Goal: Task Accomplishment & Management: Manage account settings

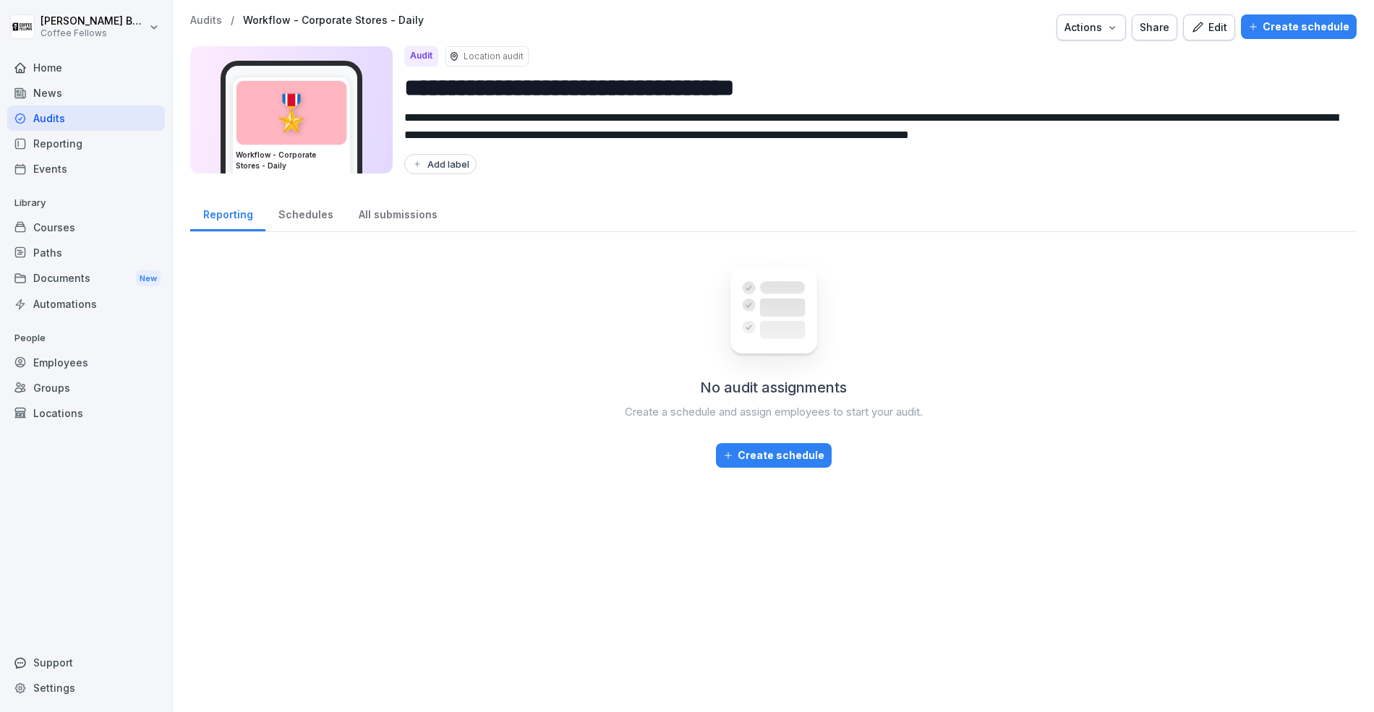
click at [38, 69] on div "Home" at bounding box center [86, 67] width 158 height 25
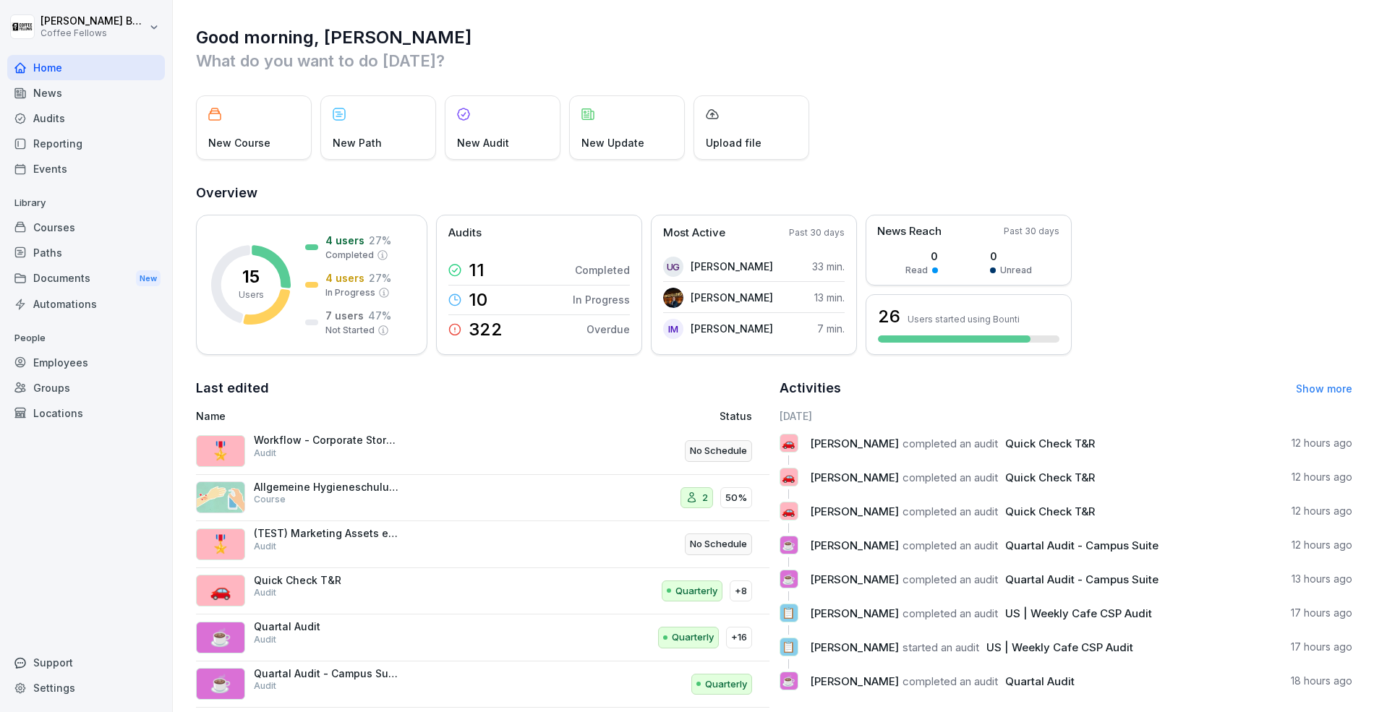
click at [85, 118] on div "Audits" at bounding box center [86, 118] width 158 height 25
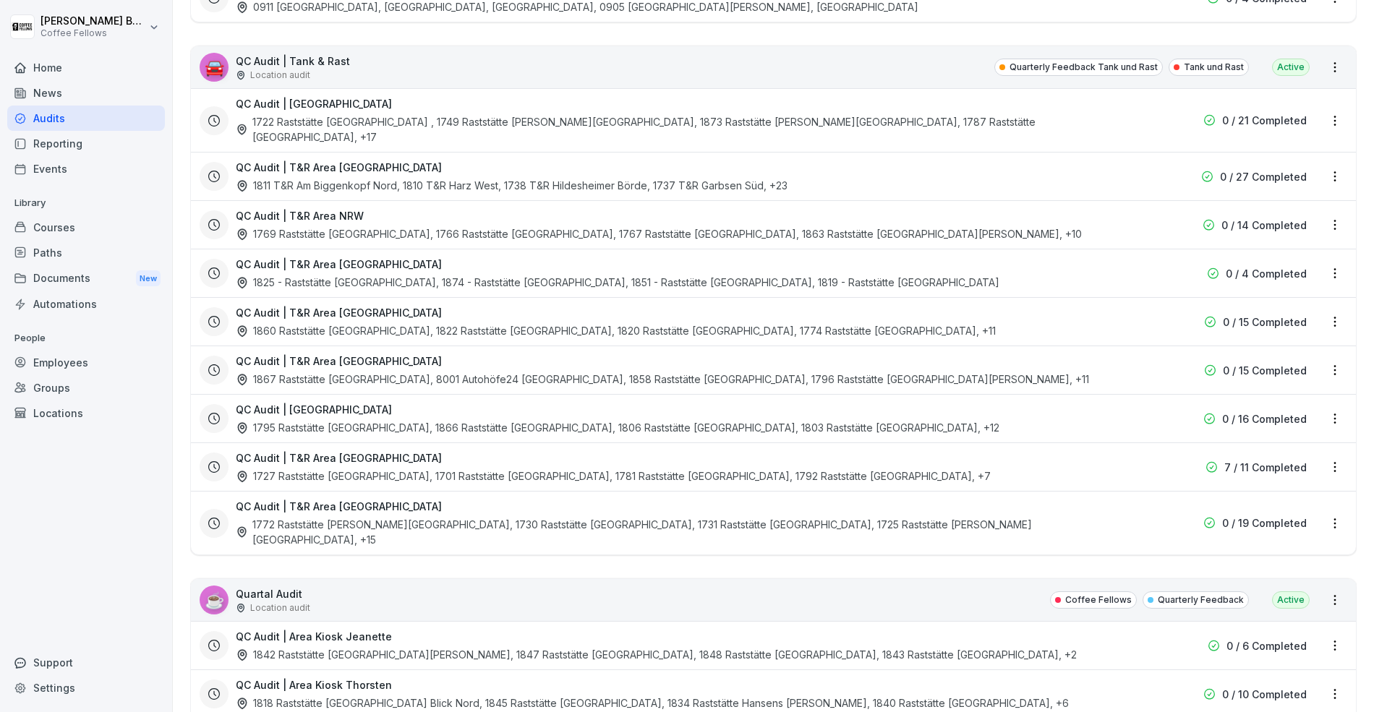
scroll to position [2148, 0]
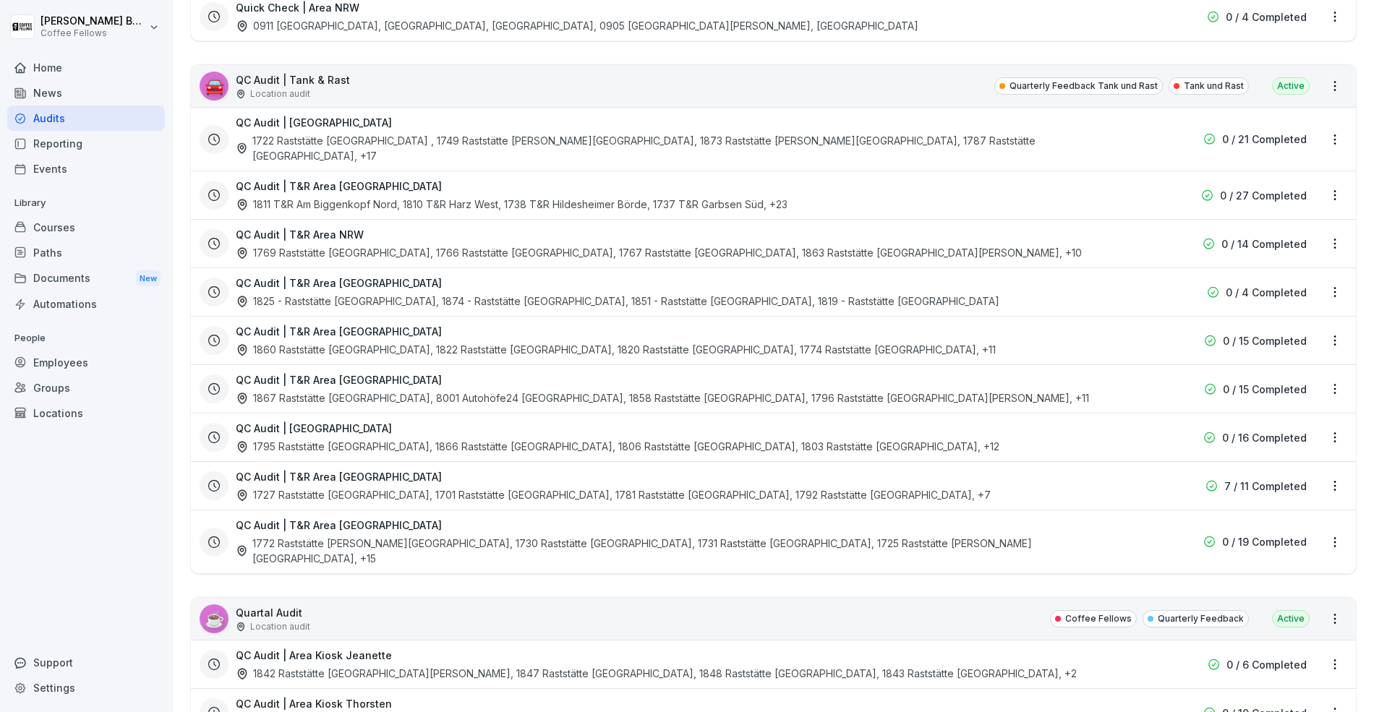
click at [419, 245] on div "1769 Raststätte [GEOGRAPHIC_DATA], 1766 Raststätte [GEOGRAPHIC_DATA], 1767 Rast…" at bounding box center [659, 252] width 846 height 15
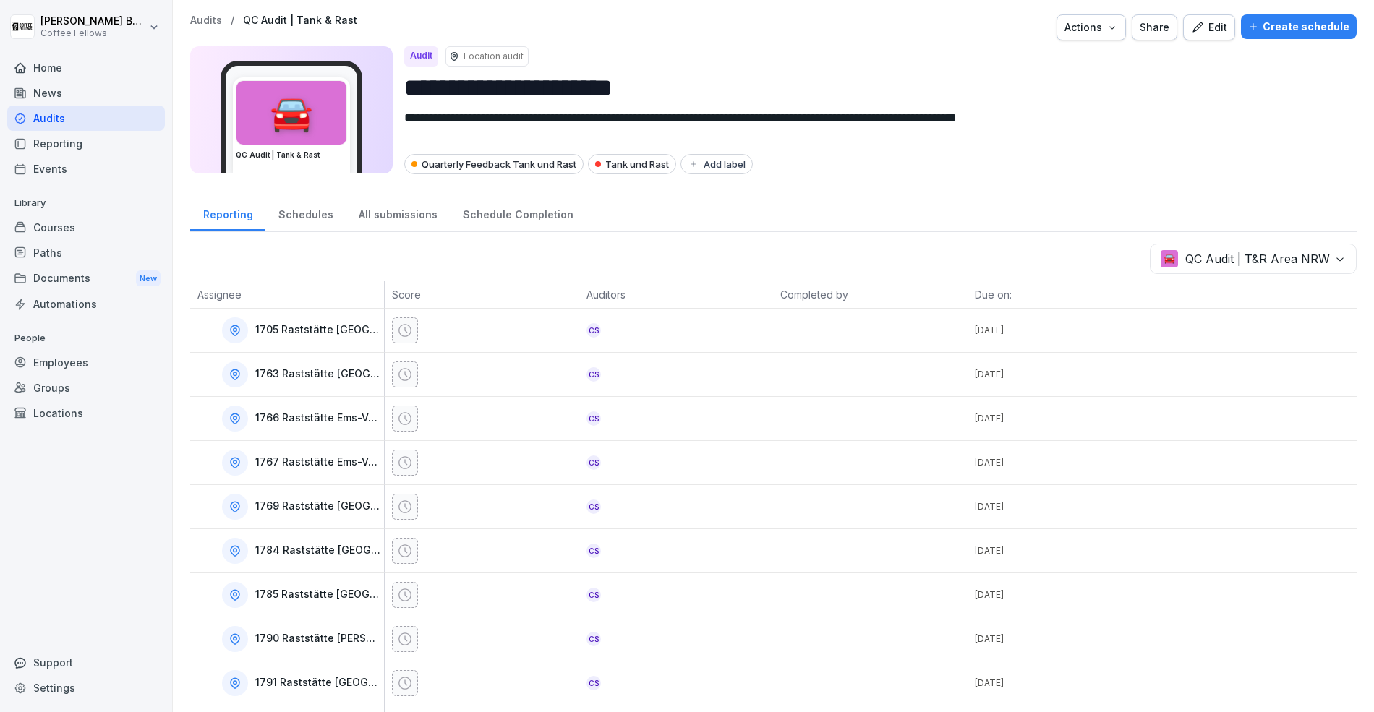
click at [393, 223] on div "All submissions" at bounding box center [398, 213] width 104 height 37
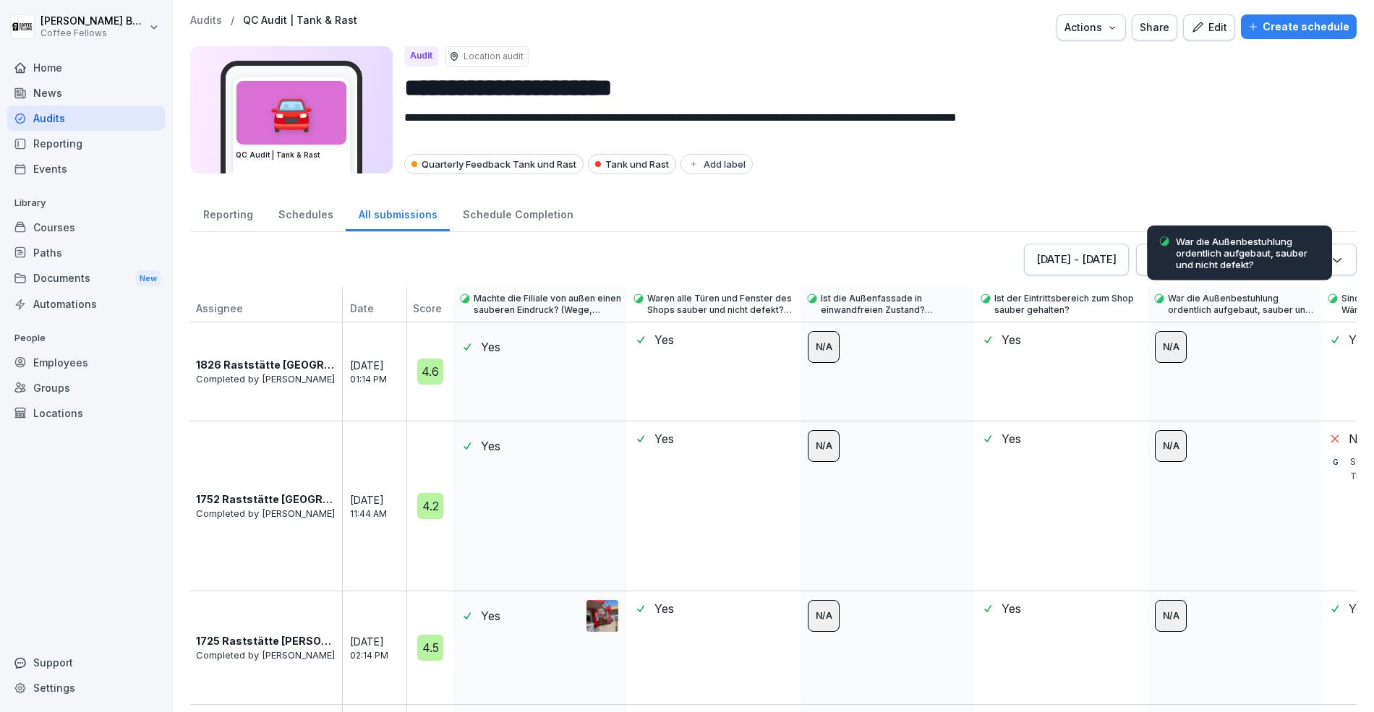
click at [1187, 255] on p "War die Außenbestuhlung ordentlich aufgebaut, sauber und nicht defekt?" at bounding box center [1248, 253] width 145 height 35
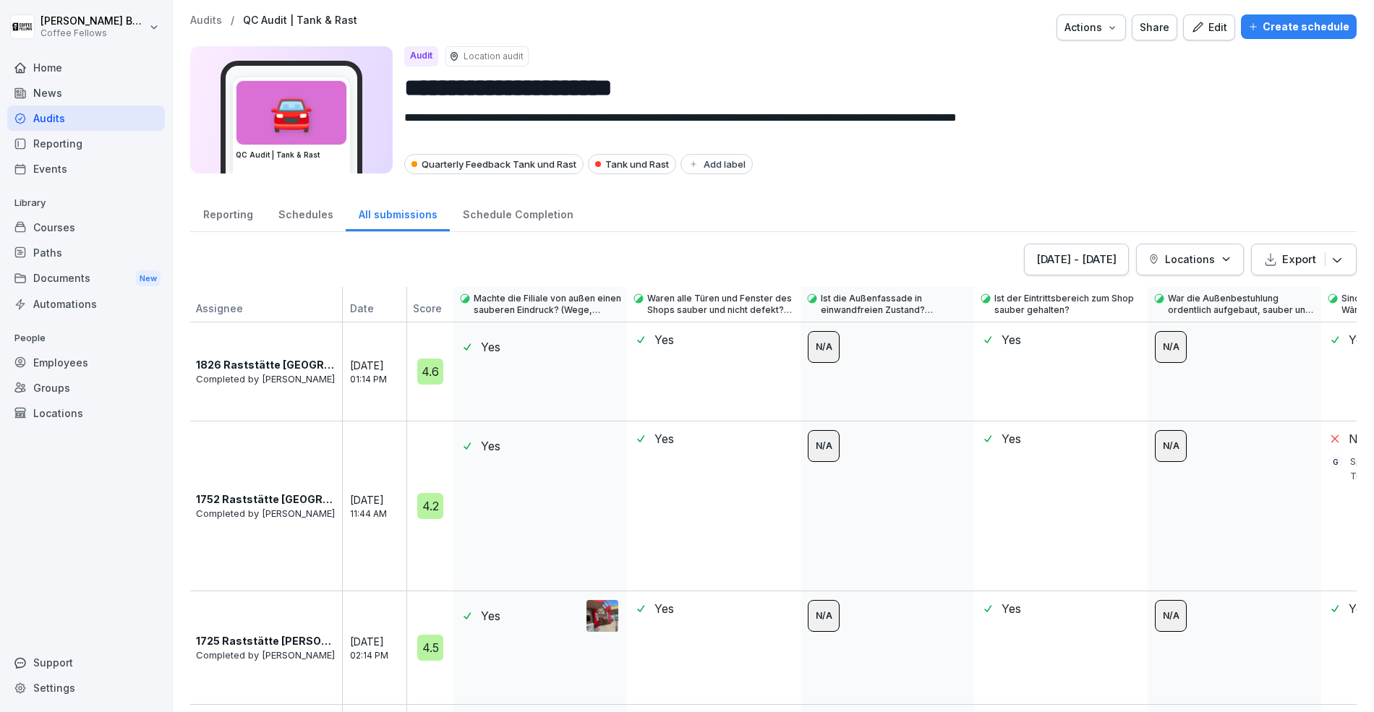
click at [1205, 263] on p "Locations" at bounding box center [1190, 259] width 50 height 15
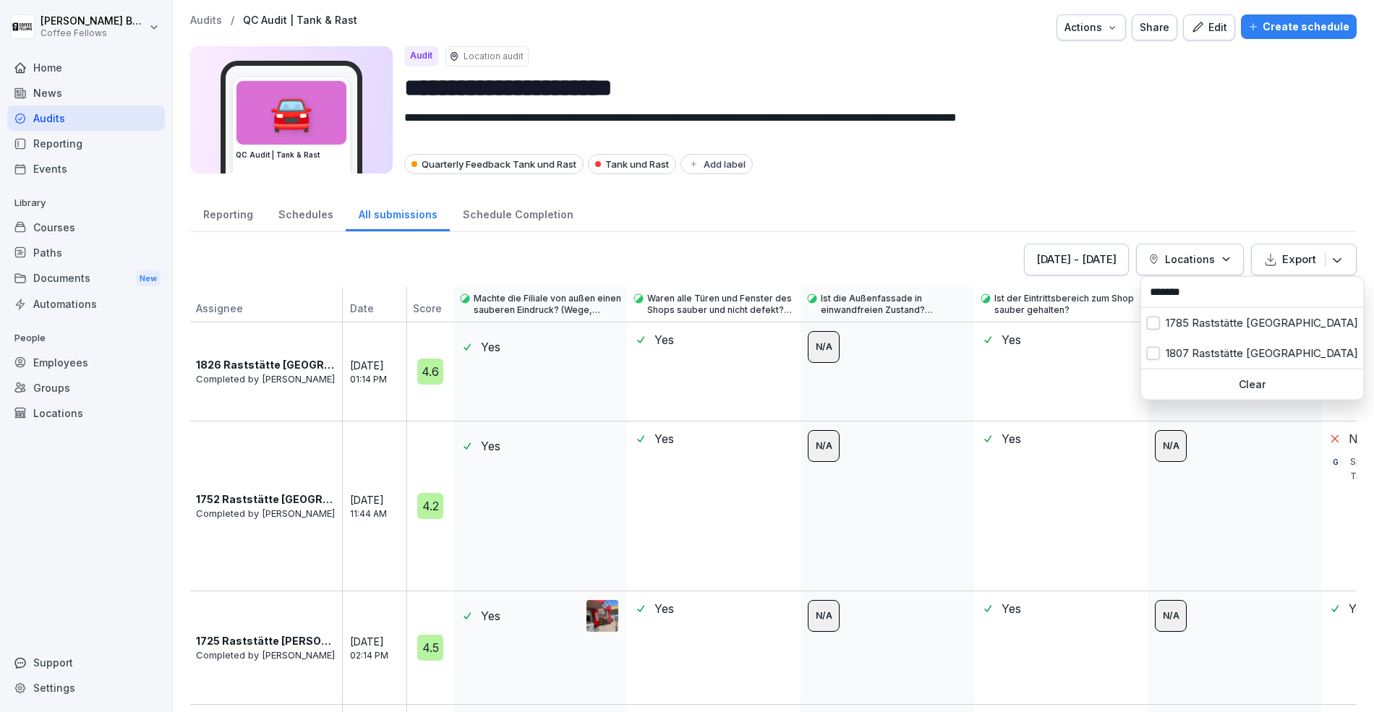
type input "*******"
click at [1168, 330] on div "1785 Raststätte [GEOGRAPHIC_DATA]" at bounding box center [1252, 323] width 223 height 30
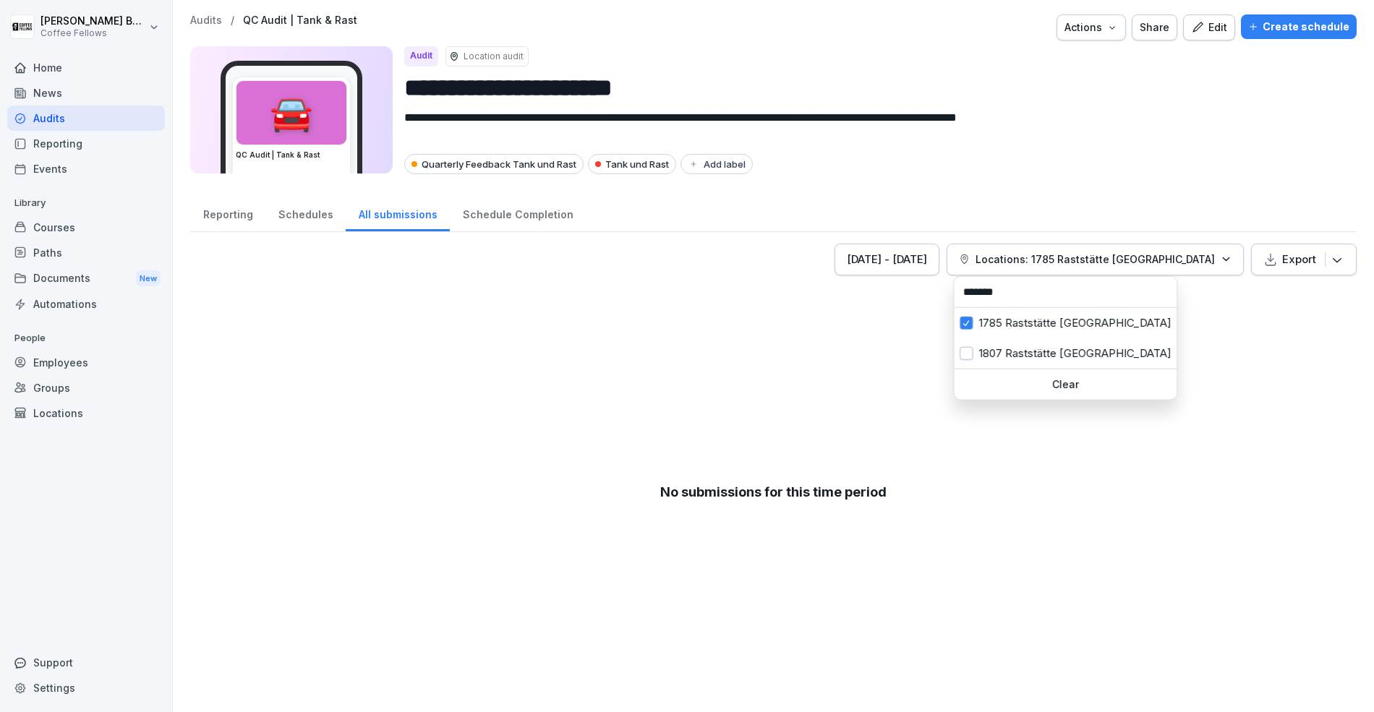
click at [869, 266] on button "[DATE] - [DATE]" at bounding box center [886, 260] width 105 height 32
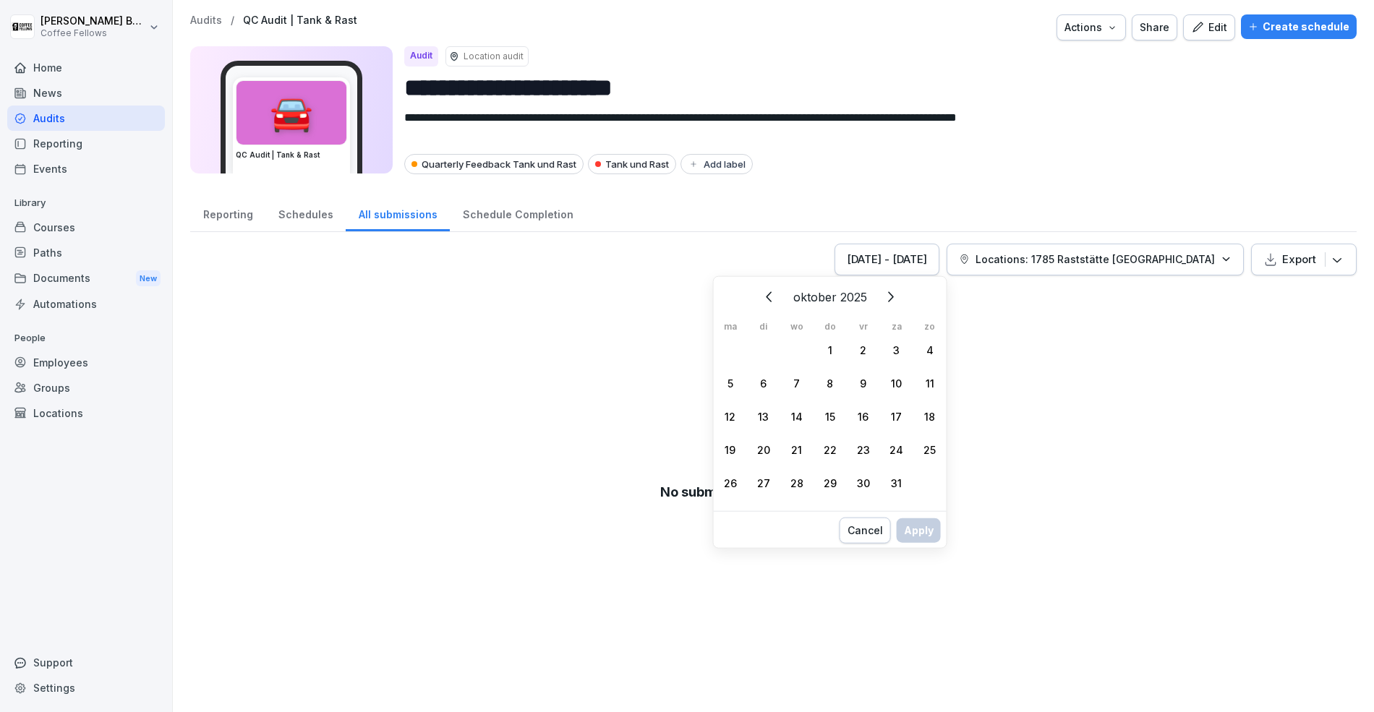
click at [768, 300] on icon "Vorige" at bounding box center [769, 297] width 17 height 17
click at [761, 351] on div "1" at bounding box center [763, 349] width 33 height 33
click at [778, 304] on icon "Vorige" at bounding box center [786, 297] width 17 height 17
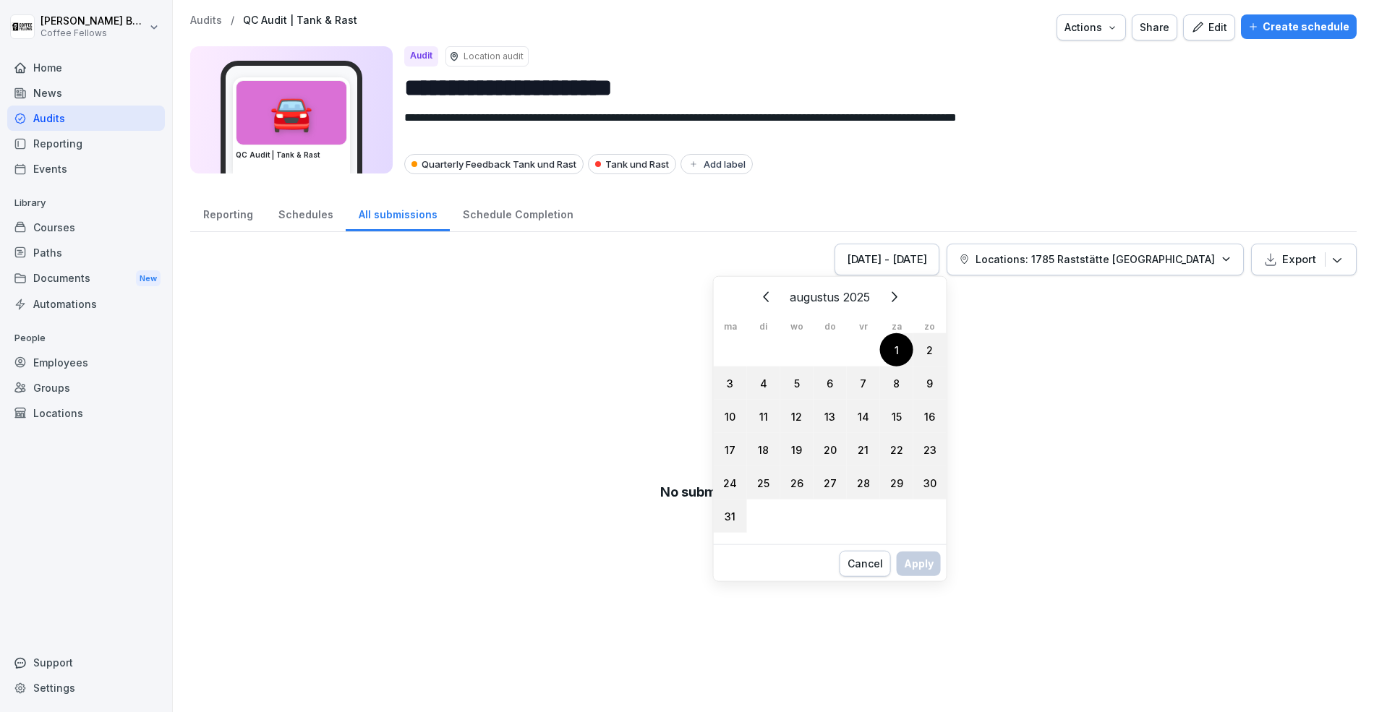
click at [895, 307] on button "Volgende" at bounding box center [893, 297] width 32 height 32
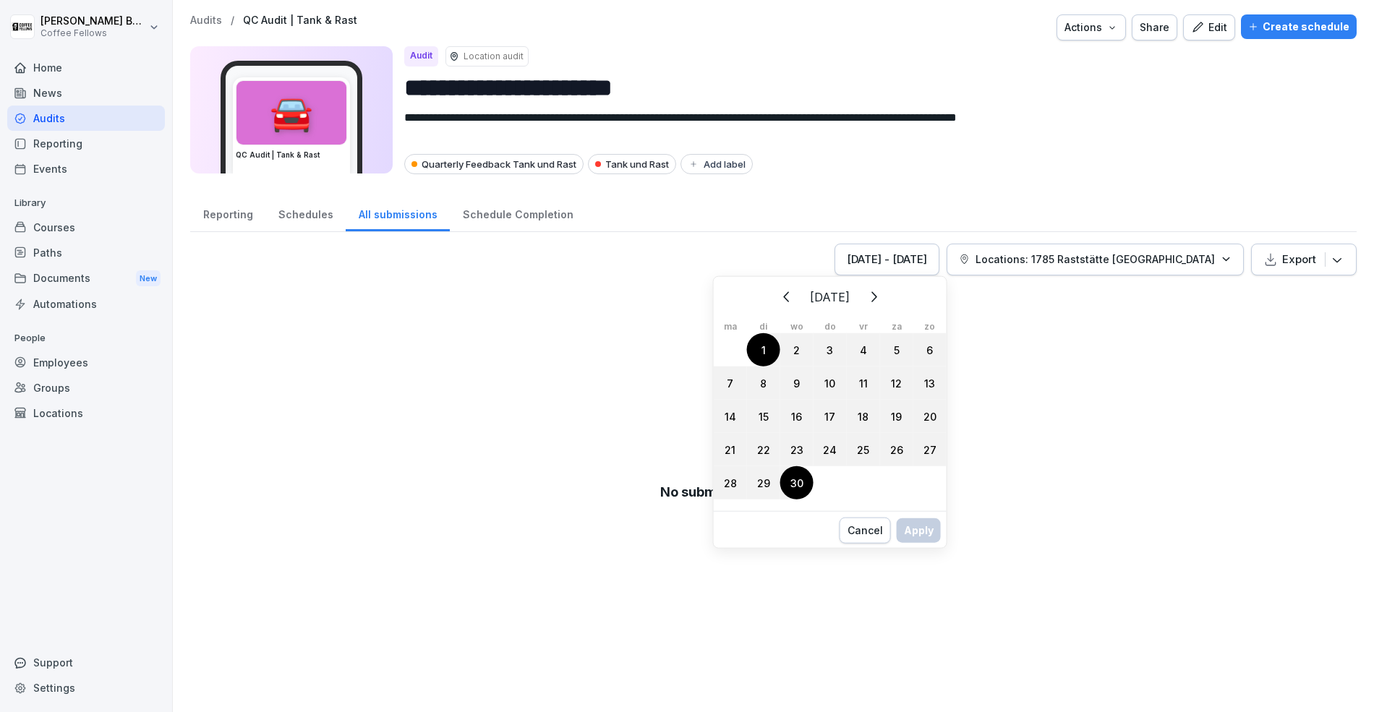
click at [793, 485] on div "30" at bounding box center [796, 482] width 33 height 33
click at [915, 543] on div "Apply" at bounding box center [919, 546] width 30 height 16
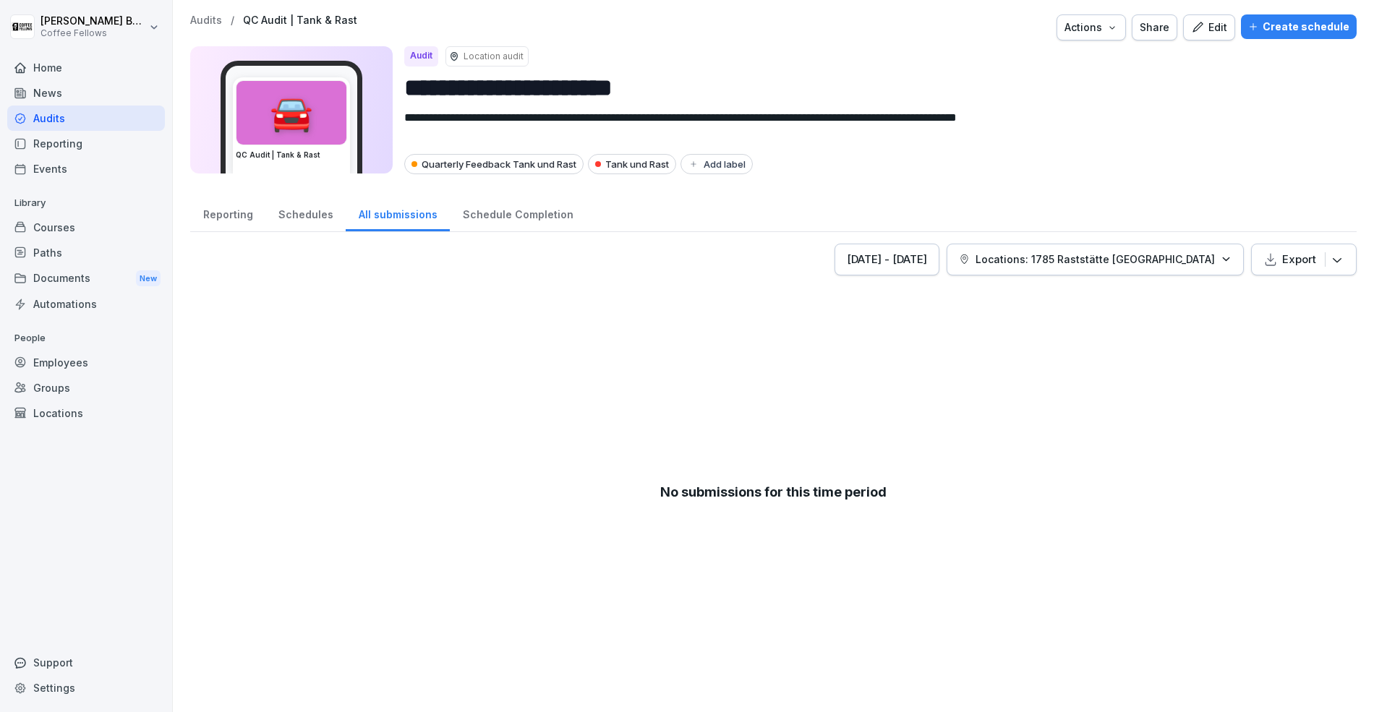
click at [1076, 260] on p "Locations: 1785 Raststätte [GEOGRAPHIC_DATA]" at bounding box center [1094, 259] width 239 height 15
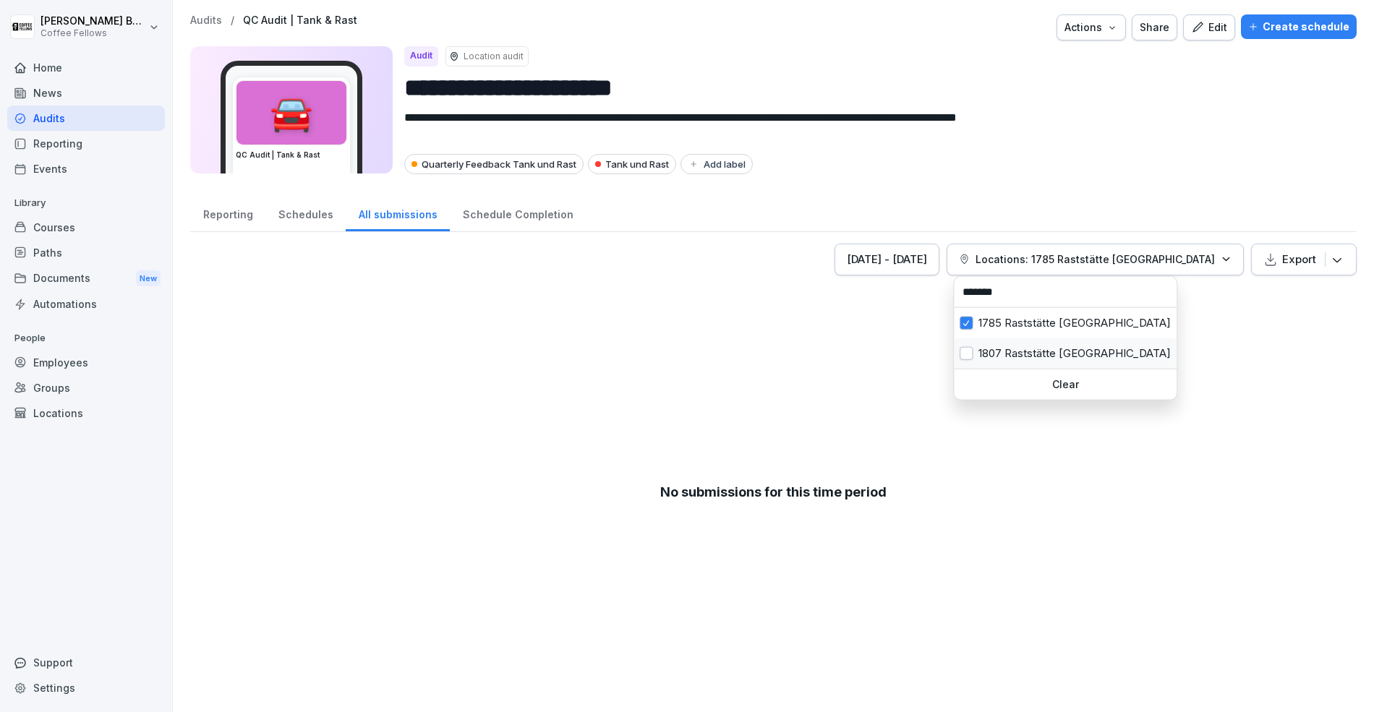
click at [979, 350] on div "1807 Raststätte [GEOGRAPHIC_DATA]" at bounding box center [1065, 353] width 223 height 30
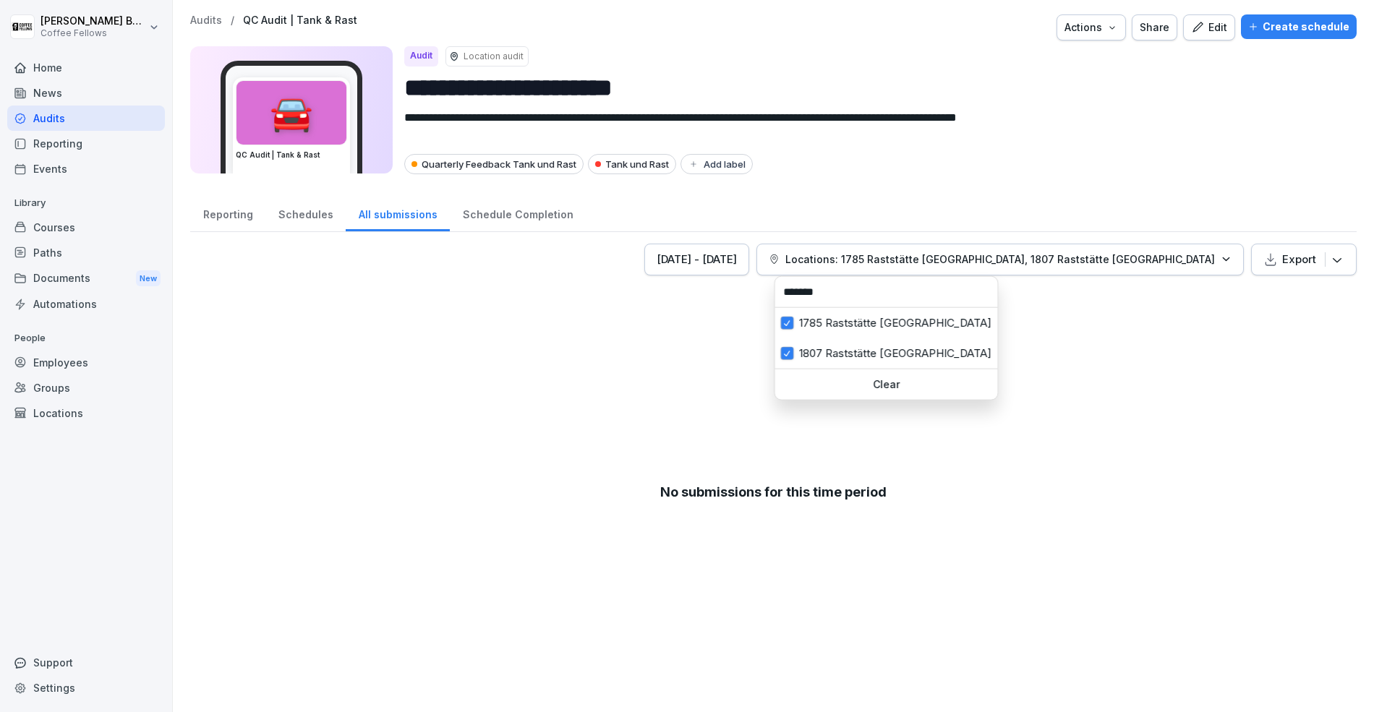
click at [943, 381] on p "Clear" at bounding box center [886, 384] width 211 height 13
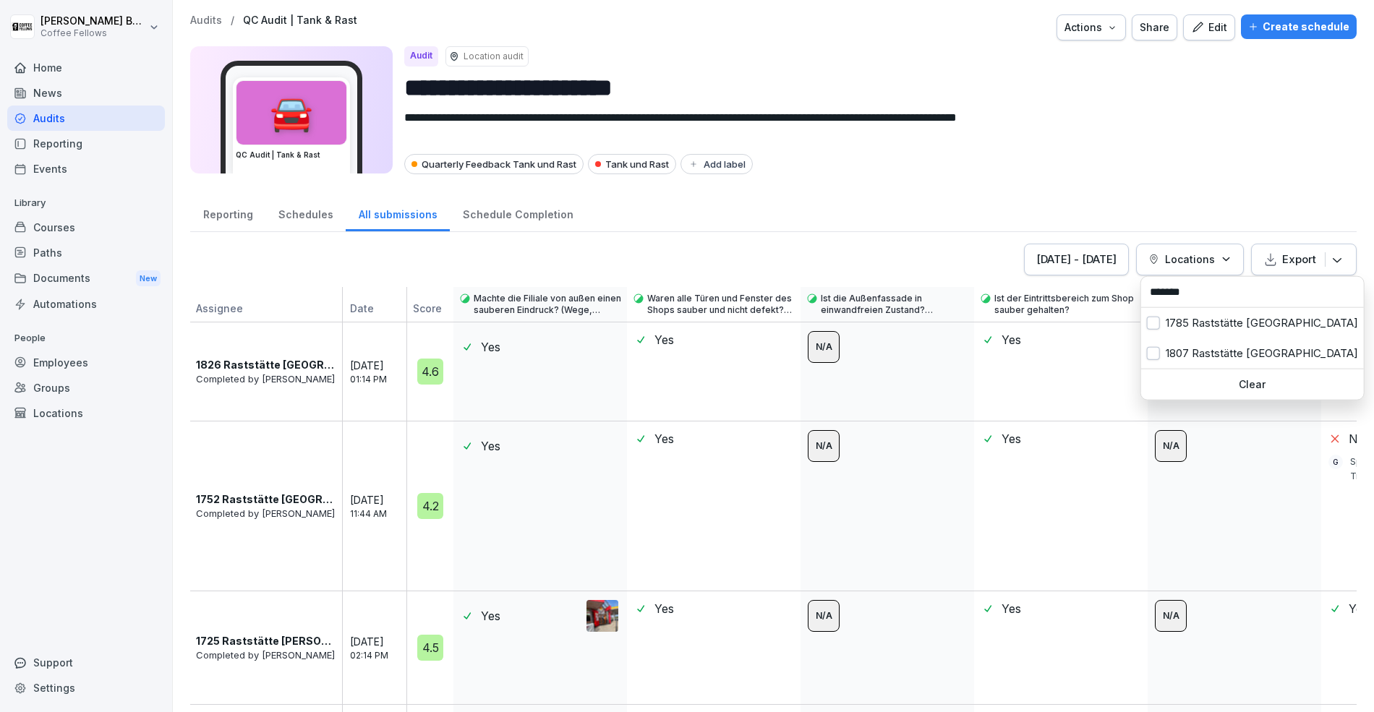
click at [1188, 248] on button "Locations" at bounding box center [1190, 260] width 108 height 32
click at [1184, 261] on p "Locations" at bounding box center [1190, 259] width 50 height 15
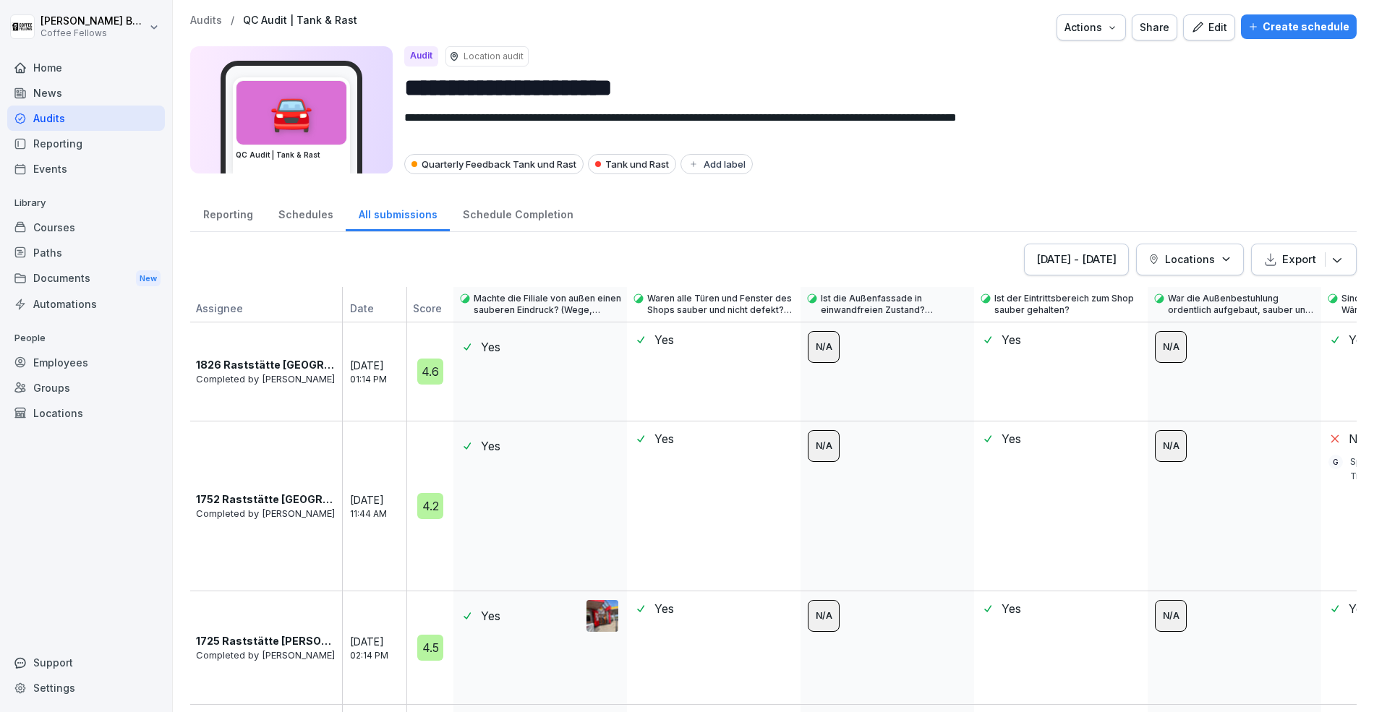
click at [1184, 261] on p "Locations" at bounding box center [1190, 259] width 50 height 15
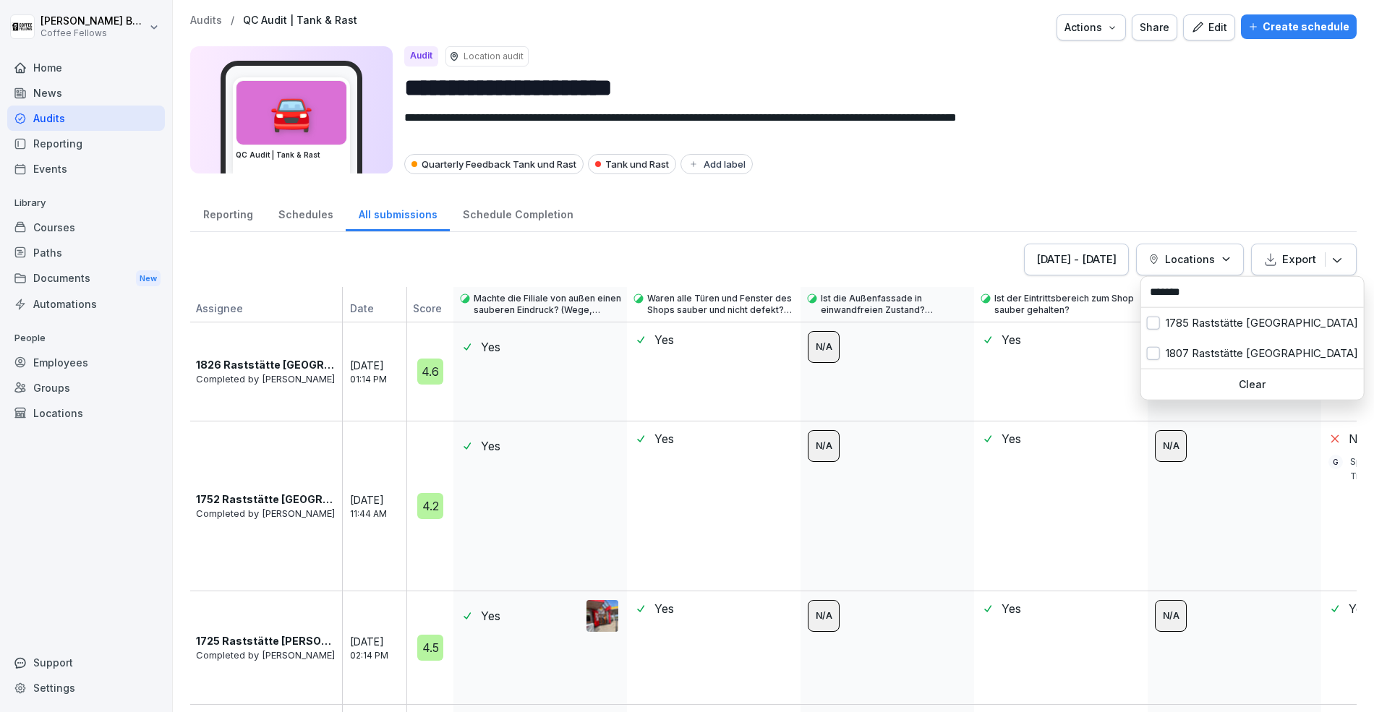
click at [1192, 290] on input "*******" at bounding box center [1252, 292] width 214 height 22
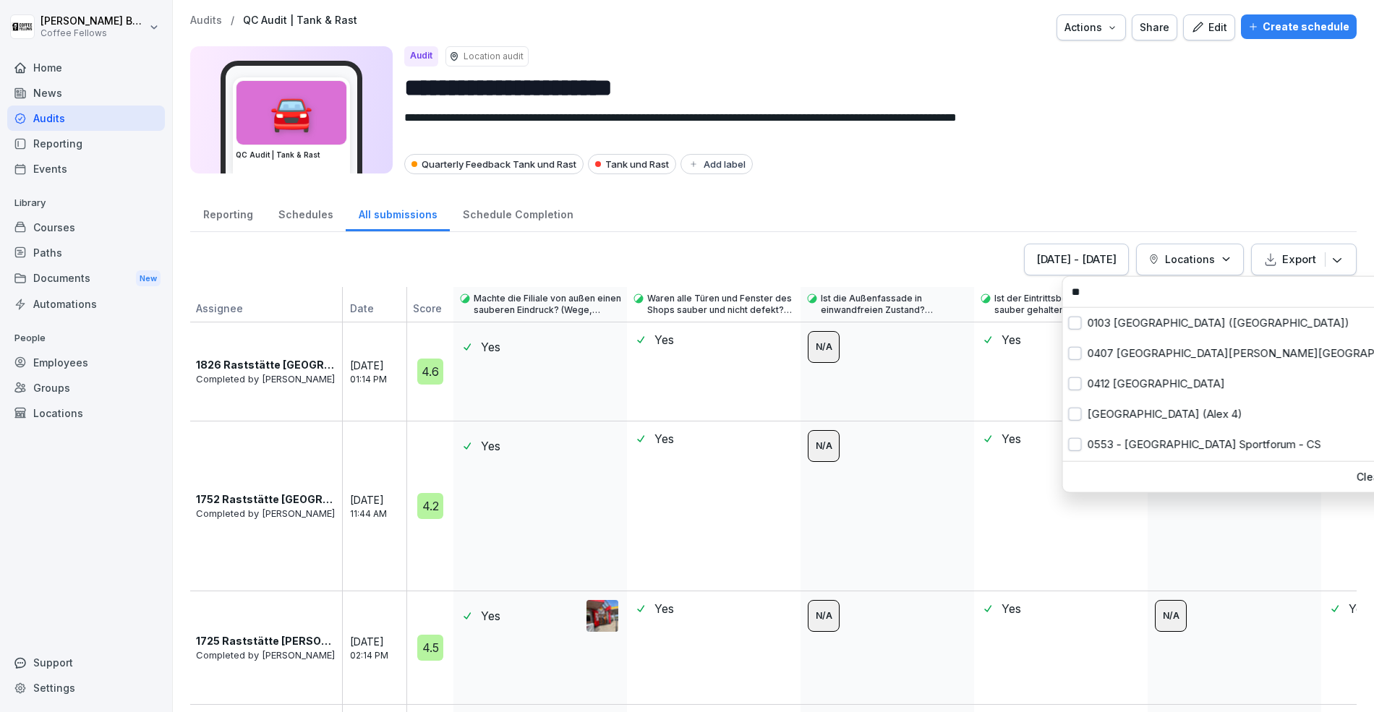
type input "*"
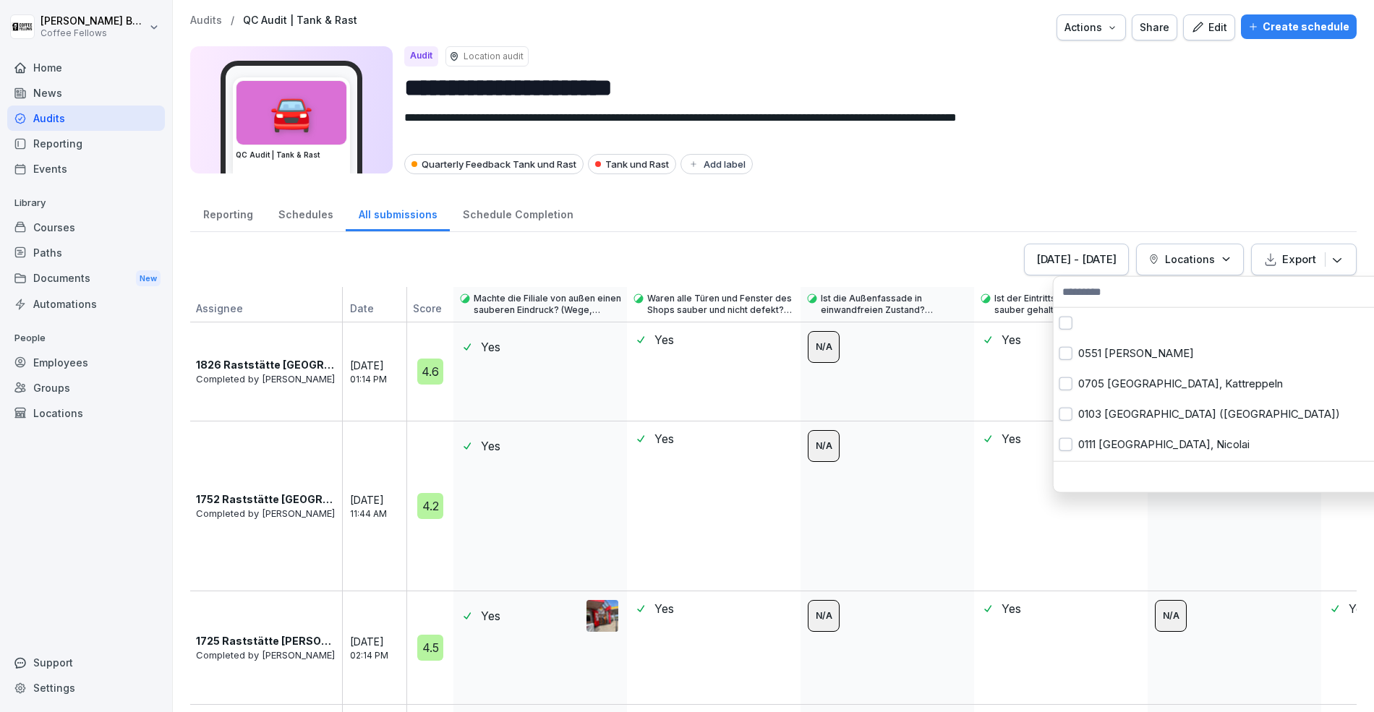
click at [663, 447] on html "**********" at bounding box center [687, 356] width 1374 height 712
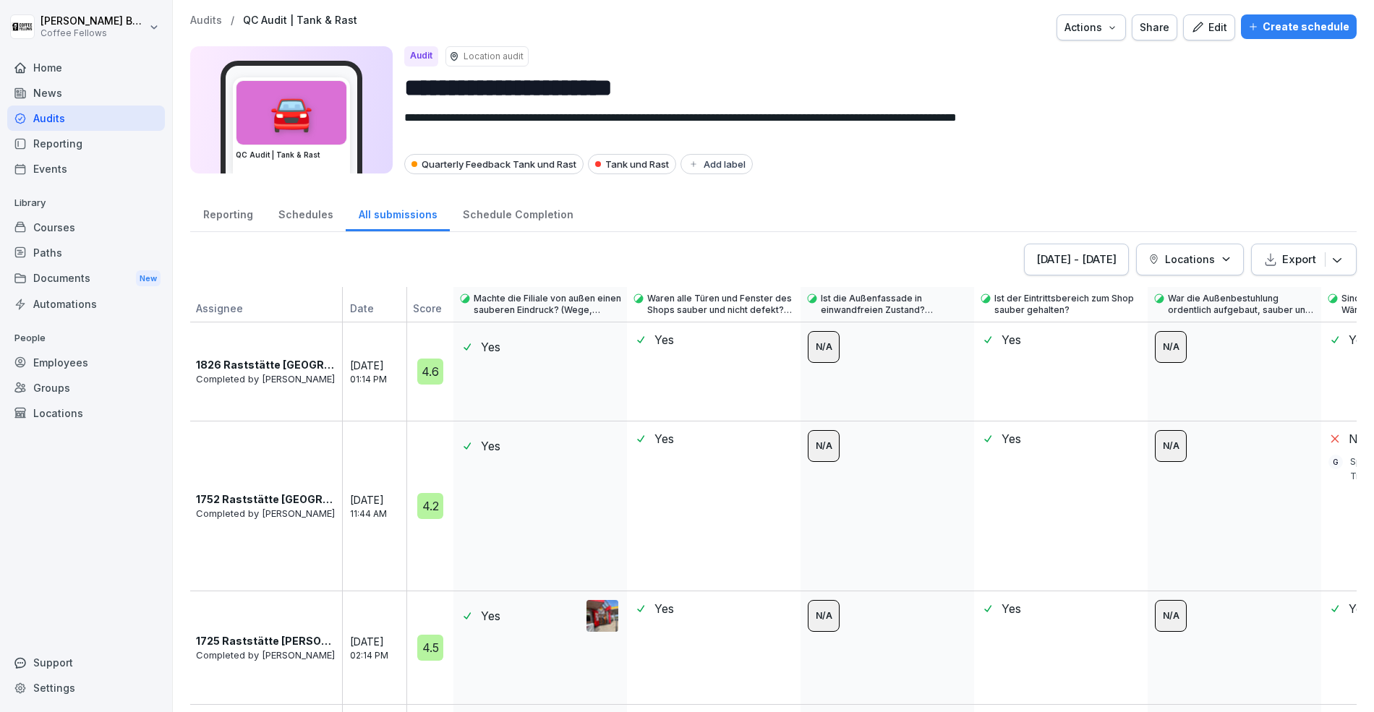
click at [266, 364] on p "1826 Raststätte [GEOGRAPHIC_DATA]" at bounding box center [265, 364] width 139 height 15
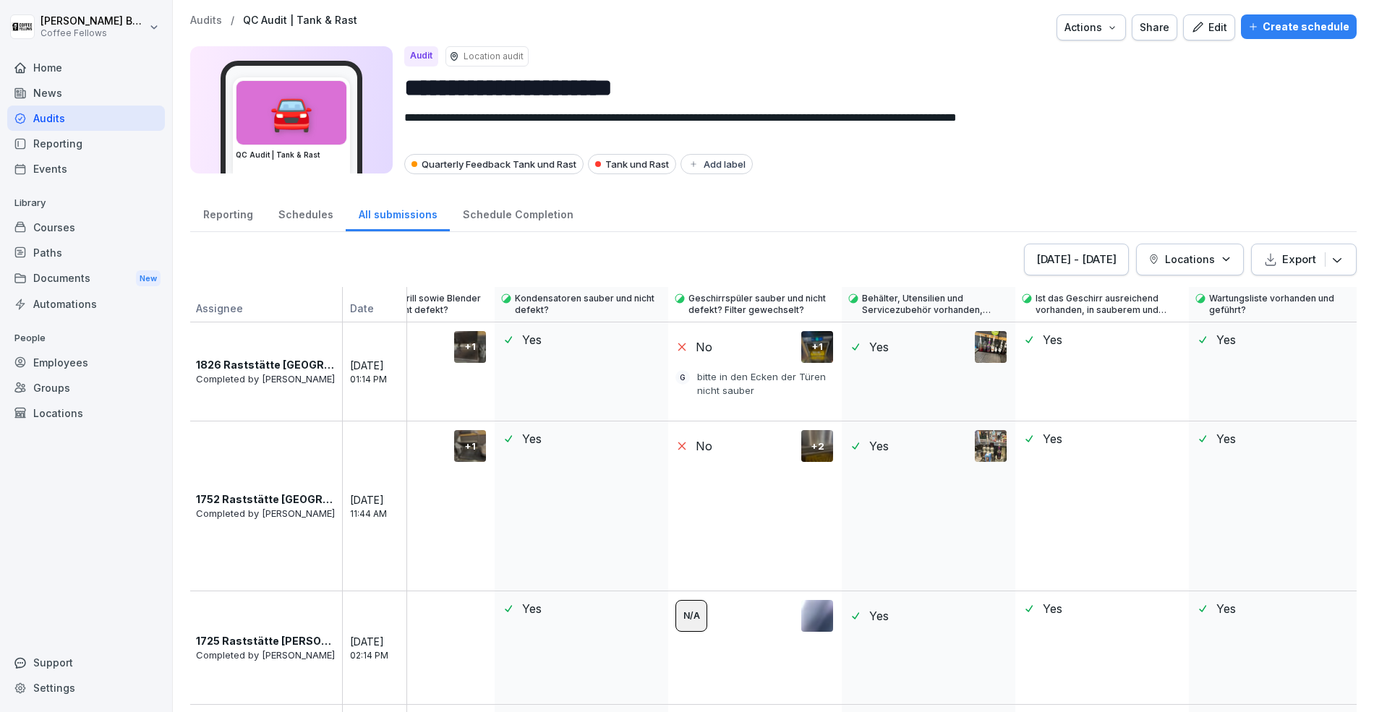
scroll to position [0, 16972]
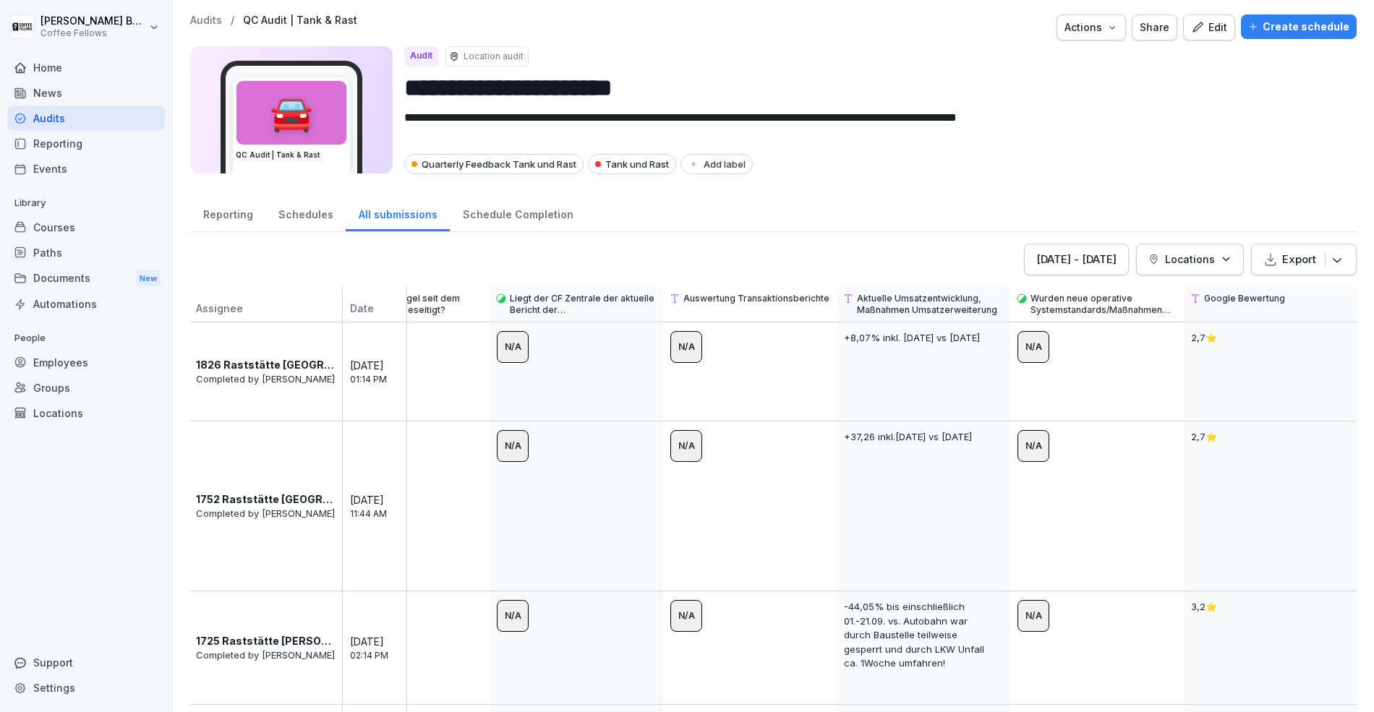
click at [242, 220] on div "Reporting" at bounding box center [227, 213] width 75 height 37
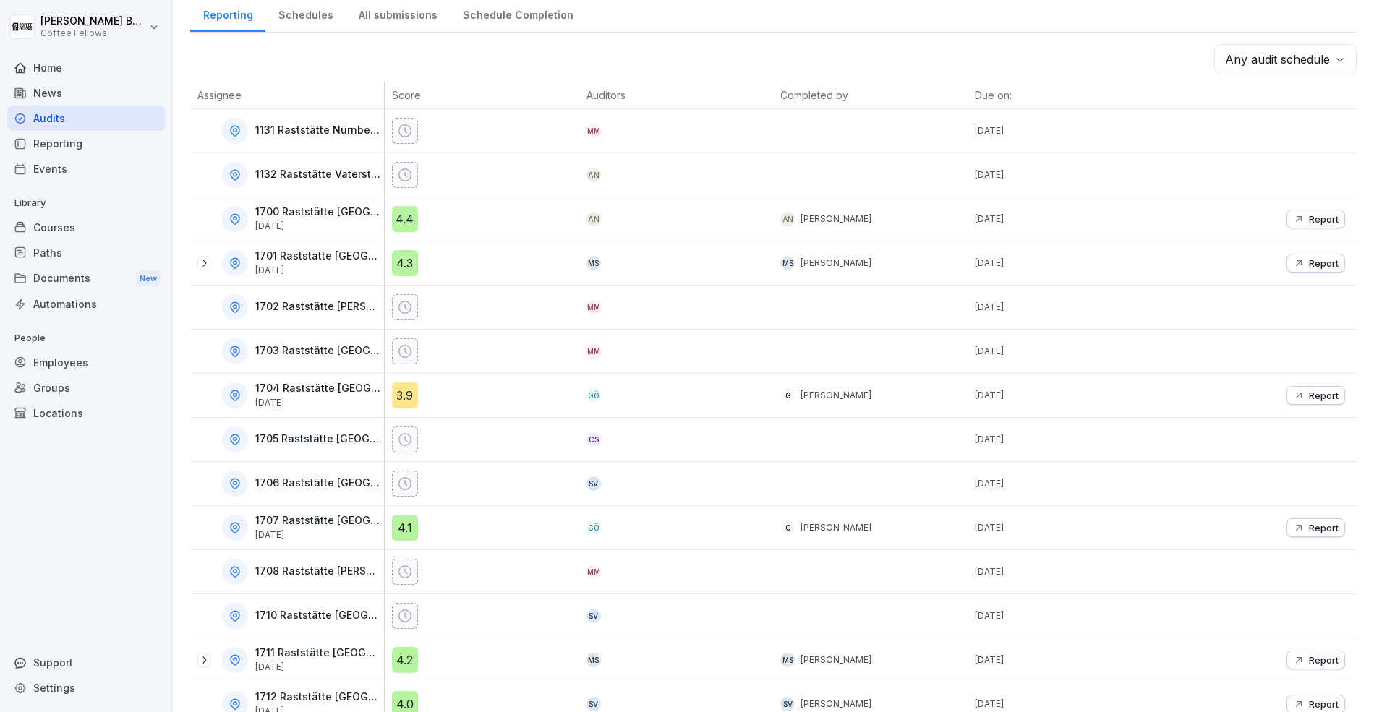
scroll to position [196, 0]
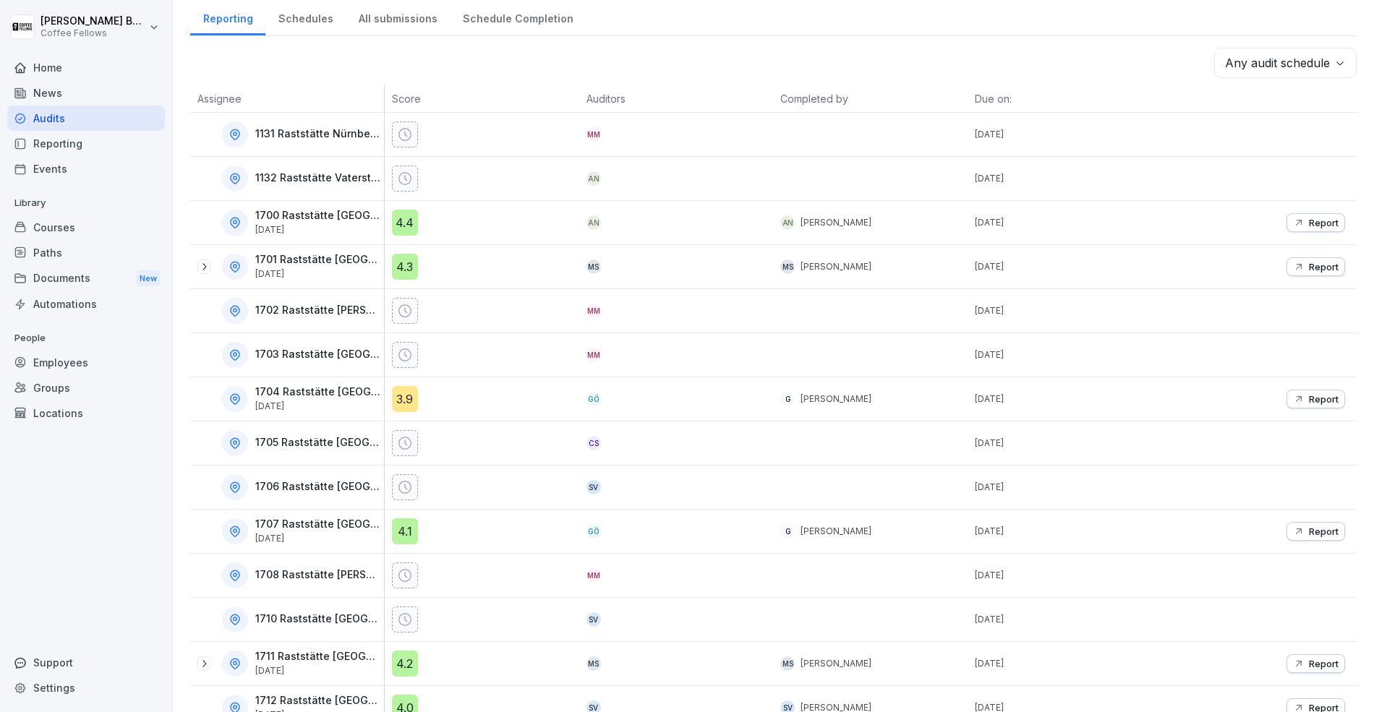
click at [1333, 221] on p "Report" at bounding box center [1324, 223] width 30 height 12
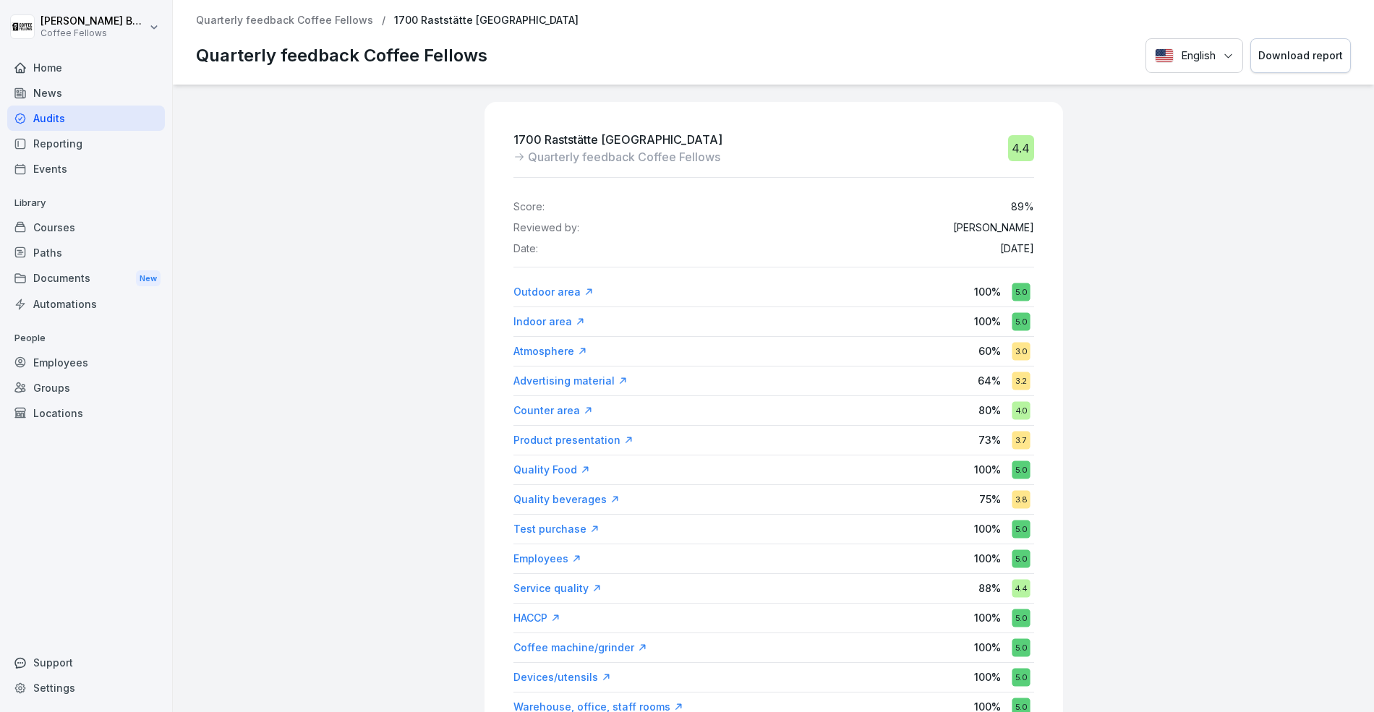
click at [1222, 59] on div "English Download report" at bounding box center [1247, 55] width 205 height 35
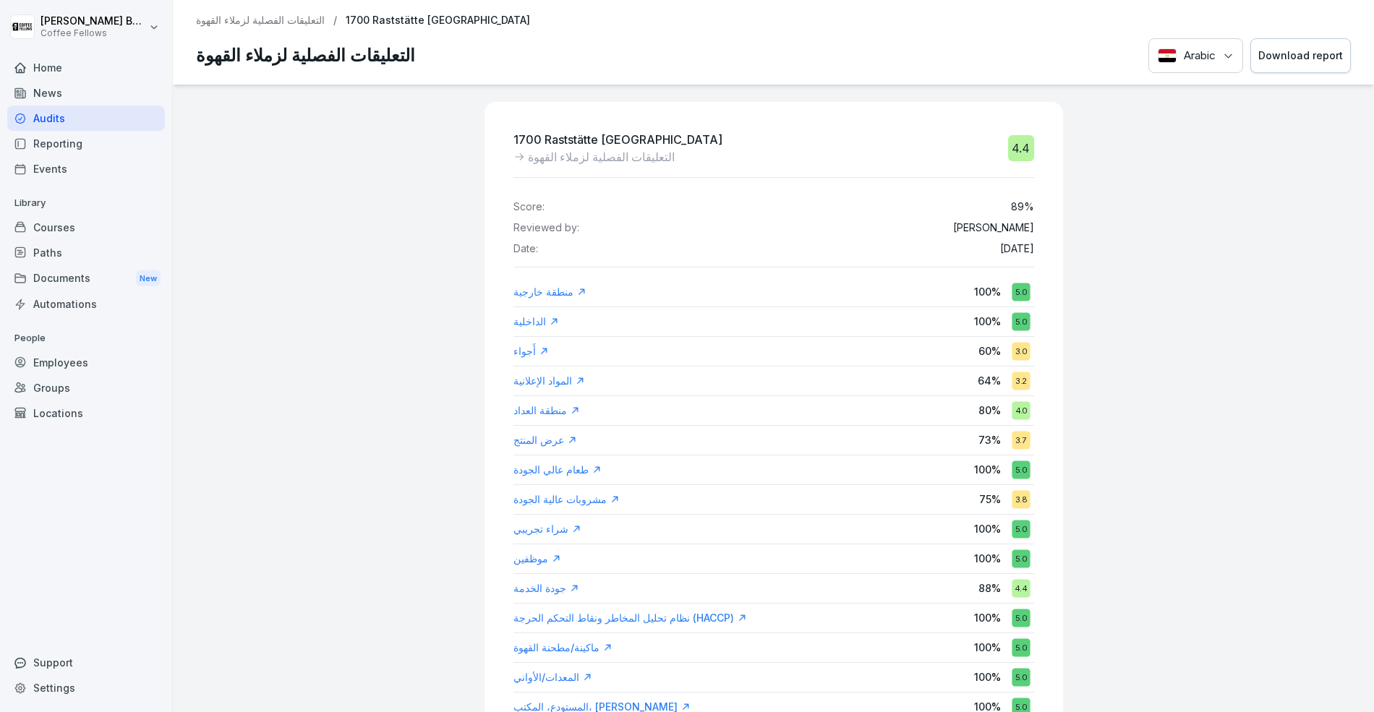
click at [1208, 54] on div "Arabic Download report" at bounding box center [1249, 55] width 202 height 35
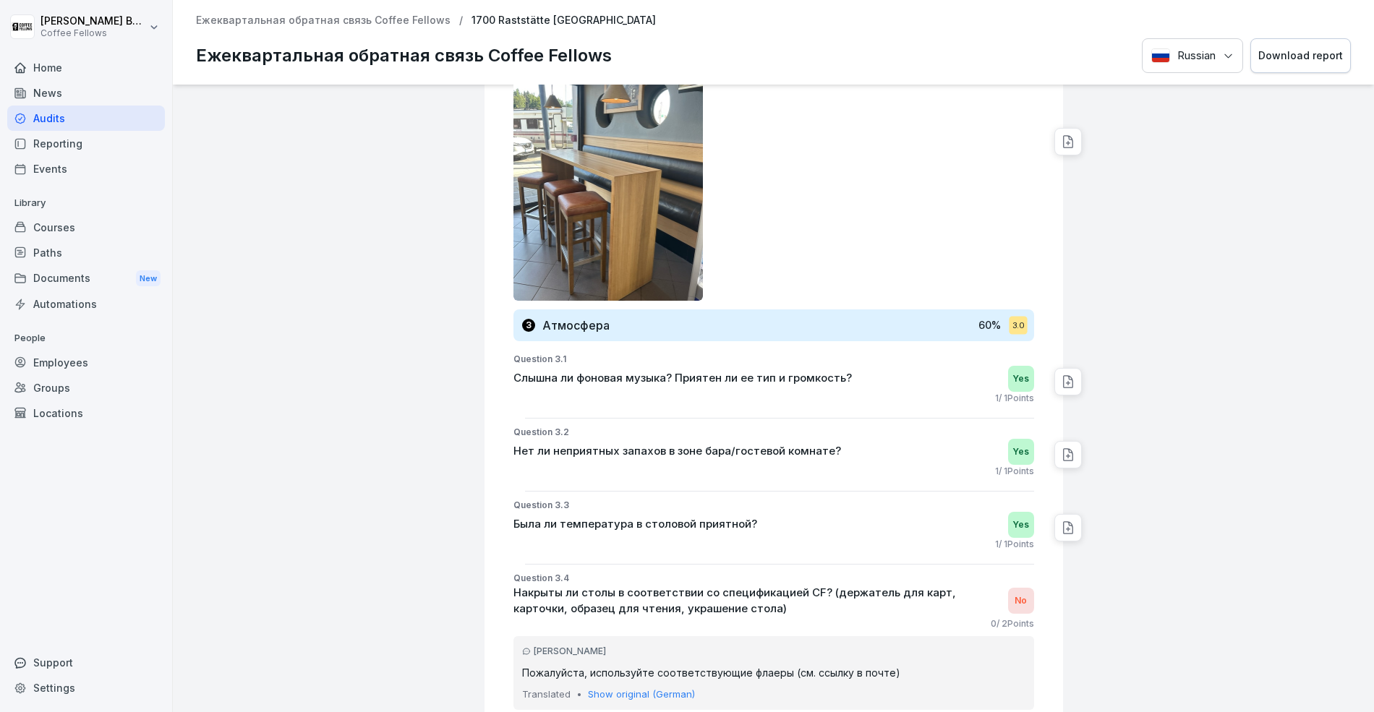
scroll to position [1622, 0]
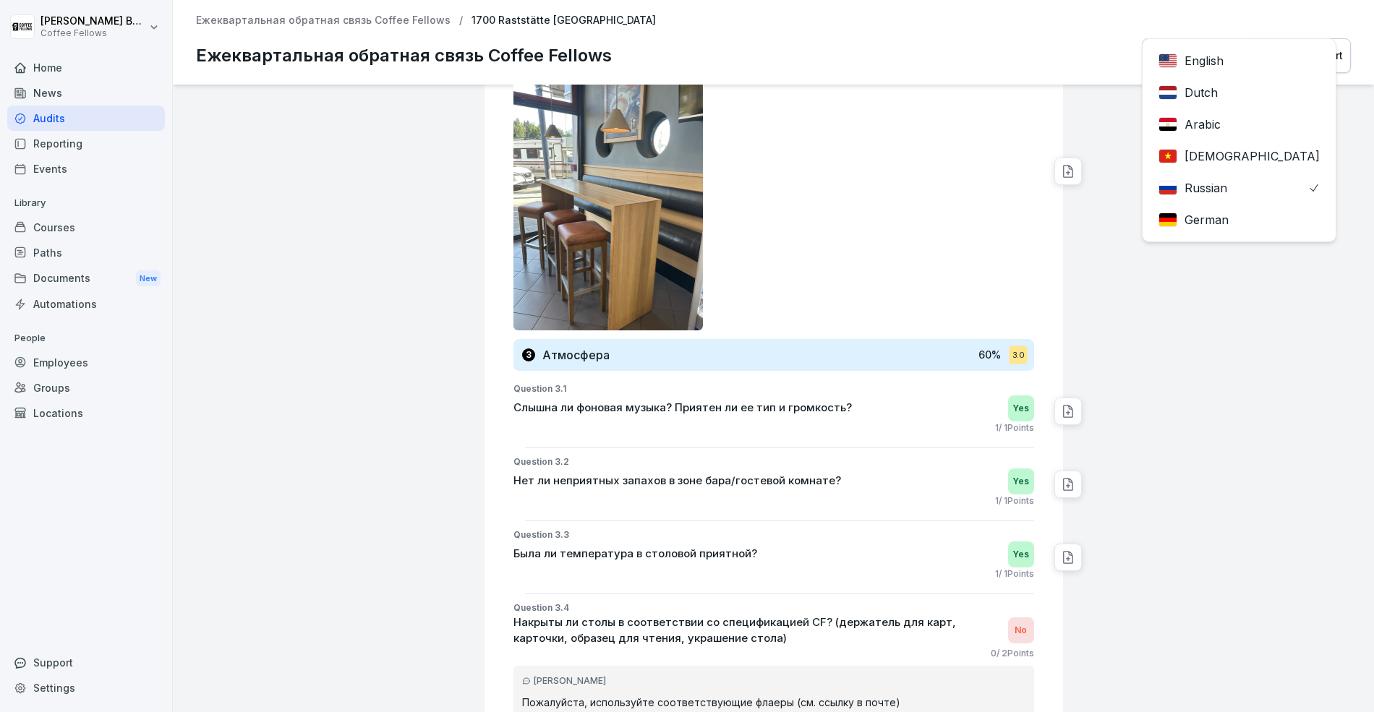
click at [1221, 53] on div "Russian English Dutch Arabic Vietnamese Russian German Download report" at bounding box center [1246, 55] width 209 height 35
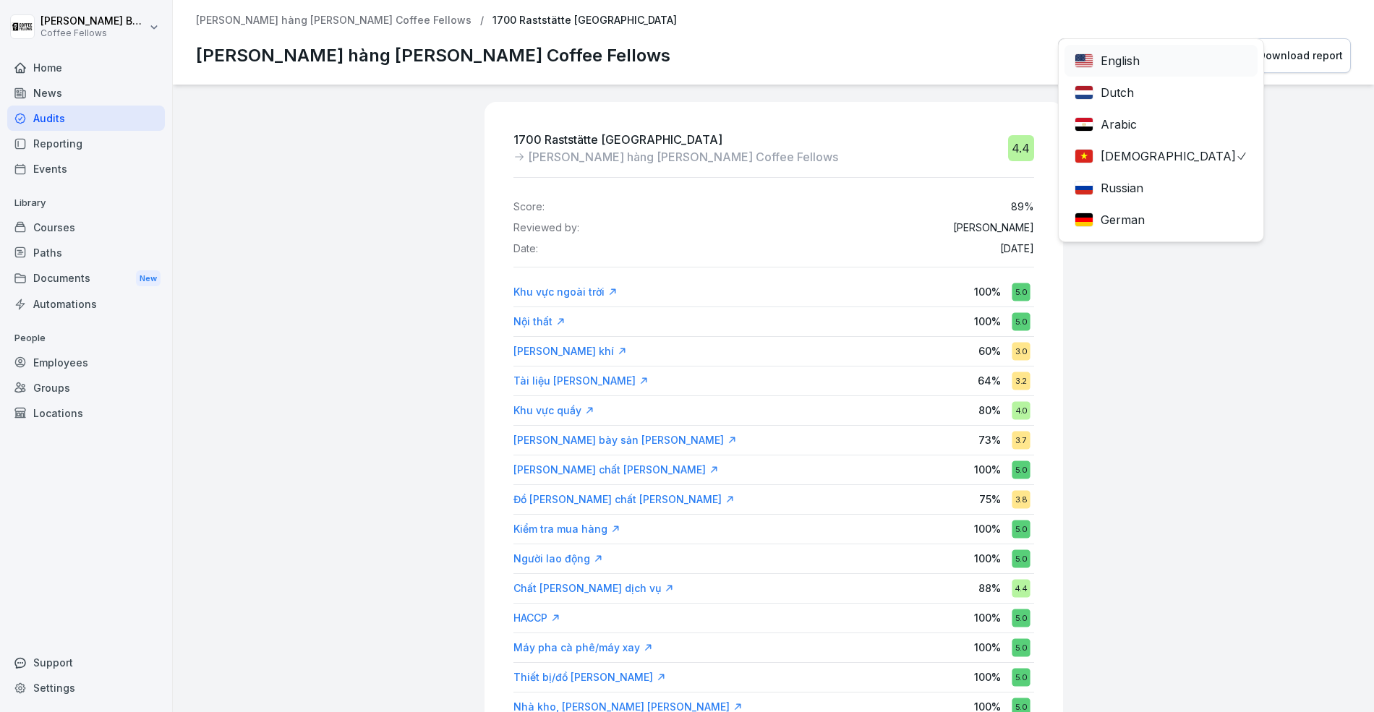
click at [1195, 48] on div "Vietnamese English Dutch Arabic Vietnamese Russian German Download report" at bounding box center [1204, 55] width 293 height 35
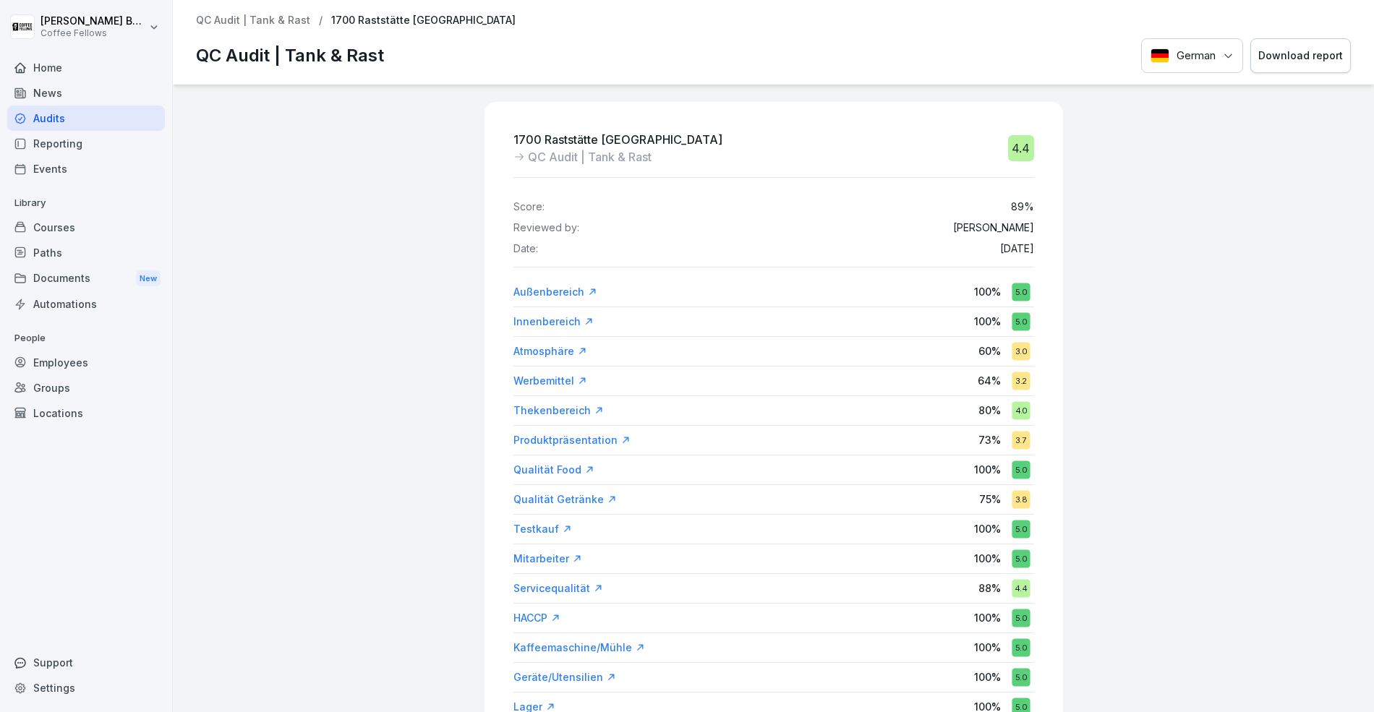
click at [80, 106] on div "Audits" at bounding box center [86, 118] width 158 height 25
click at [80, 124] on div "Audits" at bounding box center [86, 118] width 158 height 25
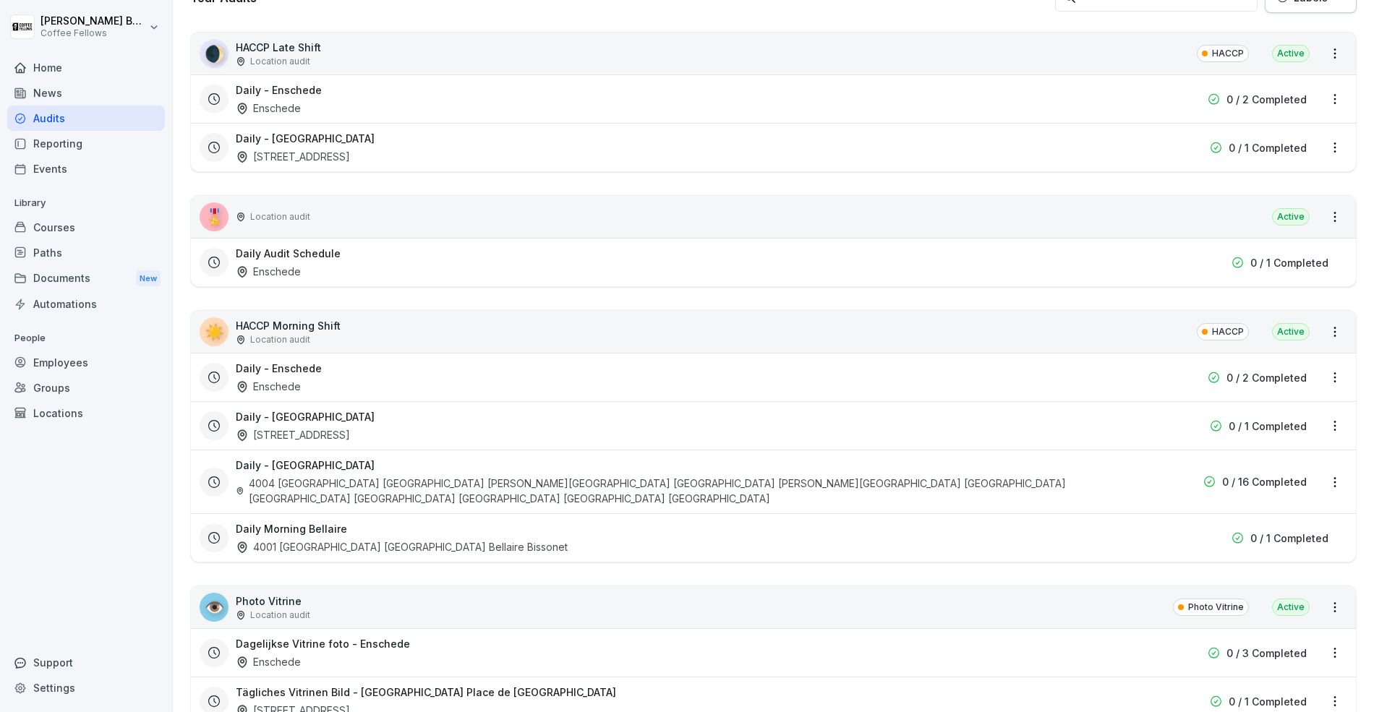
scroll to position [244, 0]
click at [1339, 222] on html "[PERSON_NAME] Coffee Fellows Home News Audits Reporting Events Library Courses …" at bounding box center [687, 356] width 1374 height 712
click at [1143, 301] on html "[PERSON_NAME] Coffee Fellows Home News Audits Reporting Events Library Courses …" at bounding box center [687, 356] width 1374 height 712
click at [1314, 260] on p "0 / 1 Completed" at bounding box center [1289, 264] width 78 height 15
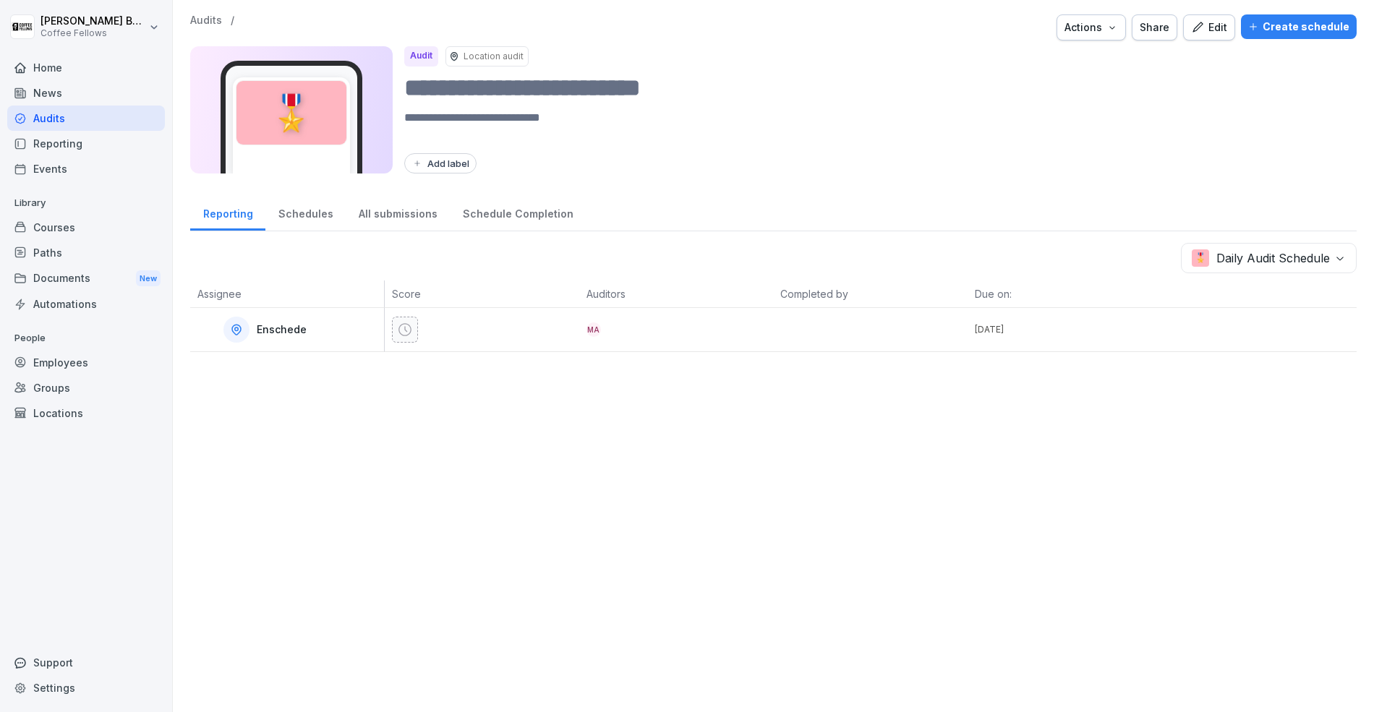
click at [67, 145] on div "Reporting" at bounding box center [86, 143] width 158 height 25
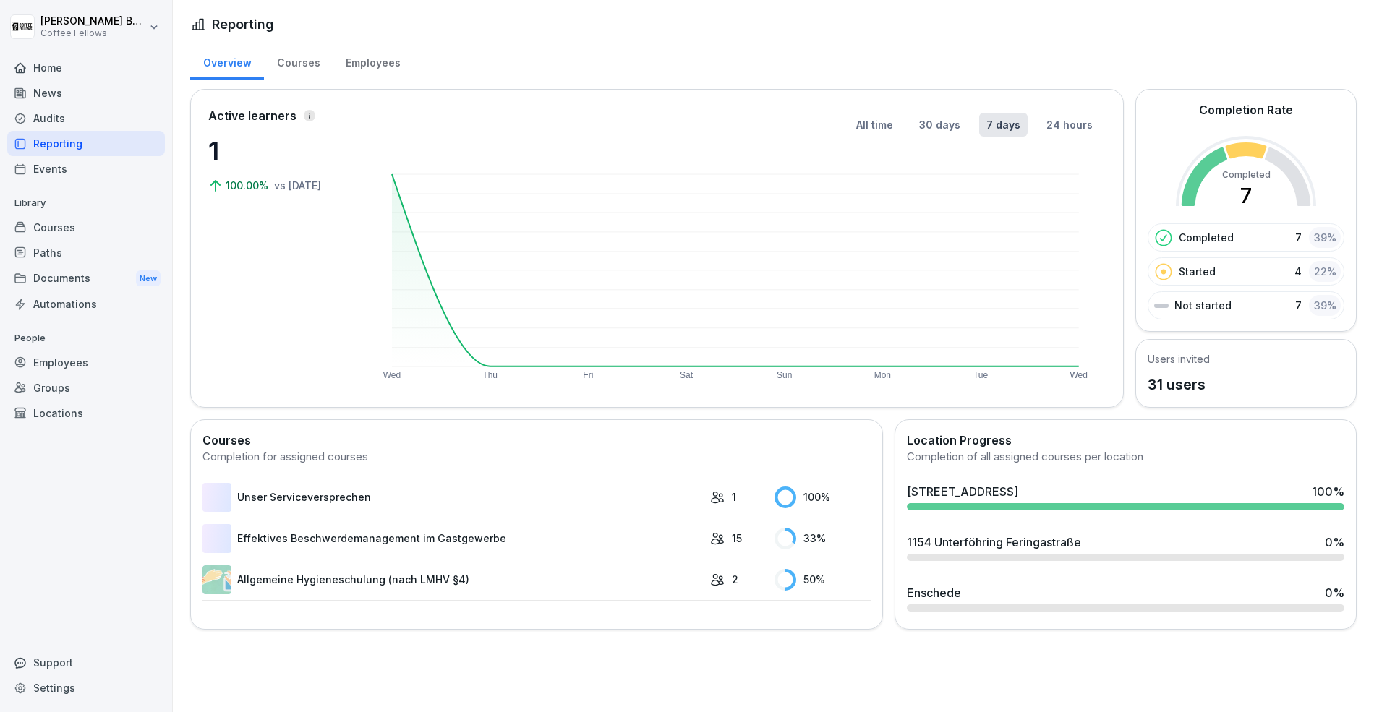
click at [59, 94] on div "News" at bounding box center [86, 92] width 158 height 25
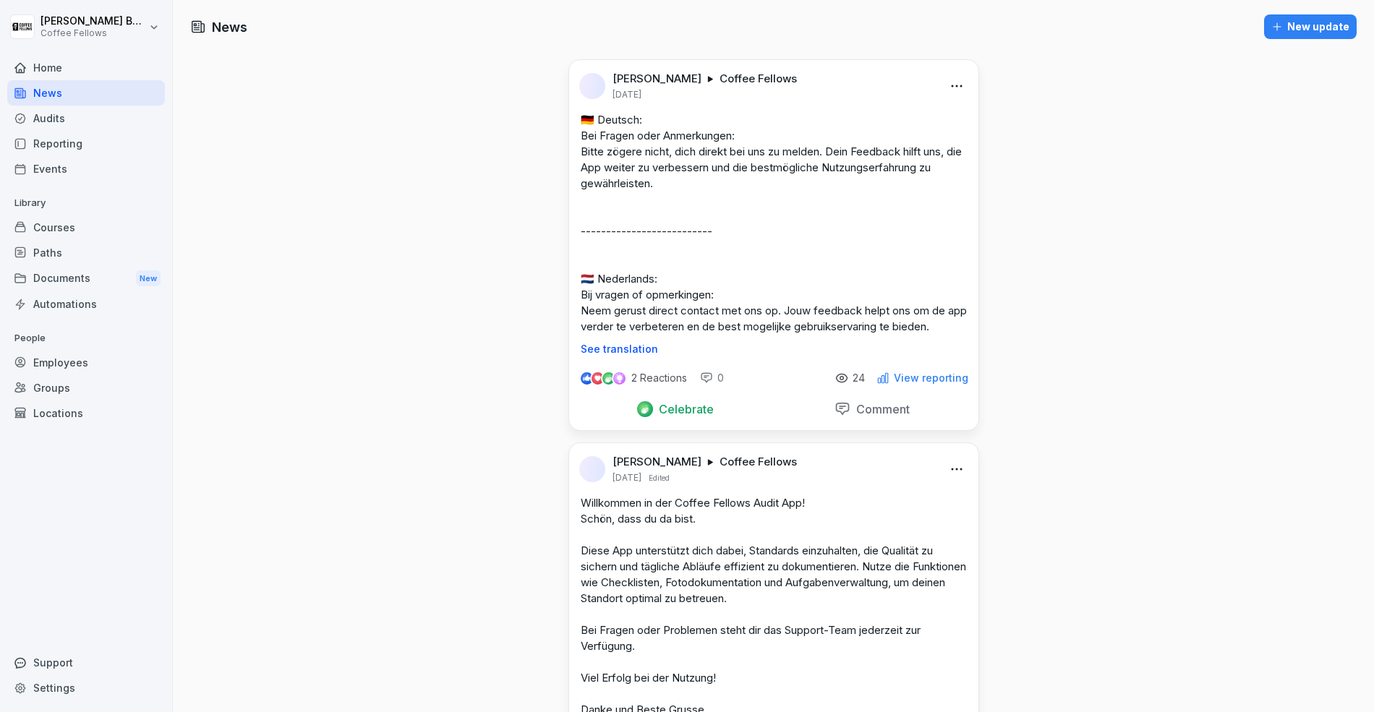
click at [57, 63] on div "Home" at bounding box center [86, 67] width 158 height 25
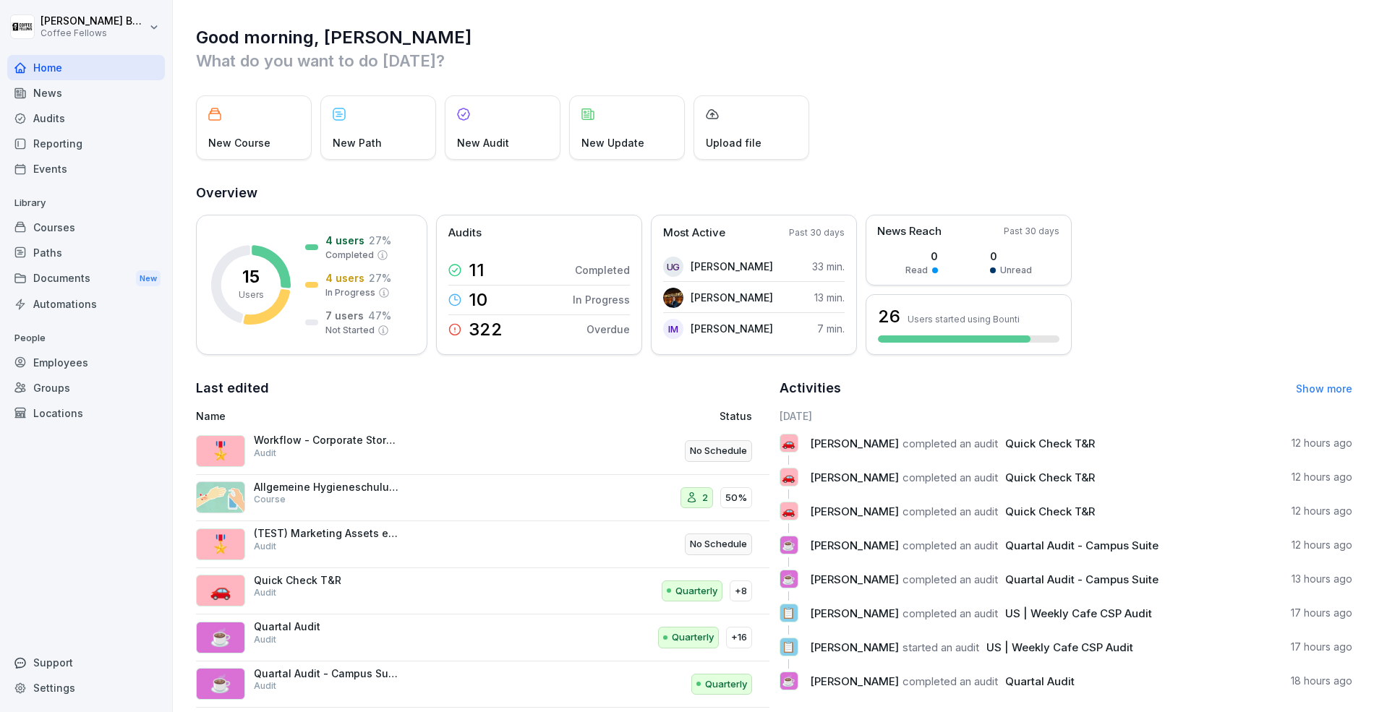
scroll to position [19, 0]
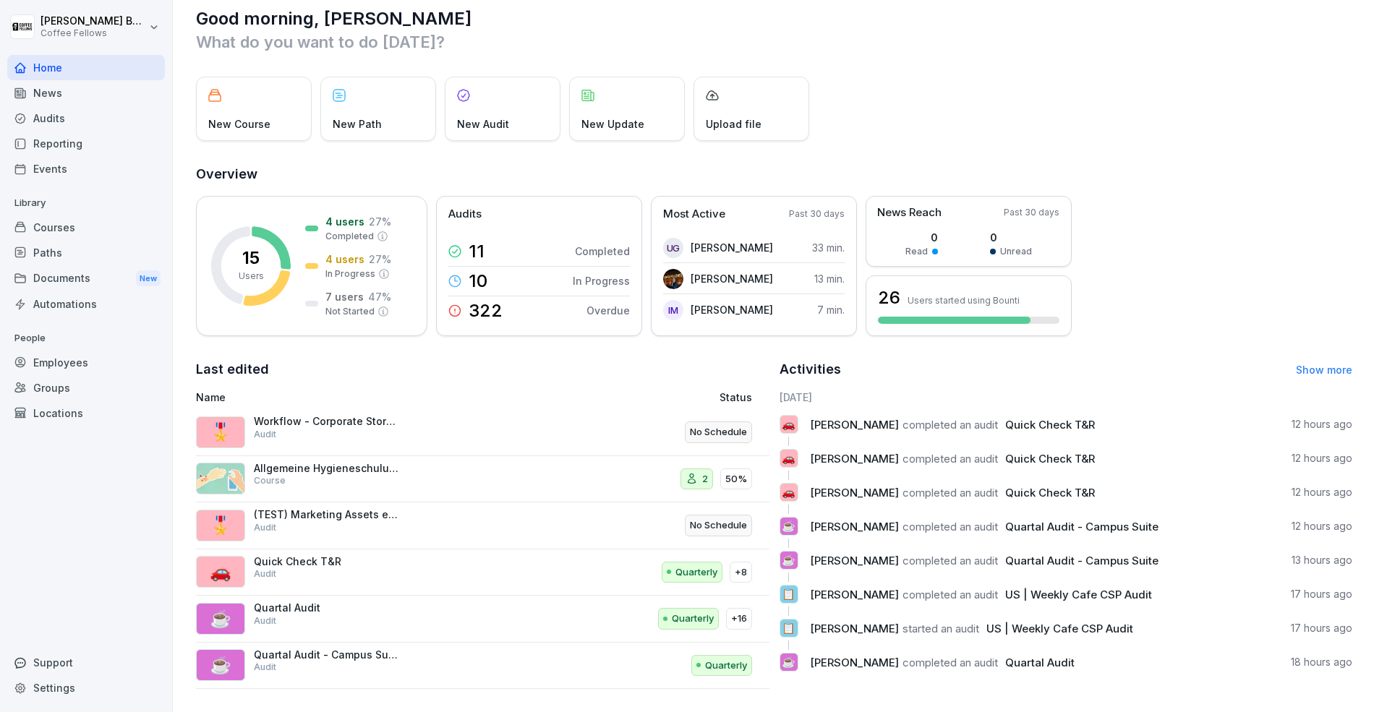
click at [58, 111] on div "Audits" at bounding box center [86, 118] width 158 height 25
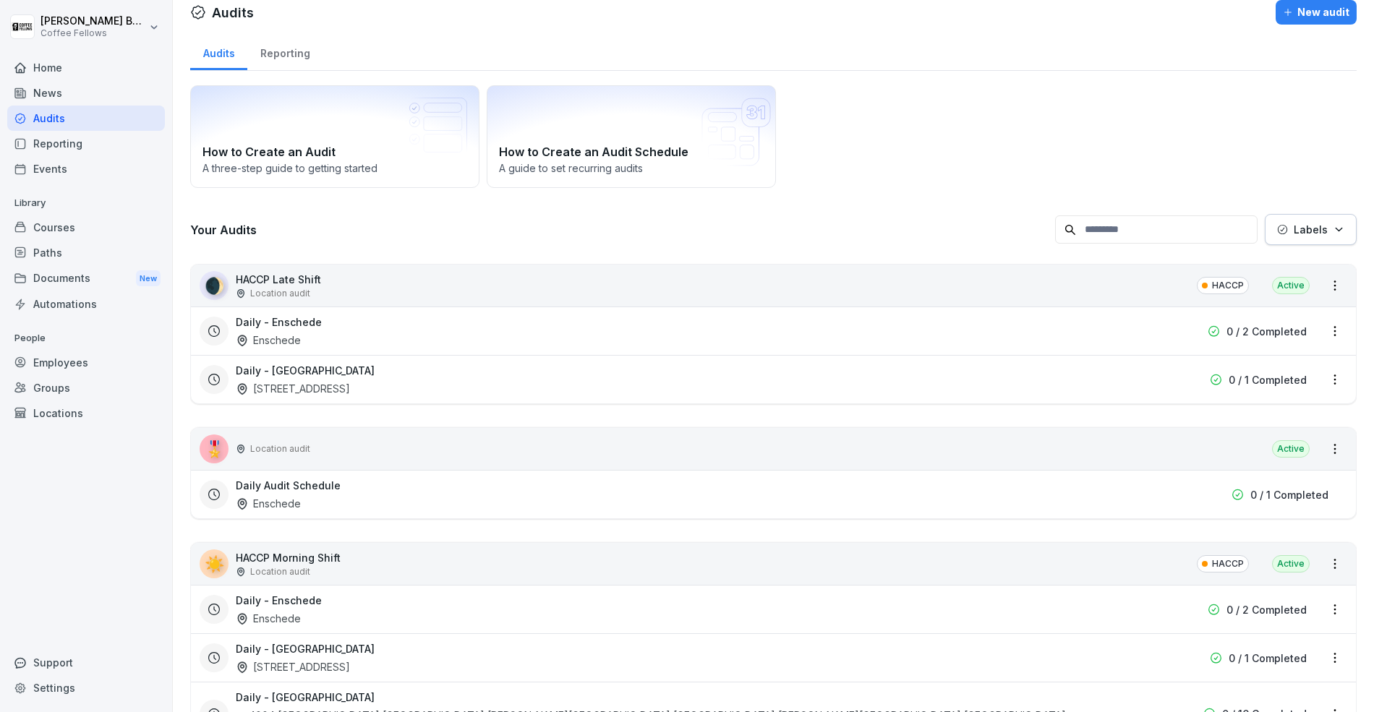
click at [270, 42] on div "Reporting" at bounding box center [284, 51] width 75 height 37
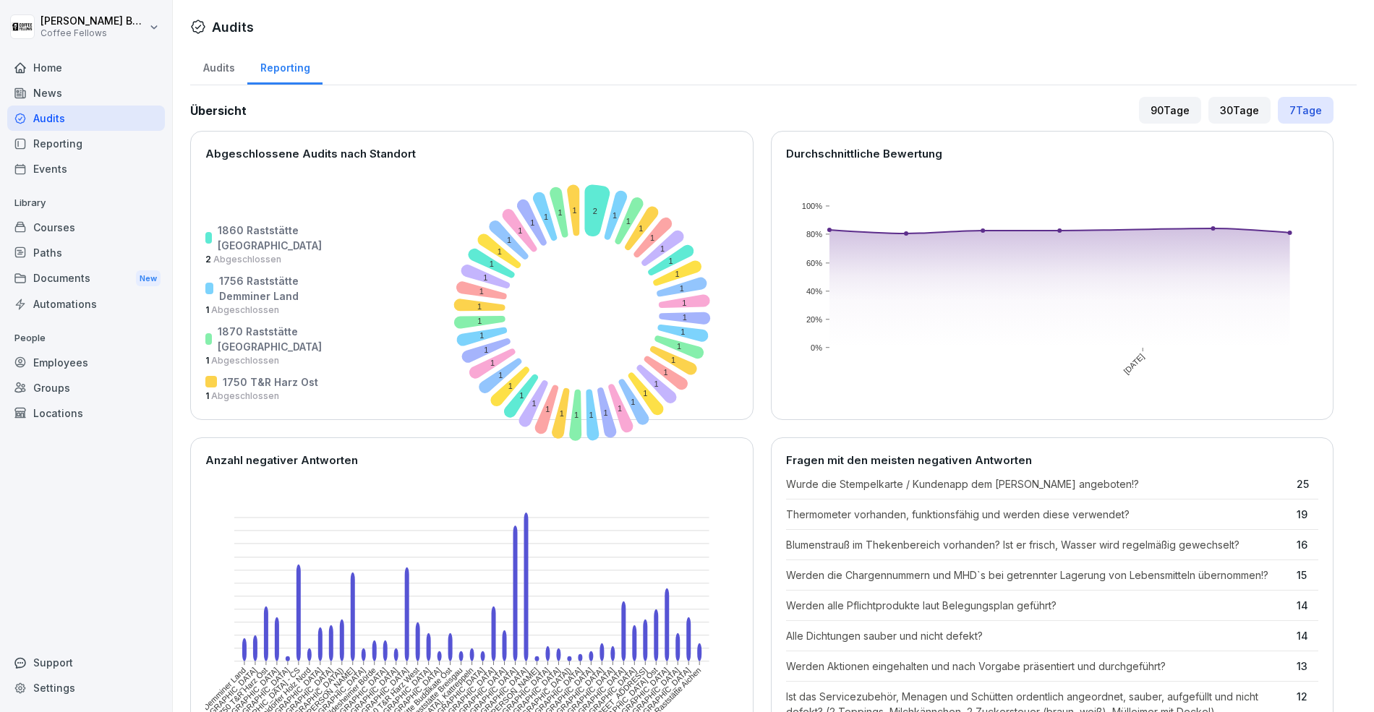
click at [1185, 111] on div "90 Tage" at bounding box center [1170, 110] width 62 height 27
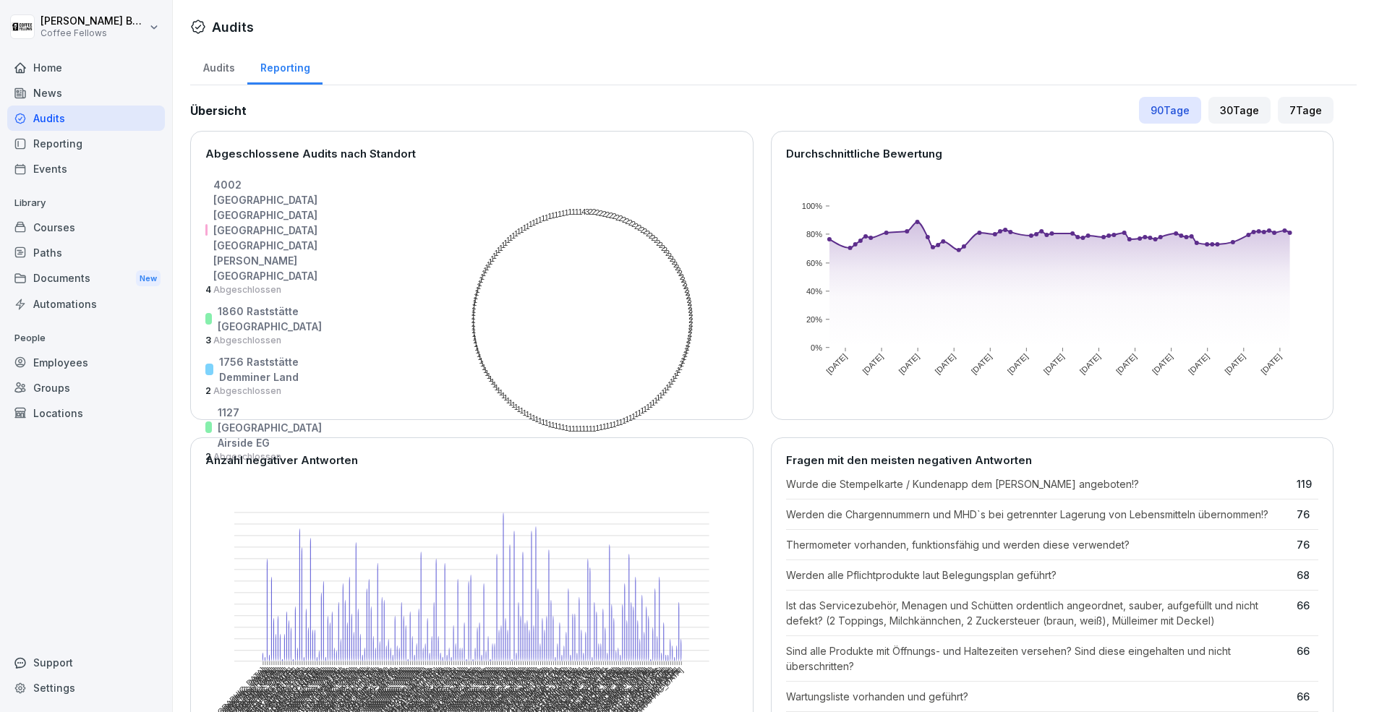
click at [221, 75] on div "Audits" at bounding box center [218, 66] width 57 height 37
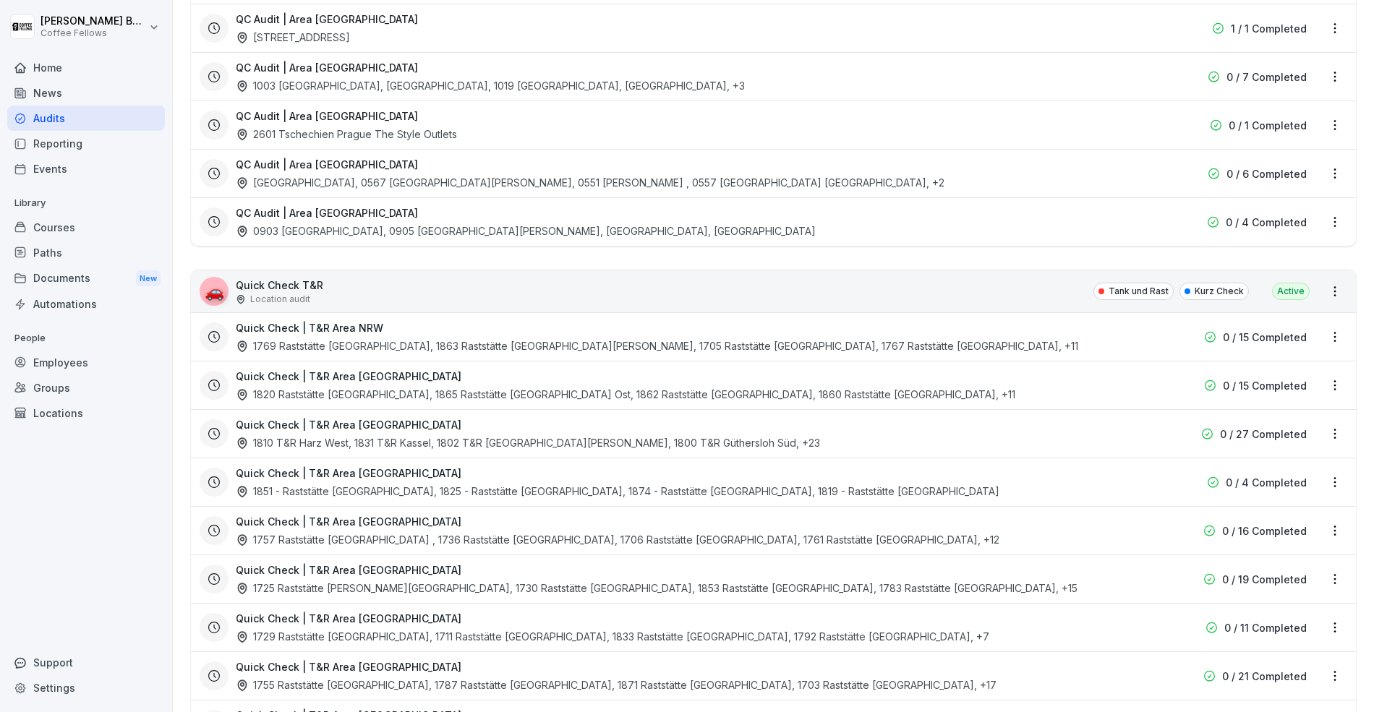
scroll to position [3385, 0]
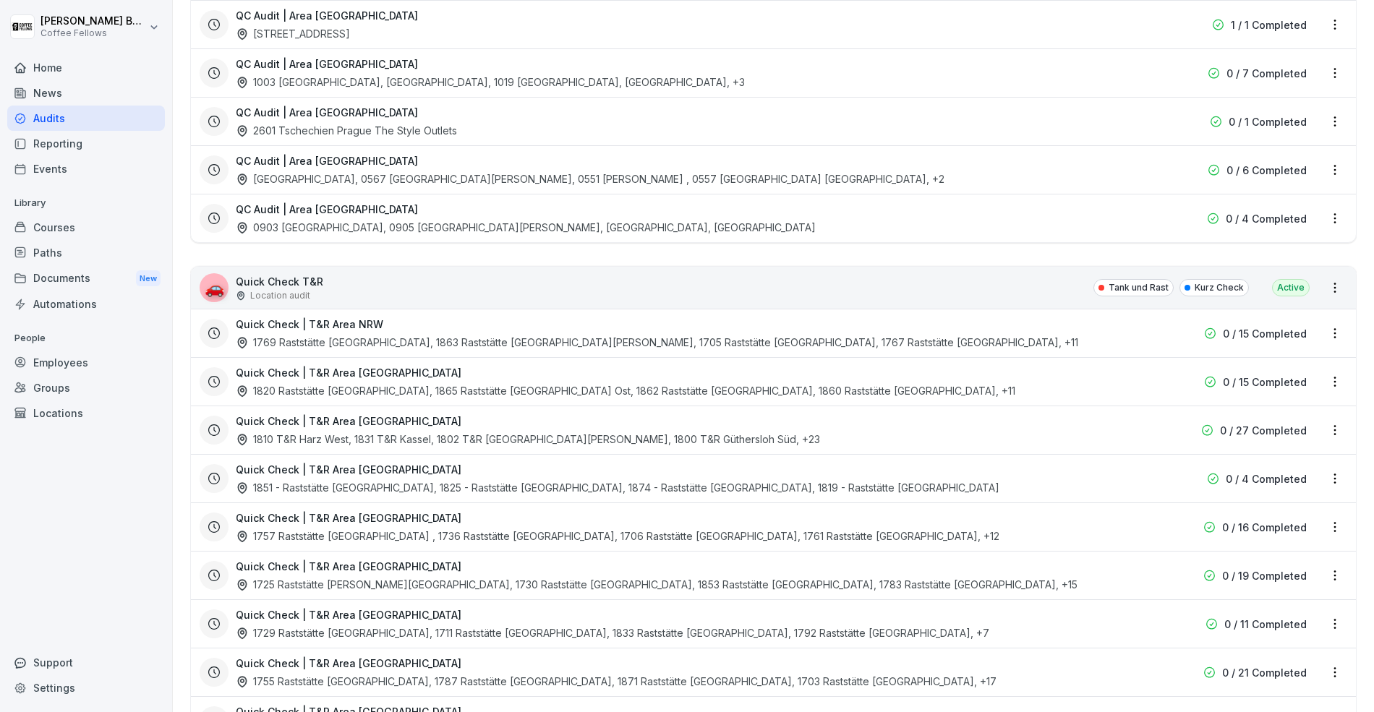
click at [1337, 216] on html "[PERSON_NAME] Coffee Fellows Home News Audits Reporting Events Library Courses …" at bounding box center [687, 356] width 1374 height 712
click at [1267, 235] on div "View reports" at bounding box center [1275, 243] width 145 height 24
click at [1336, 216] on html "[PERSON_NAME] Coffee Fellows Home News Audits Reporting Events Library Courses …" at bounding box center [687, 356] width 1374 height 712
click at [0, 0] on link "View reports" at bounding box center [0, 0] width 0 height 0
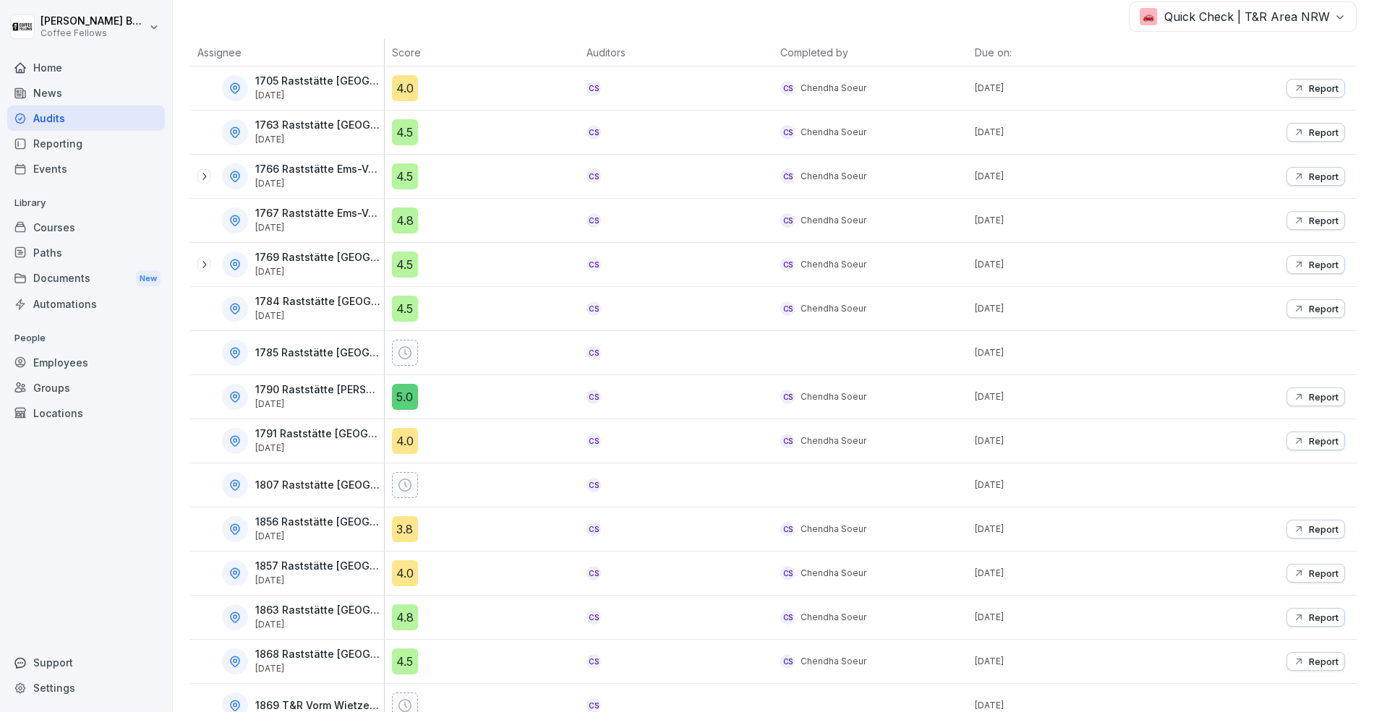
click at [1259, 243] on div "Report" at bounding box center [1259, 264] width 195 height 43
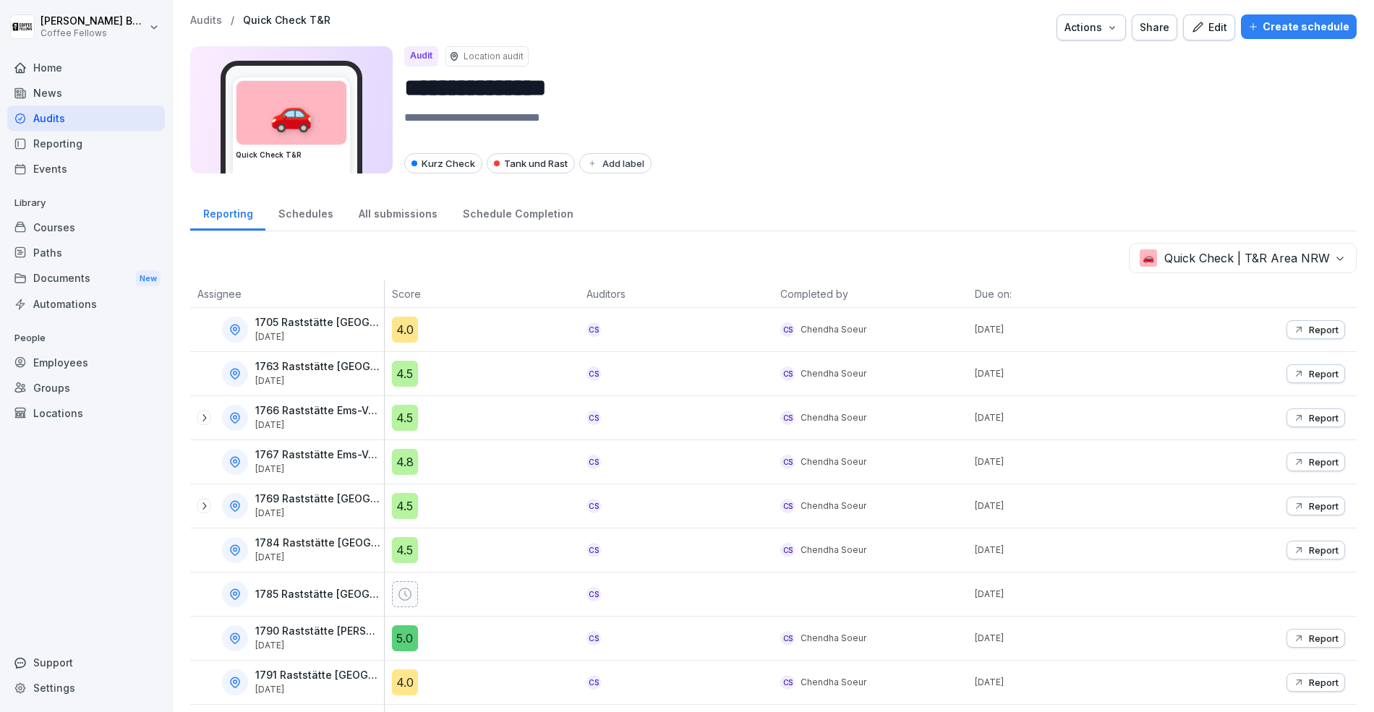
click at [1261, 263] on body "**********" at bounding box center [687, 356] width 1374 height 712
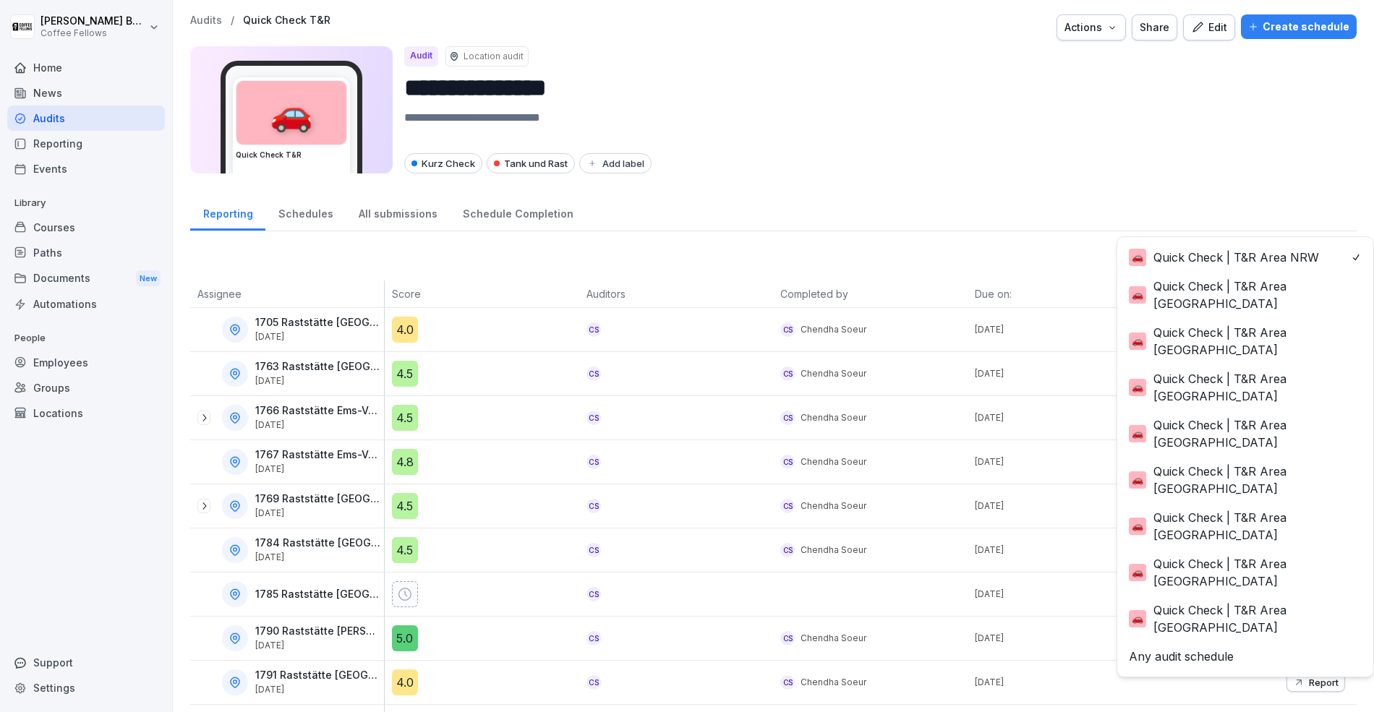
click at [1007, 166] on html "**********" at bounding box center [687, 356] width 1374 height 712
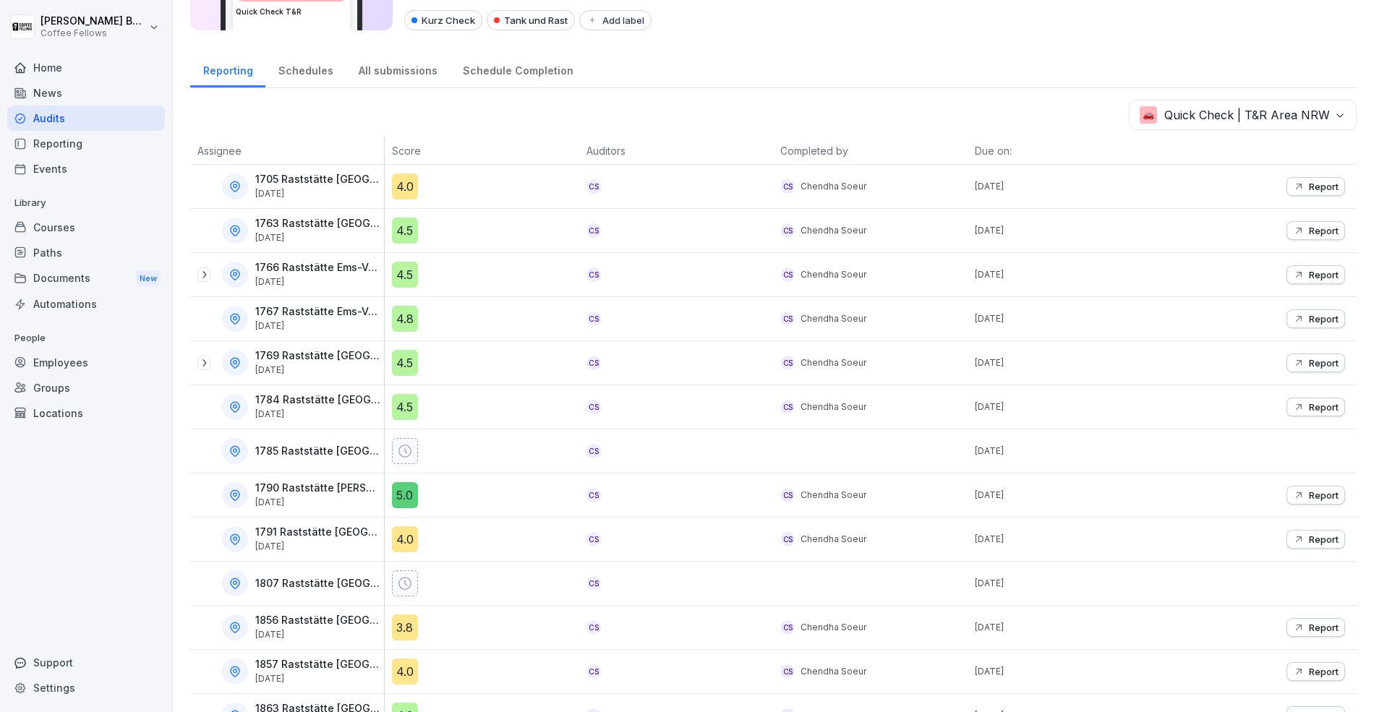
scroll to position [250, 0]
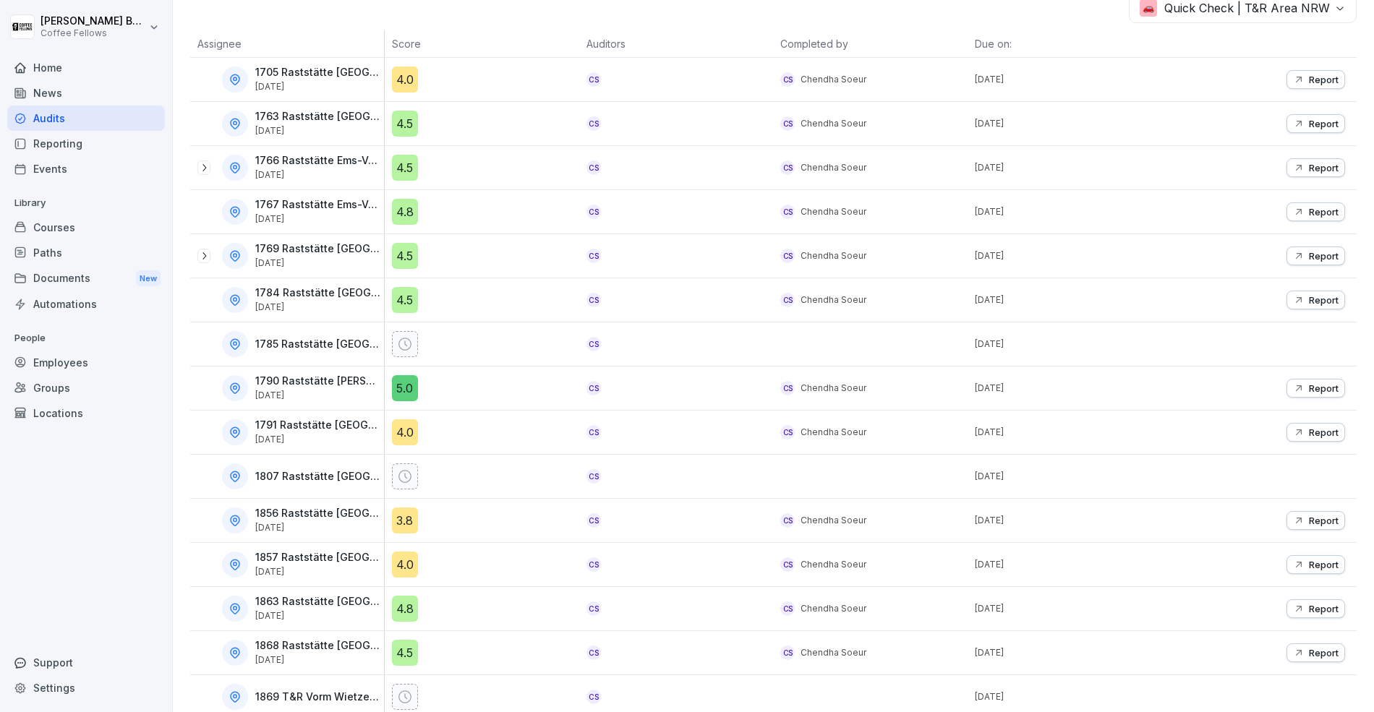
click at [277, 691] on p "1869 T&R Vorm Wietzenbr. West" at bounding box center [318, 697] width 126 height 12
copy tr "1869 T&R Vorm Wietzenbr. [GEOGRAPHIC_DATA]"
click at [260, 694] on p "1869 T&R Vorm Wietzenbr. West" at bounding box center [318, 697] width 126 height 12
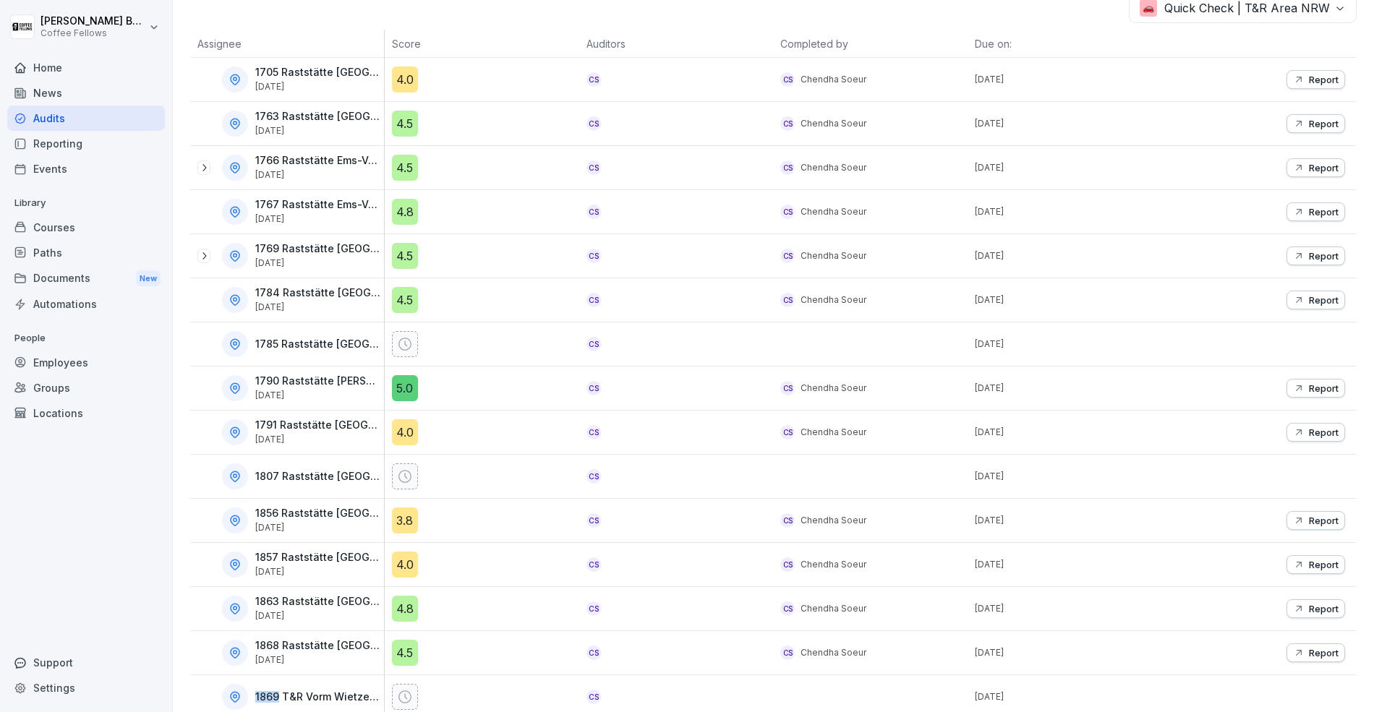
click at [260, 694] on p "1869 T&R Vorm Wietzenbr. West" at bounding box center [318, 697] width 126 height 12
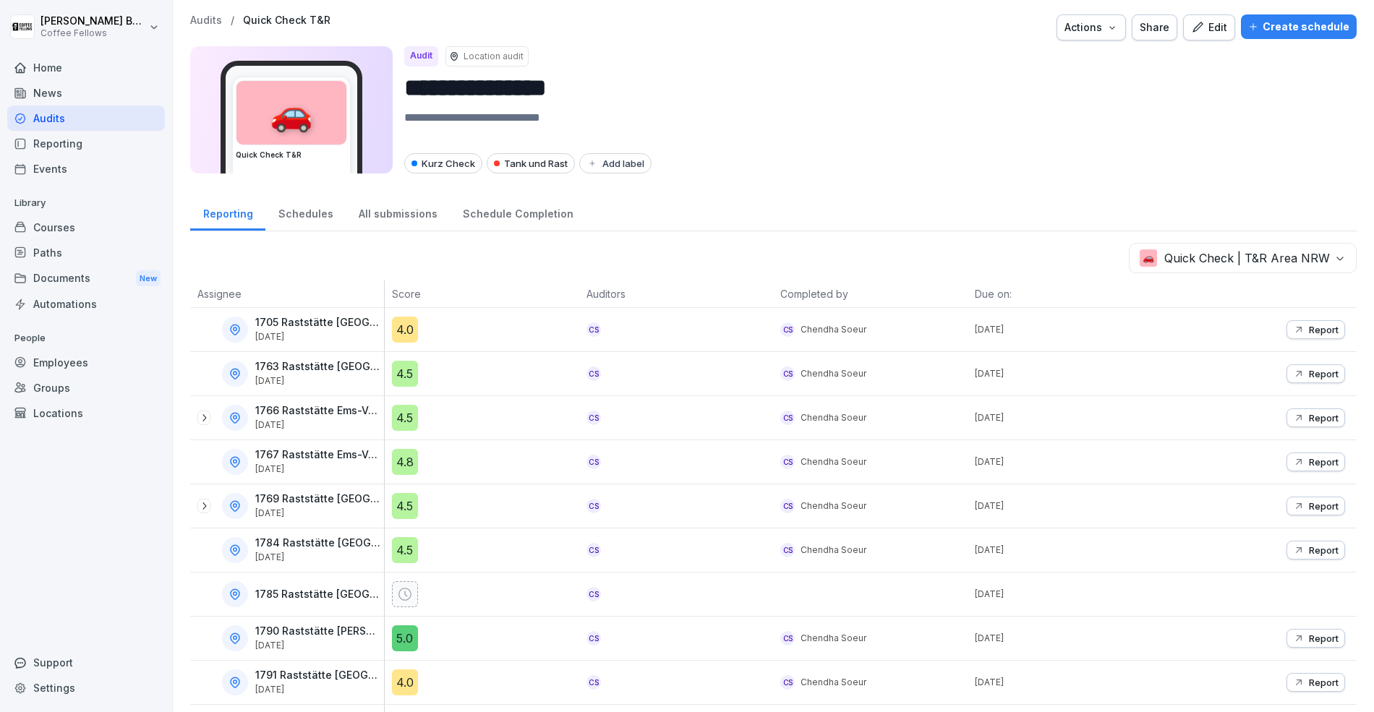
click at [215, 16] on p "Audits" at bounding box center [206, 20] width 32 height 12
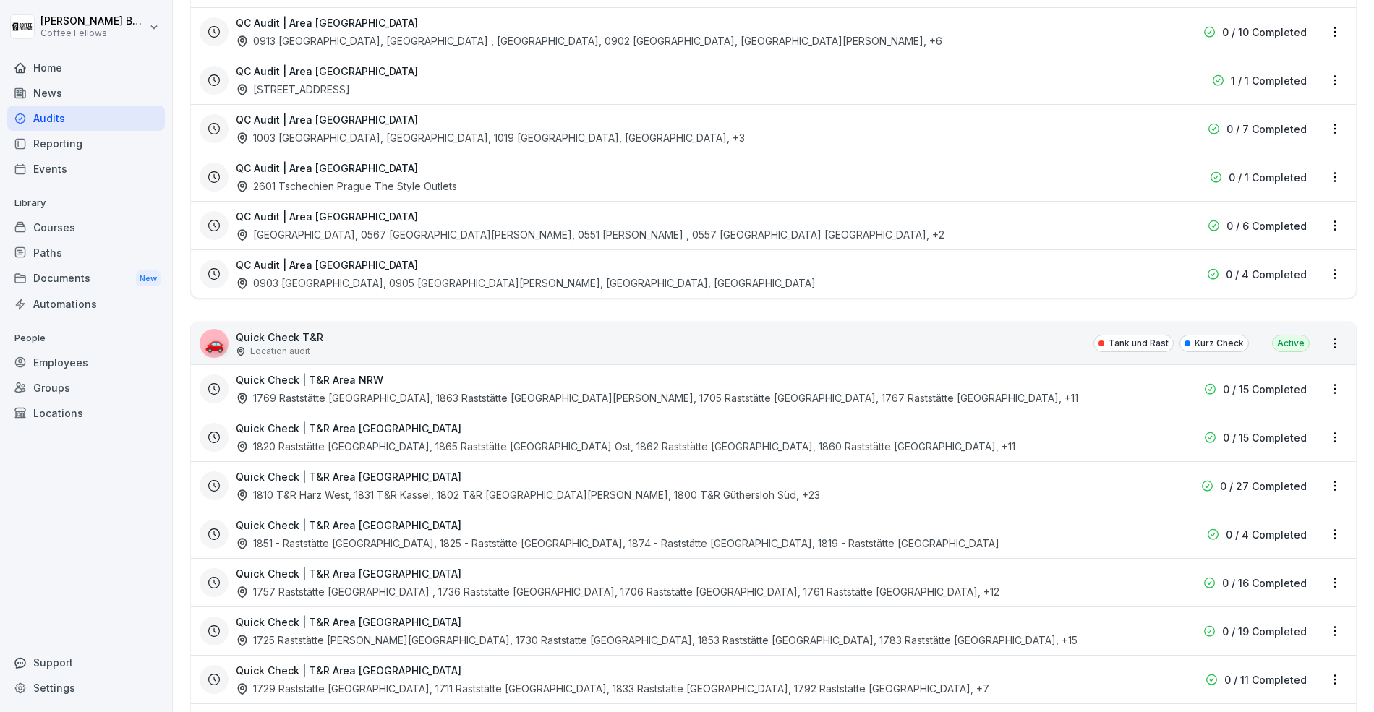
scroll to position [3330, 0]
click at [1328, 268] on html "[PERSON_NAME] Coffee Fellows Home News Audits Reporting Events Library Courses …" at bounding box center [687, 356] width 1374 height 712
click at [0, 0] on link "Update schedule" at bounding box center [0, 0] width 0 height 0
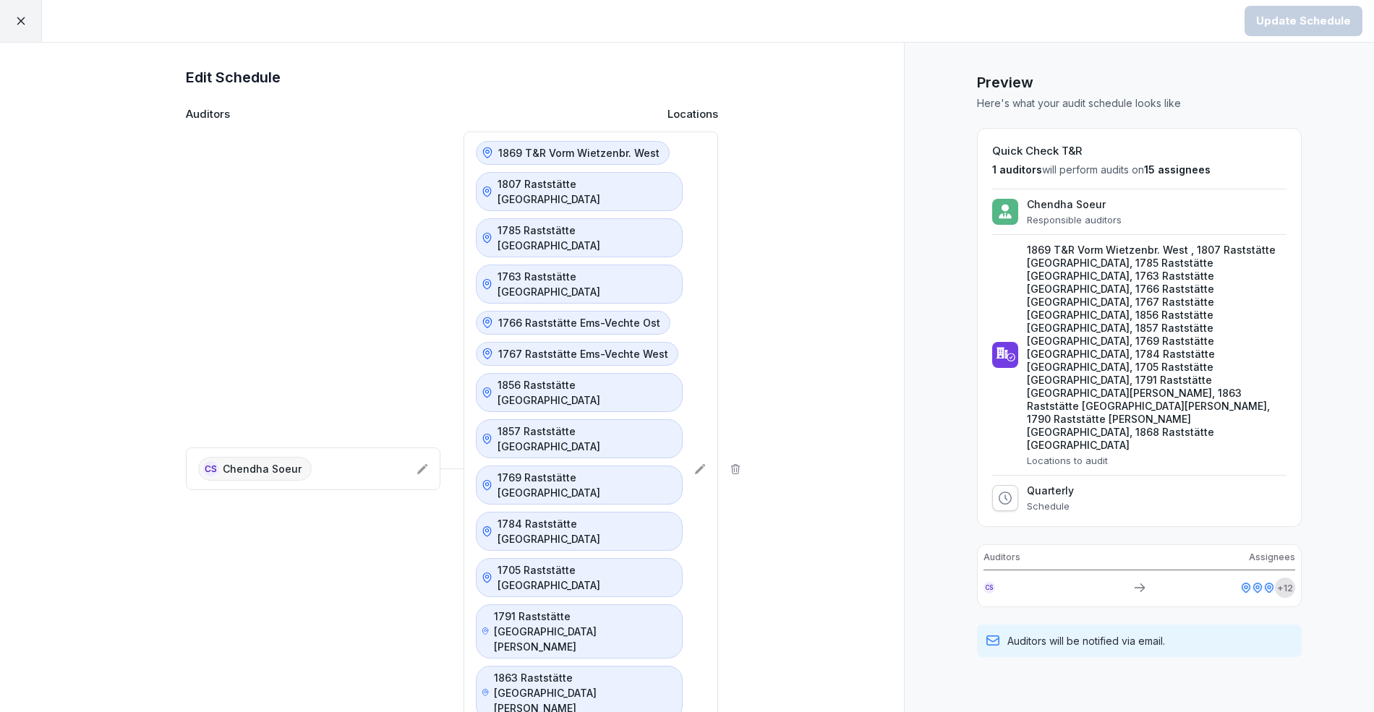
click at [703, 464] on icon at bounding box center [700, 470] width 12 height 12
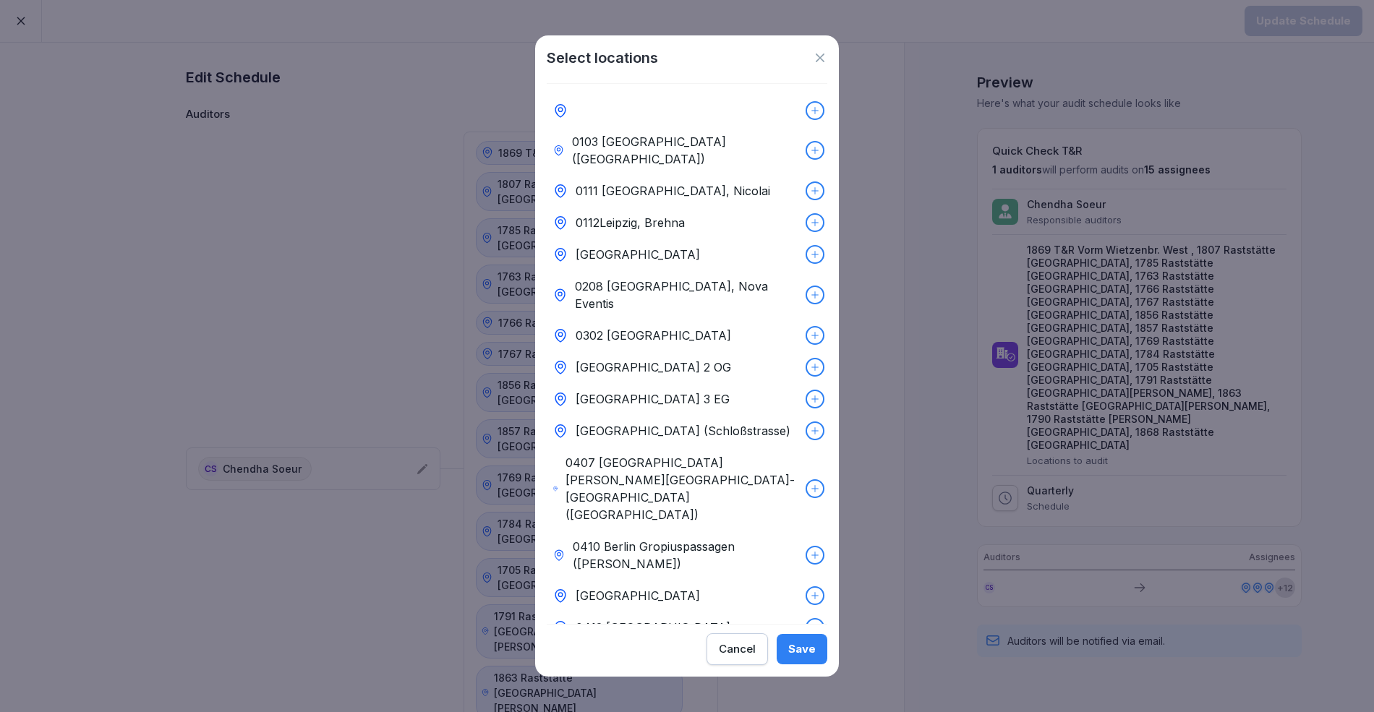
click at [637, 107] on div at bounding box center [687, 110] width 281 height 30
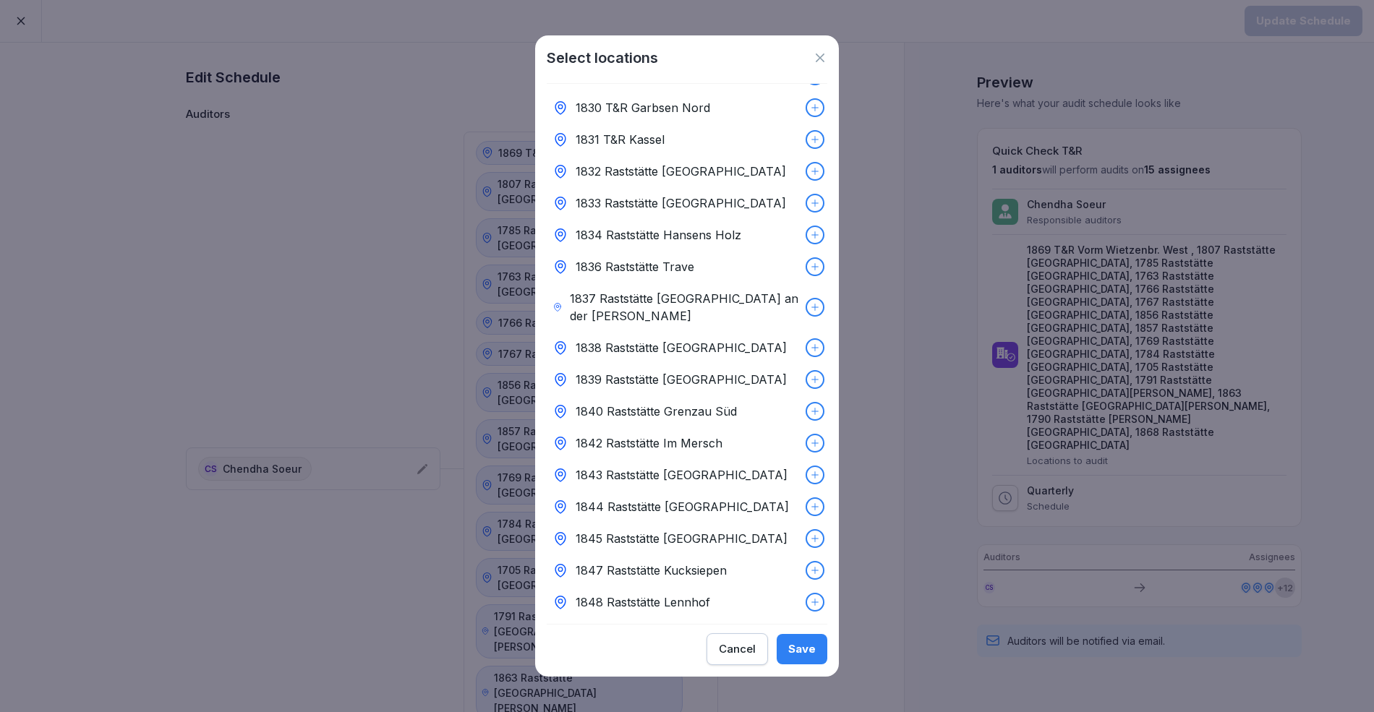
scroll to position [8206, 0]
click at [806, 653] on div "Save" at bounding box center [801, 649] width 27 height 16
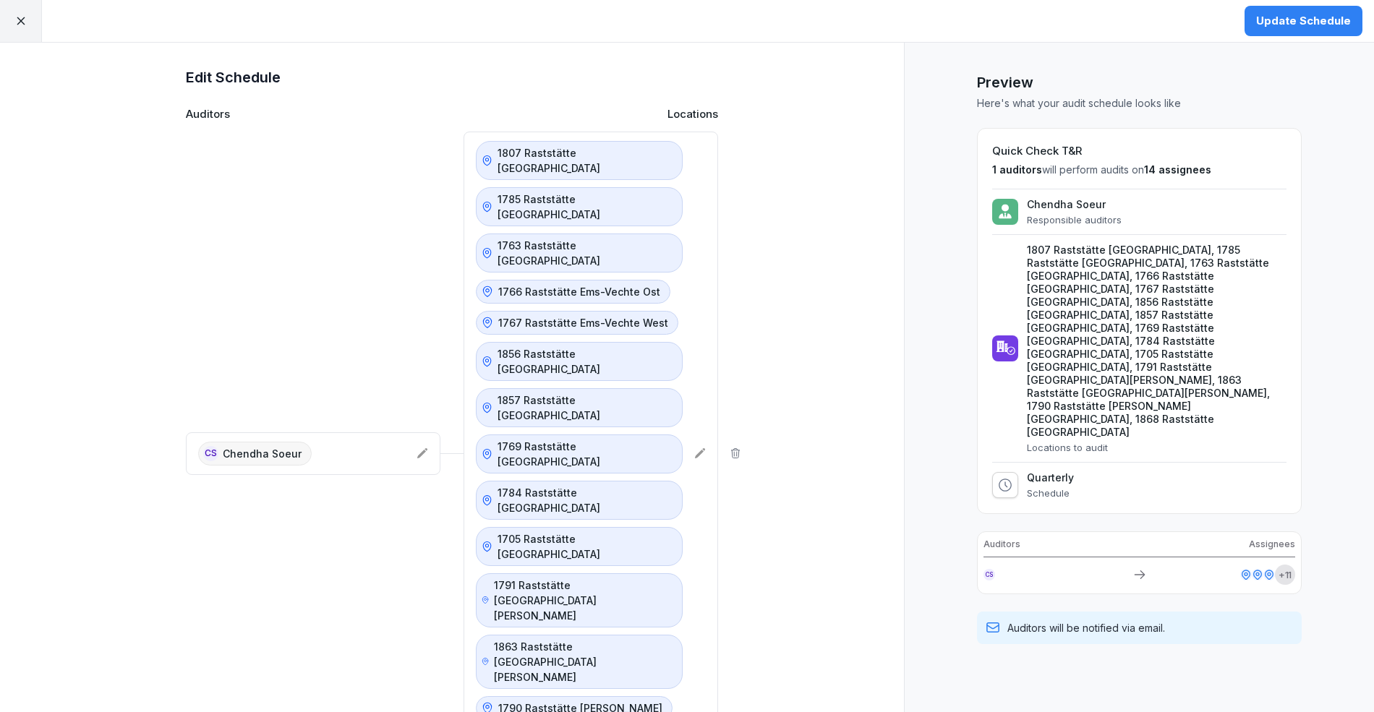
click at [1276, 21] on div "Update Schedule" at bounding box center [1303, 21] width 95 height 16
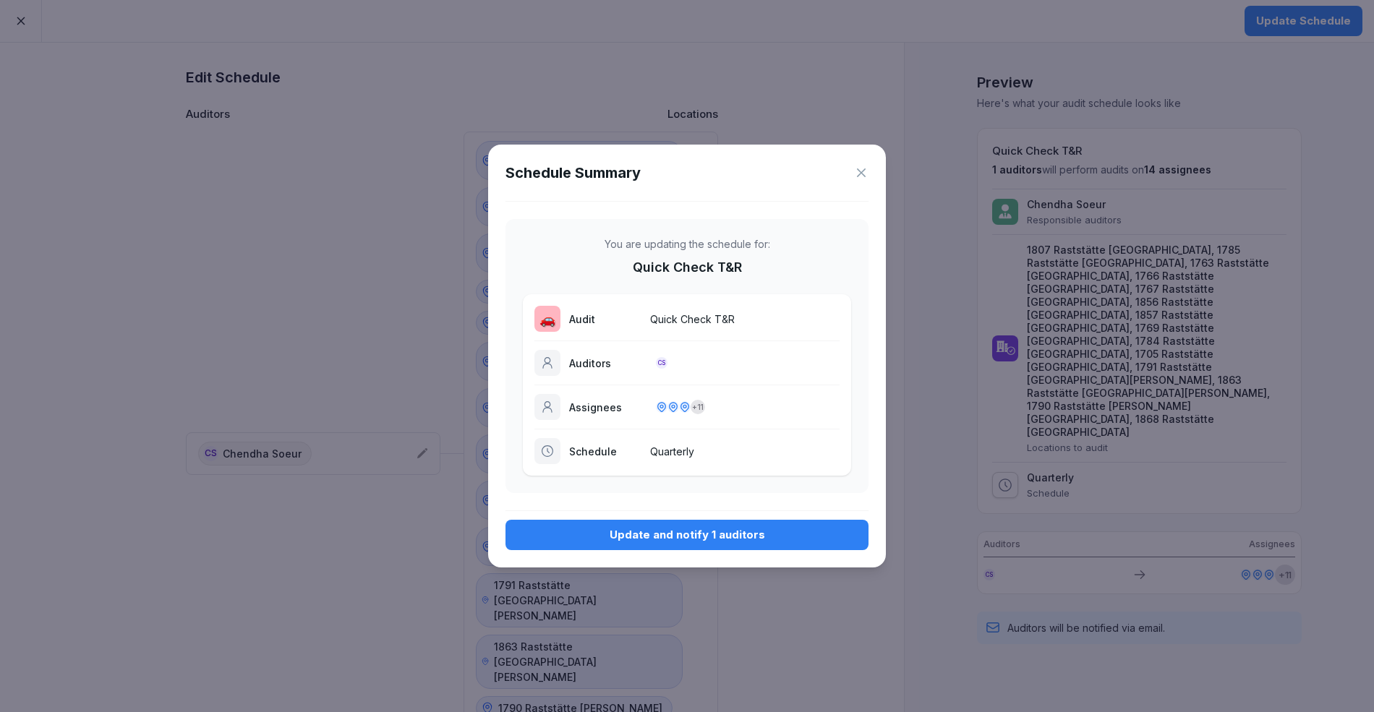
click at [660, 517] on div "Schedule Summary You are updating the schedule for: Quick Check T&R 🚗 Audit Qui…" at bounding box center [687, 356] width 398 height 423
click at [657, 544] on button "Update and notify 1 auditors" at bounding box center [686, 535] width 363 height 30
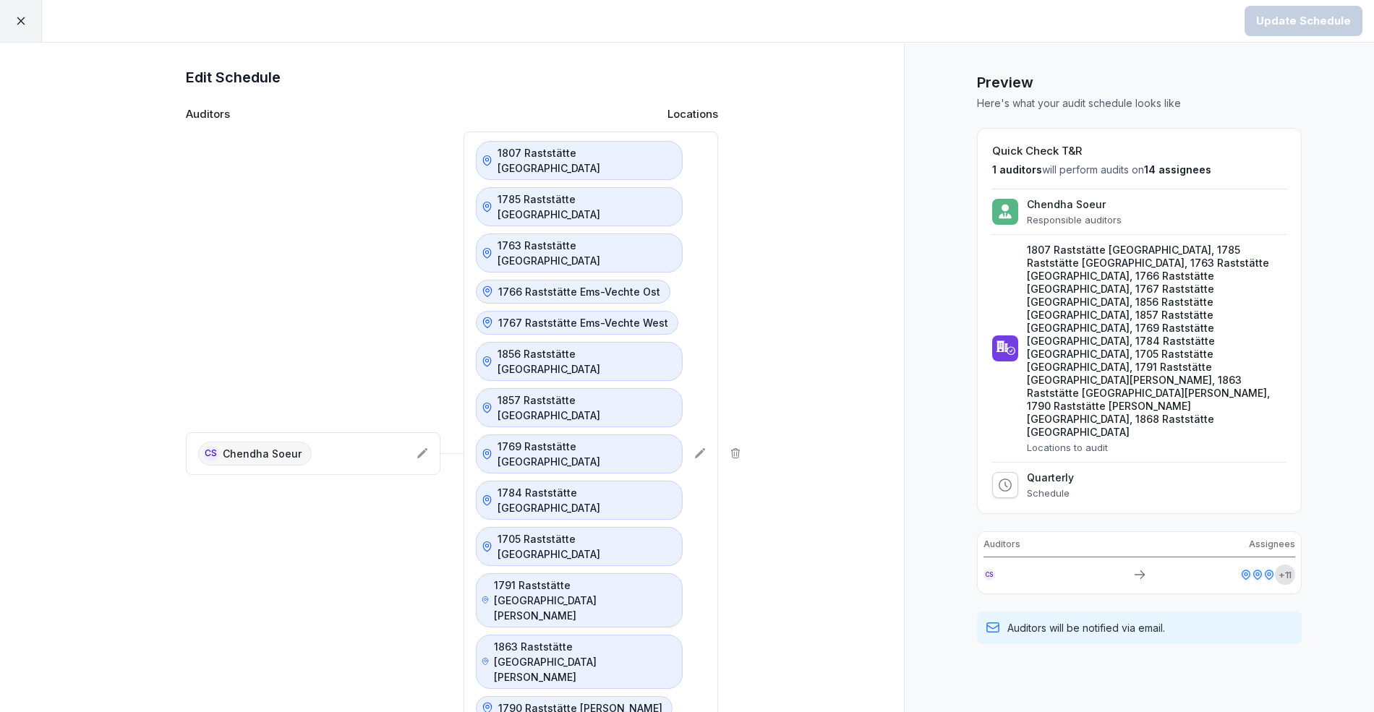
click at [19, 22] on icon at bounding box center [20, 20] width 13 height 13
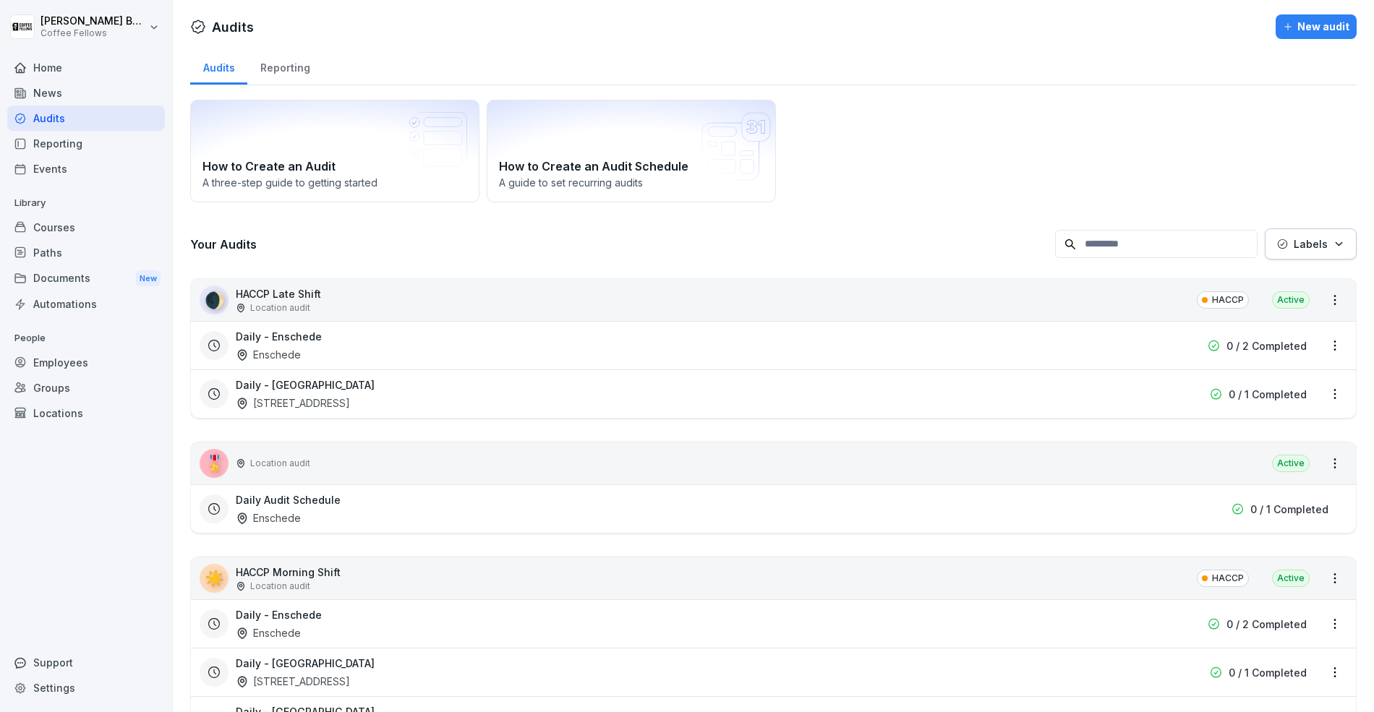
click at [1100, 239] on input at bounding box center [1156, 244] width 202 height 28
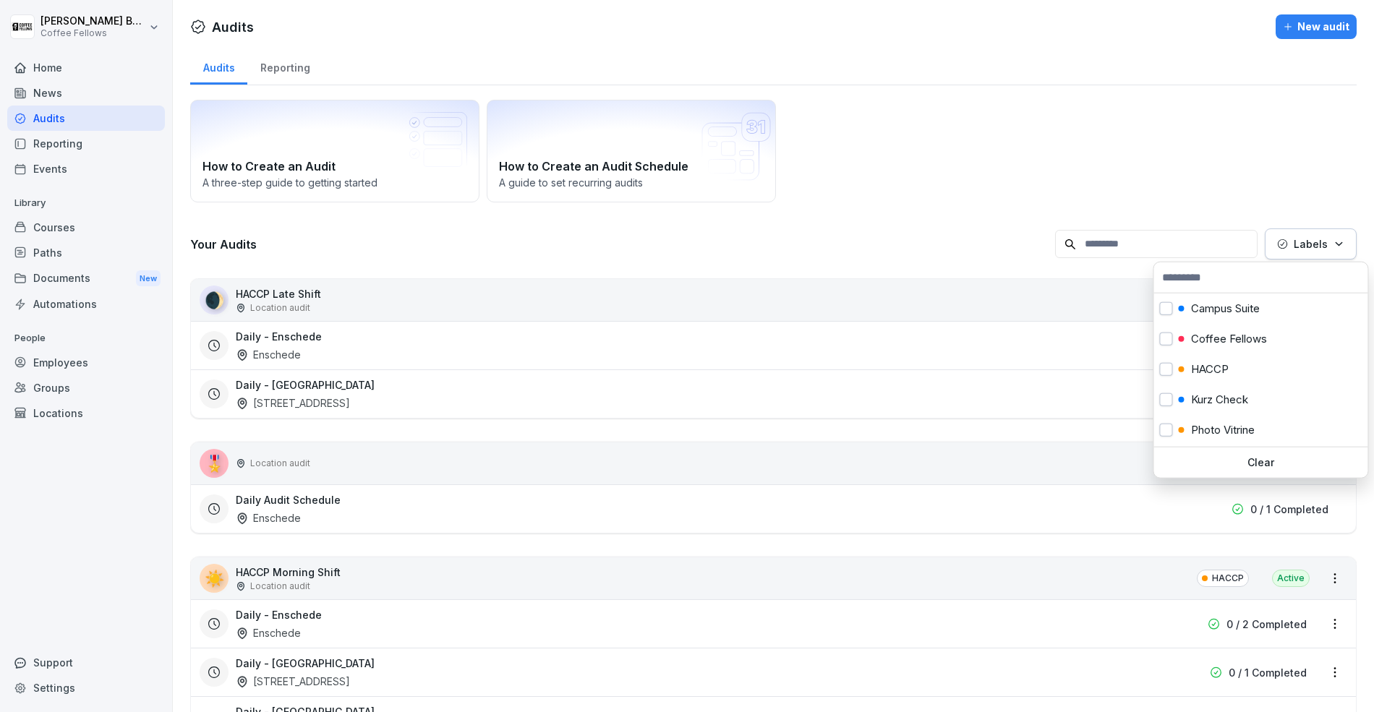
click at [1297, 243] on p "Labels" at bounding box center [1311, 243] width 34 height 15
click at [1276, 399] on div "Quick Feedback" at bounding box center [1260, 403] width 214 height 30
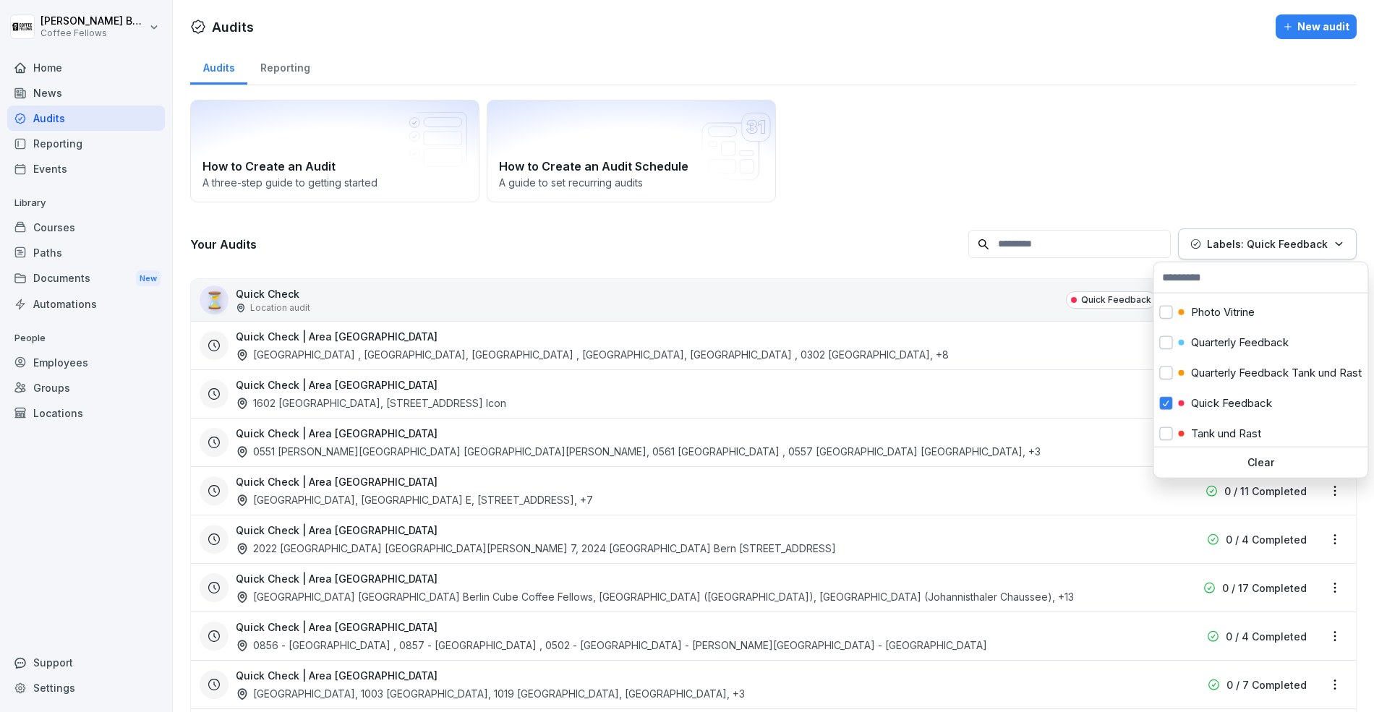
click at [981, 188] on html "[PERSON_NAME] Coffee Fellows Home News Audits Reporting Events Library Courses …" at bounding box center [687, 356] width 1374 height 712
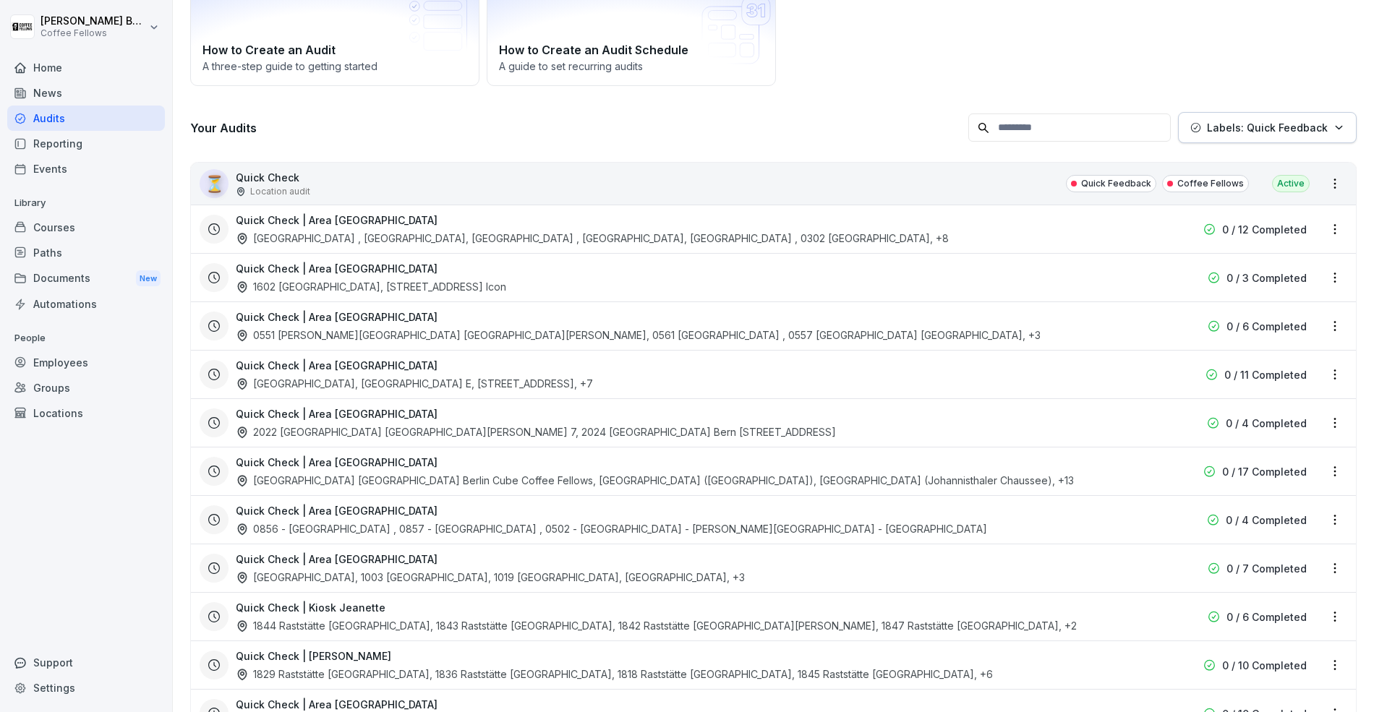
scroll to position [0, 0]
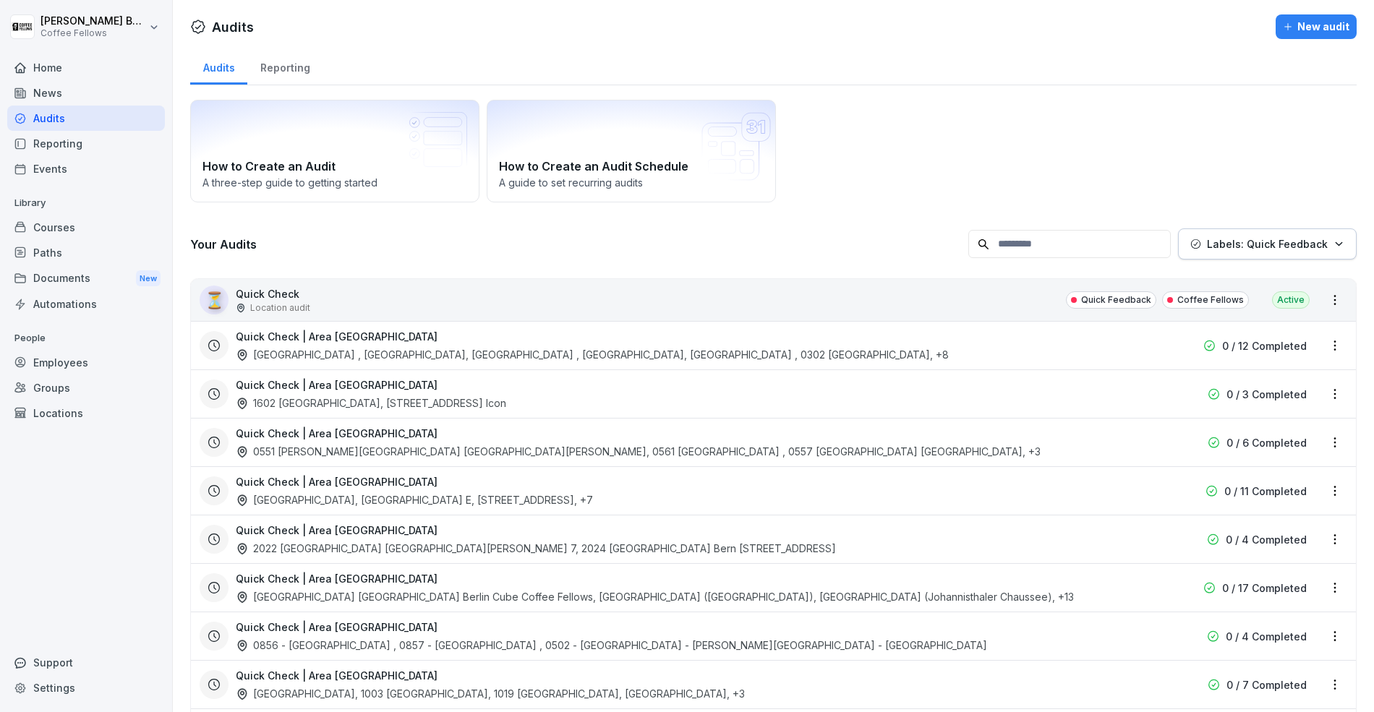
click at [1224, 236] on p "Labels: Quick Feedback" at bounding box center [1267, 243] width 121 height 15
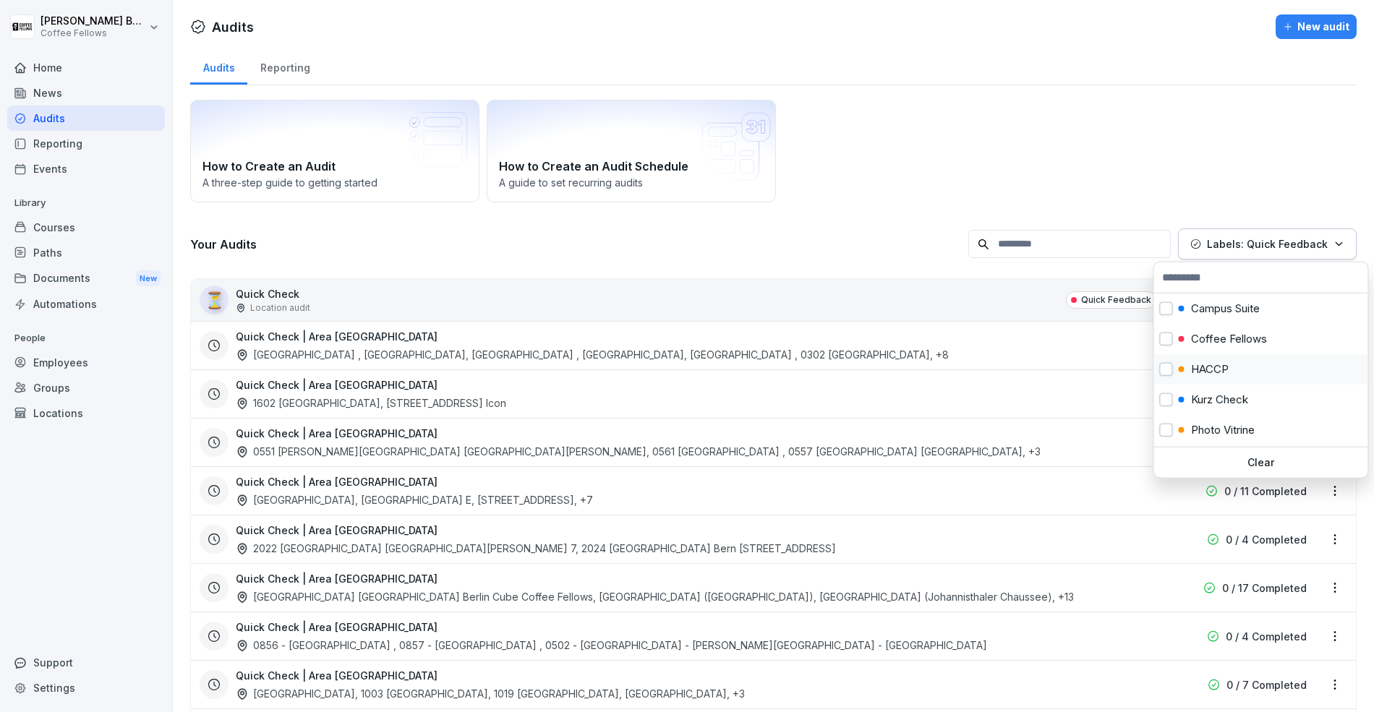
scroll to position [118, 0]
click at [1225, 436] on p "Tank und Rast" at bounding box center [1226, 433] width 70 height 13
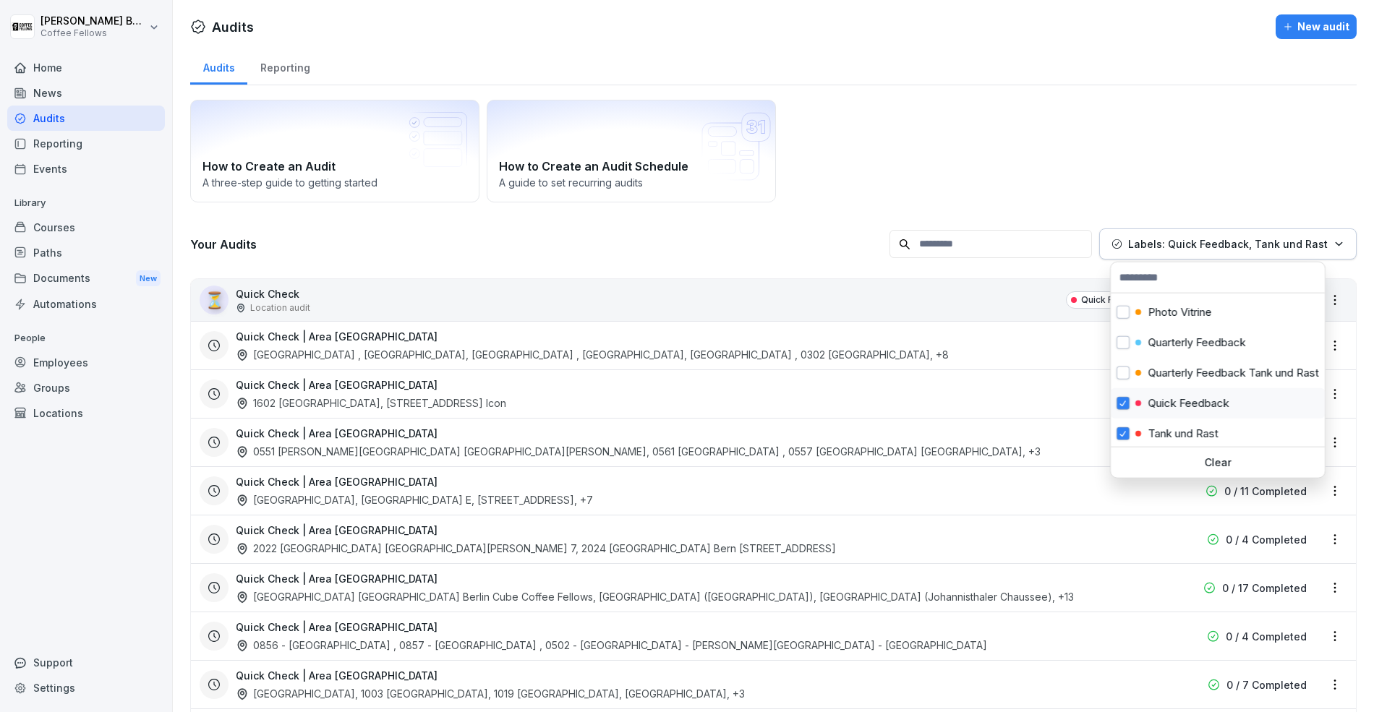
click at [1142, 402] on div "Quick Feedback" at bounding box center [1182, 403] width 94 height 13
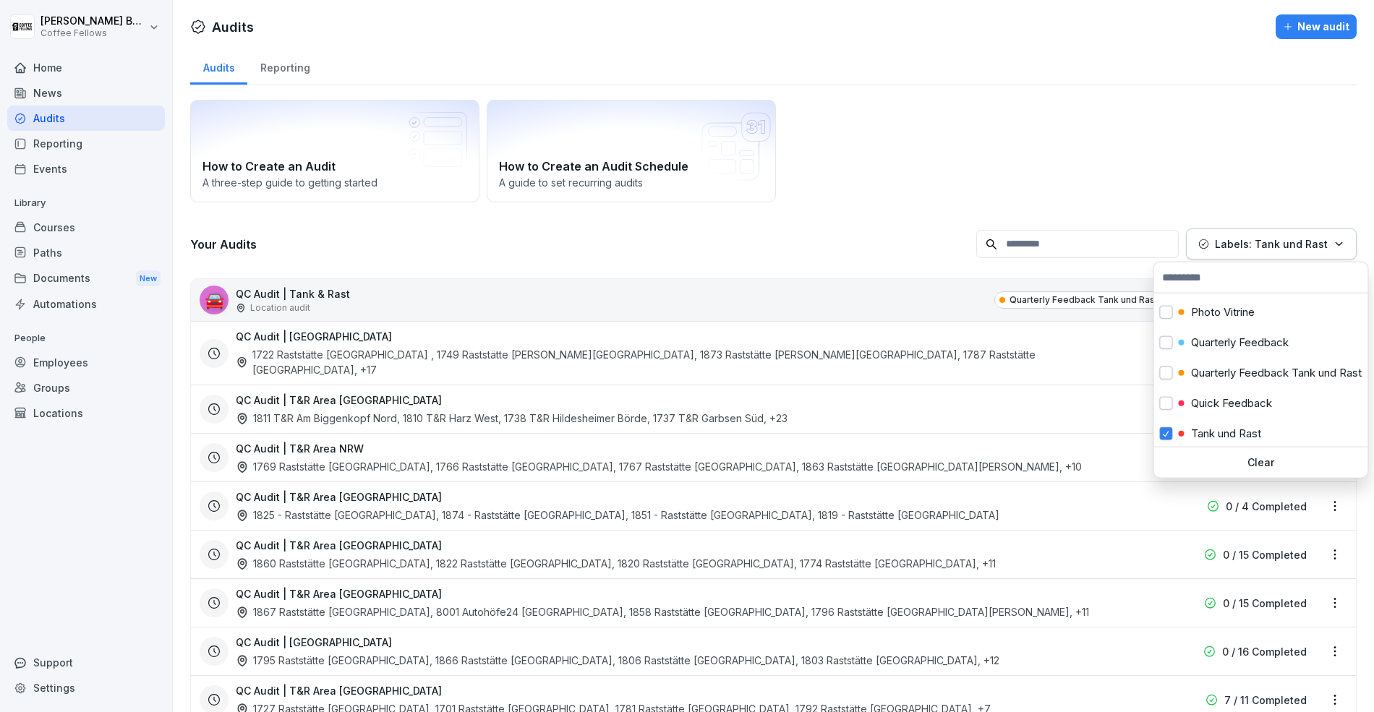
click at [997, 187] on html "[PERSON_NAME] Coffee Fellows Home News Audits Reporting Events Library Courses …" at bounding box center [687, 356] width 1374 height 712
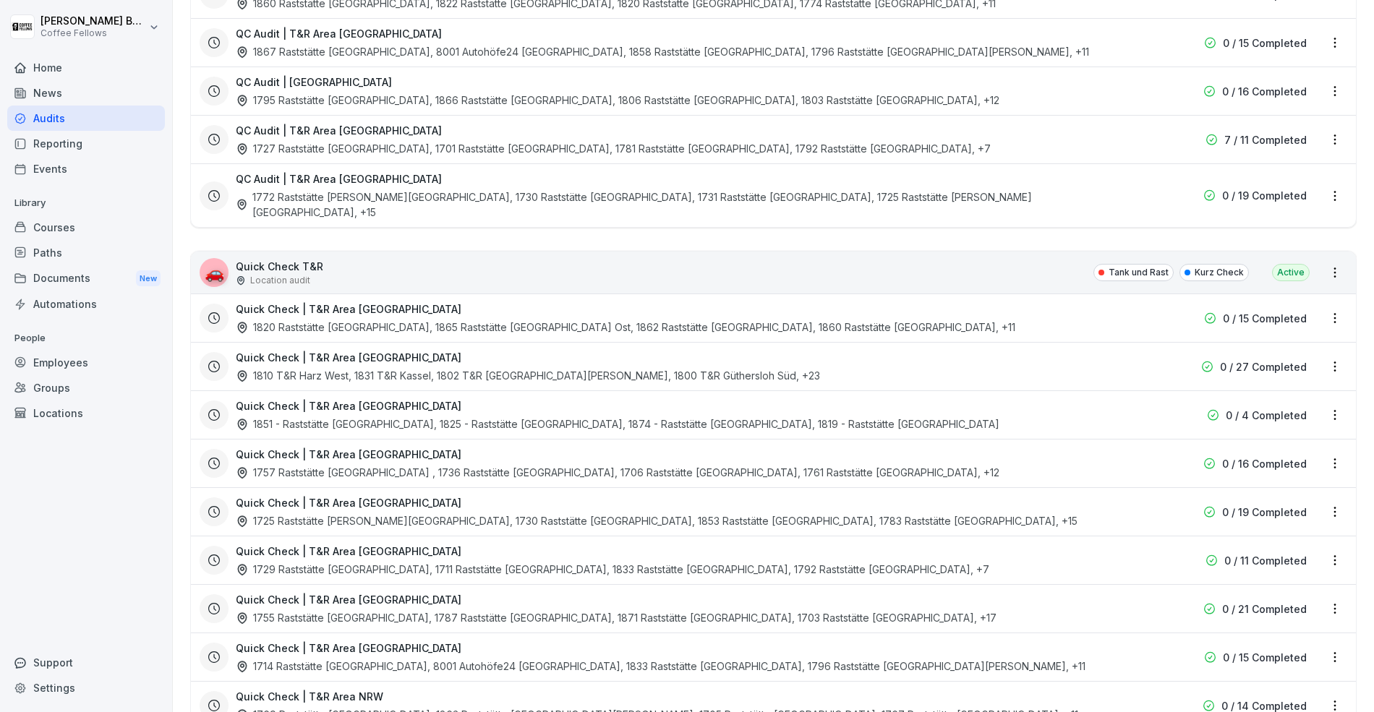
scroll to position [573, 0]
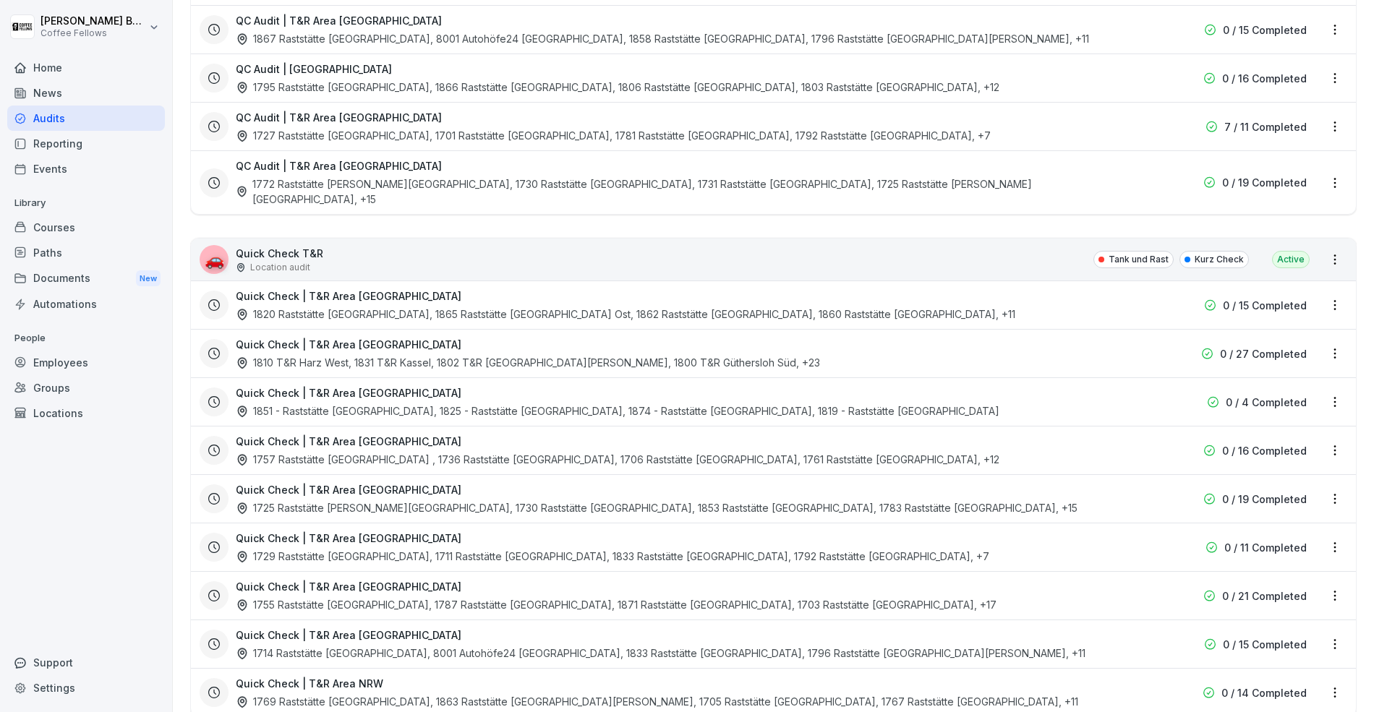
click at [1339, 318] on html "[PERSON_NAME] Coffee Fellows Home News Audits Reporting Events Library Courses …" at bounding box center [687, 356] width 1374 height 712
click at [0, 0] on link "Update schedule" at bounding box center [0, 0] width 0 height 0
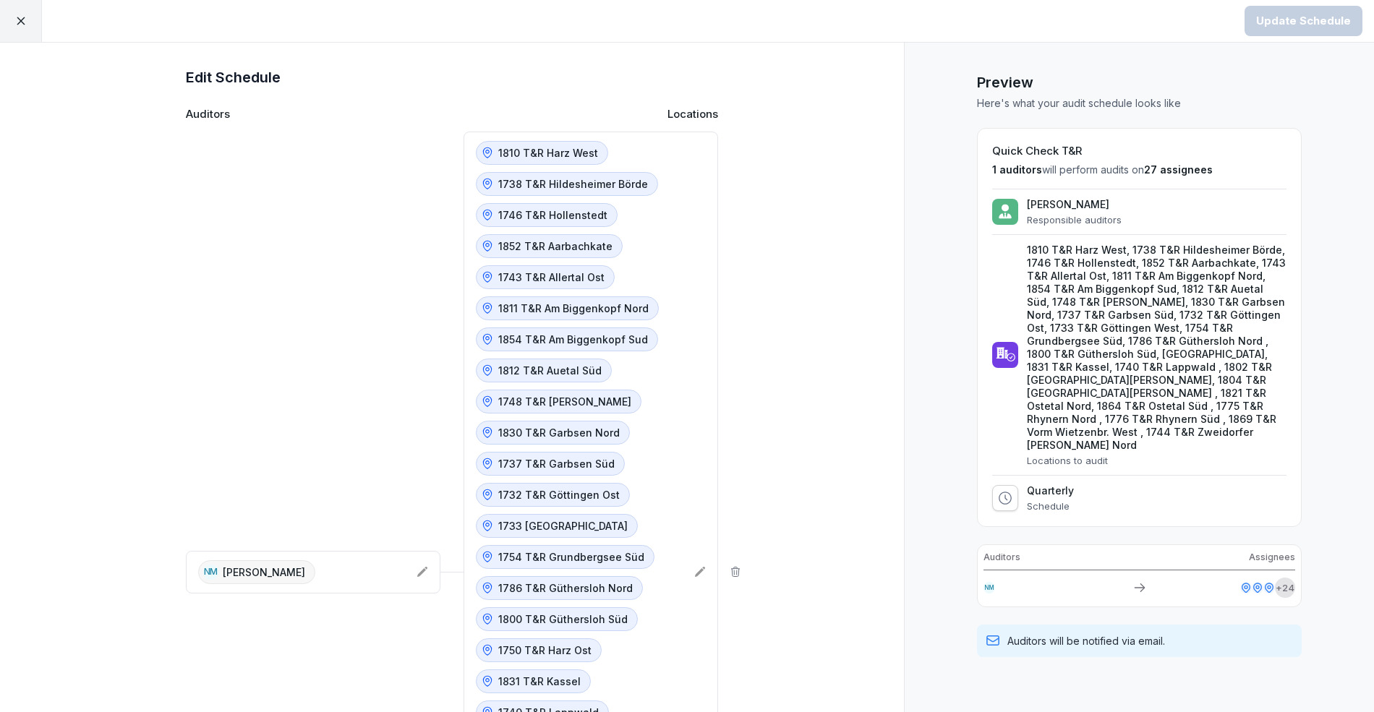
click at [33, 14] on div at bounding box center [21, 21] width 42 height 42
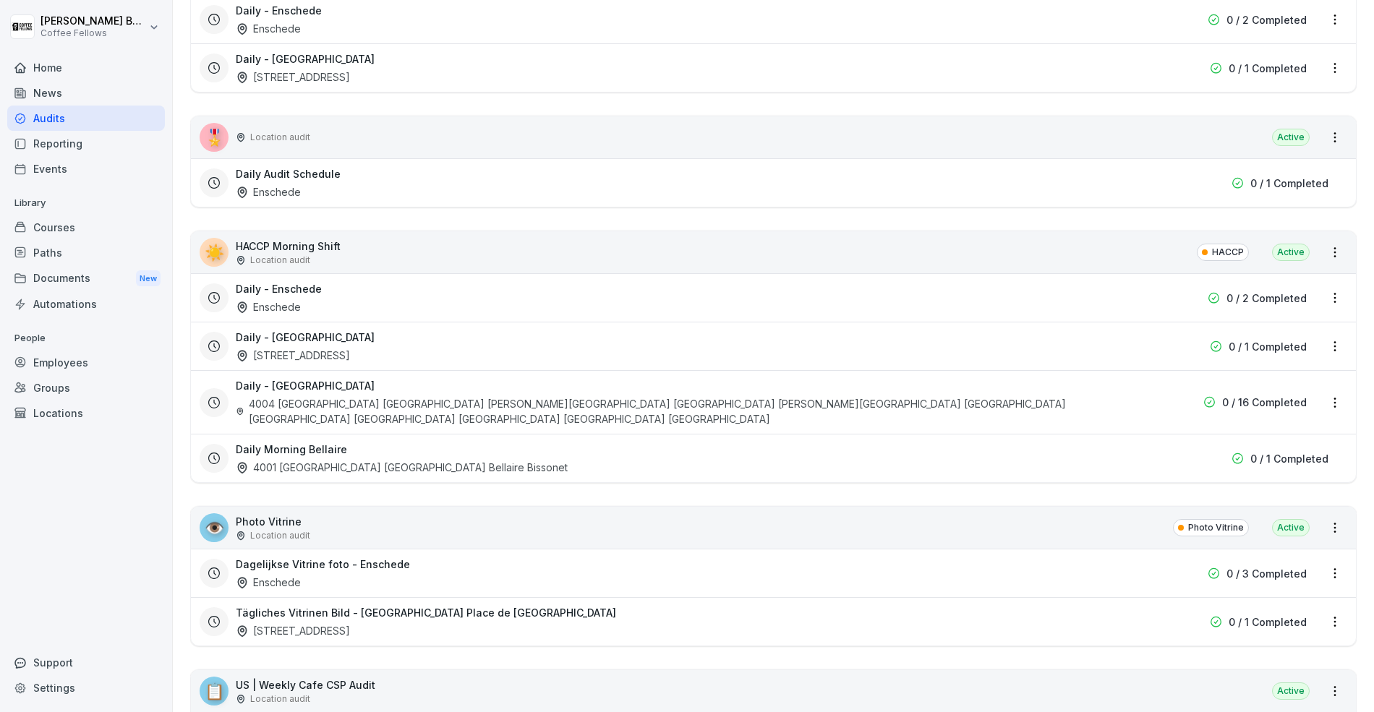
scroll to position [336, 0]
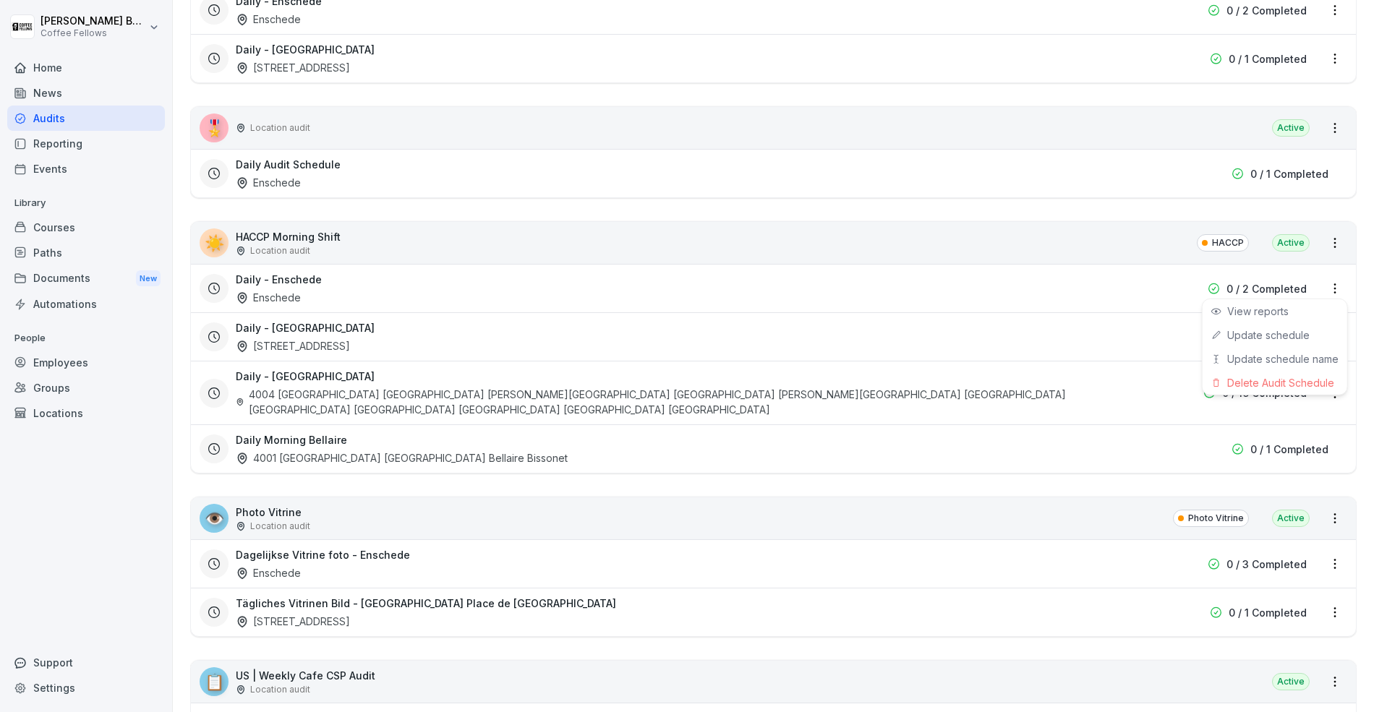
click at [1342, 281] on html "[PERSON_NAME] Coffee Fellows Home News Audits Reporting Events Library Courses …" at bounding box center [687, 356] width 1374 height 712
click at [1269, 376] on div "Delete Audit Schedule" at bounding box center [1275, 383] width 145 height 24
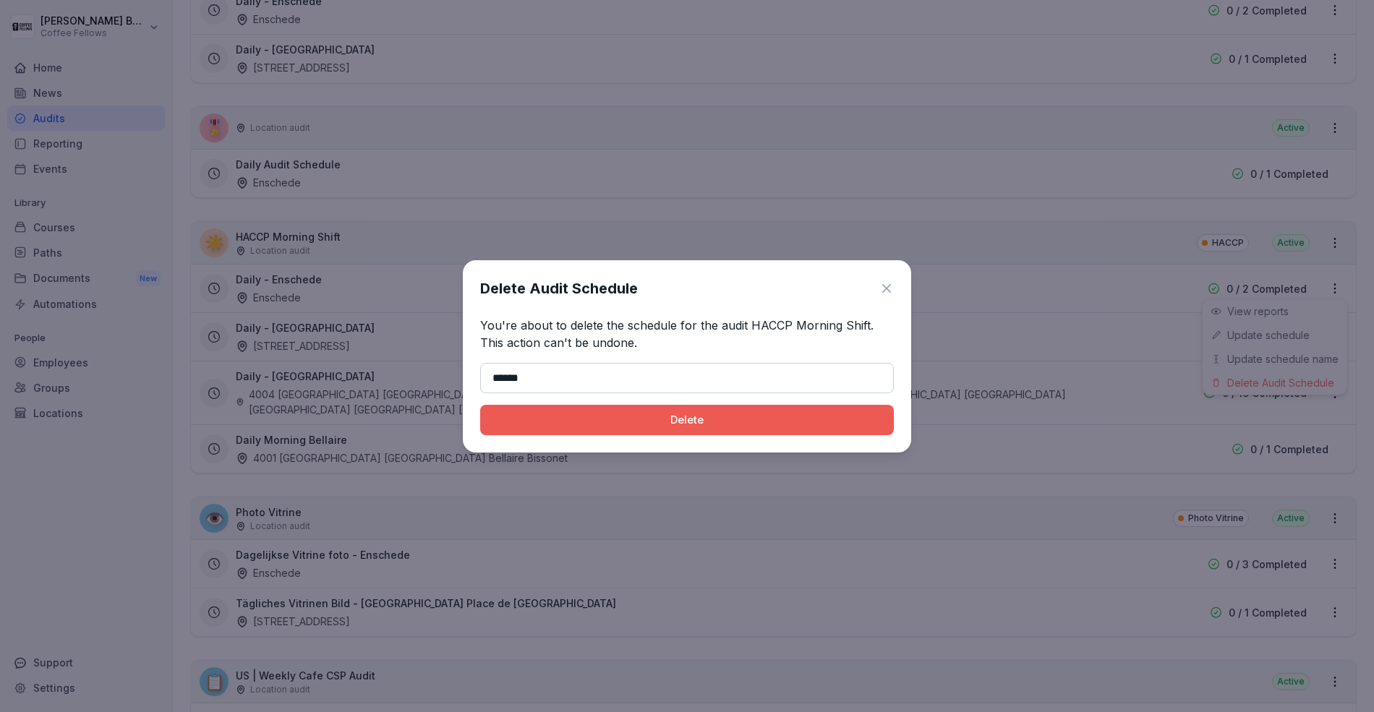
type input "******"
click at [497, 426] on div "Delete" at bounding box center [687, 420] width 390 height 16
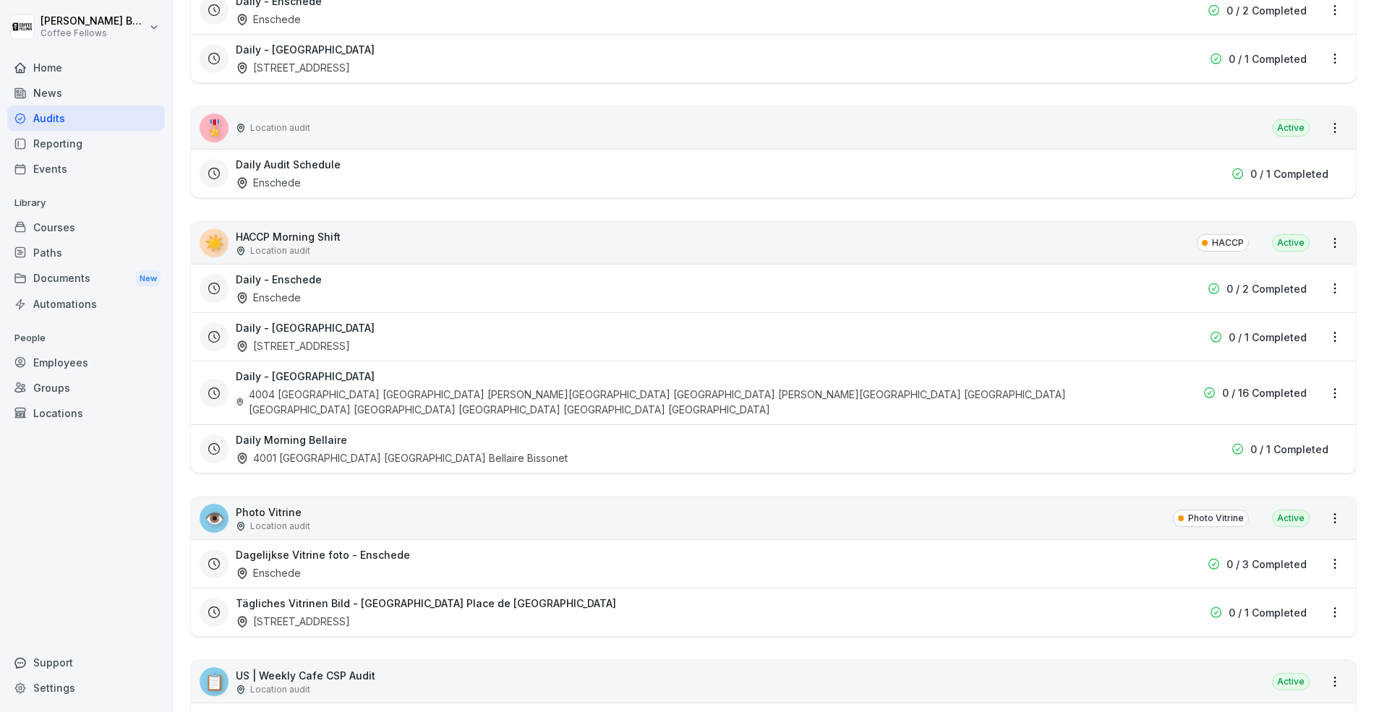
click at [935, 202] on html "[PERSON_NAME] Coffee Fellows Home News Audits Reporting Events Library Courses …" at bounding box center [687, 356] width 1374 height 712
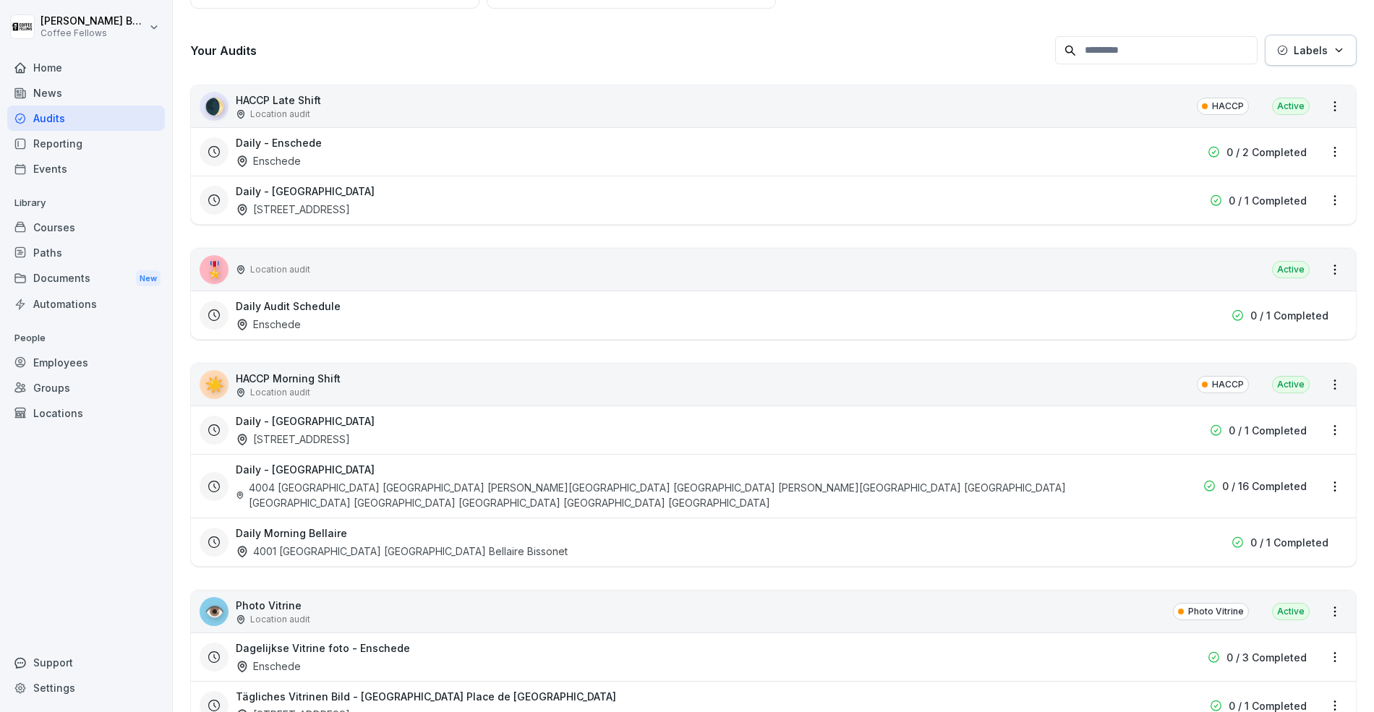
scroll to position [0, 0]
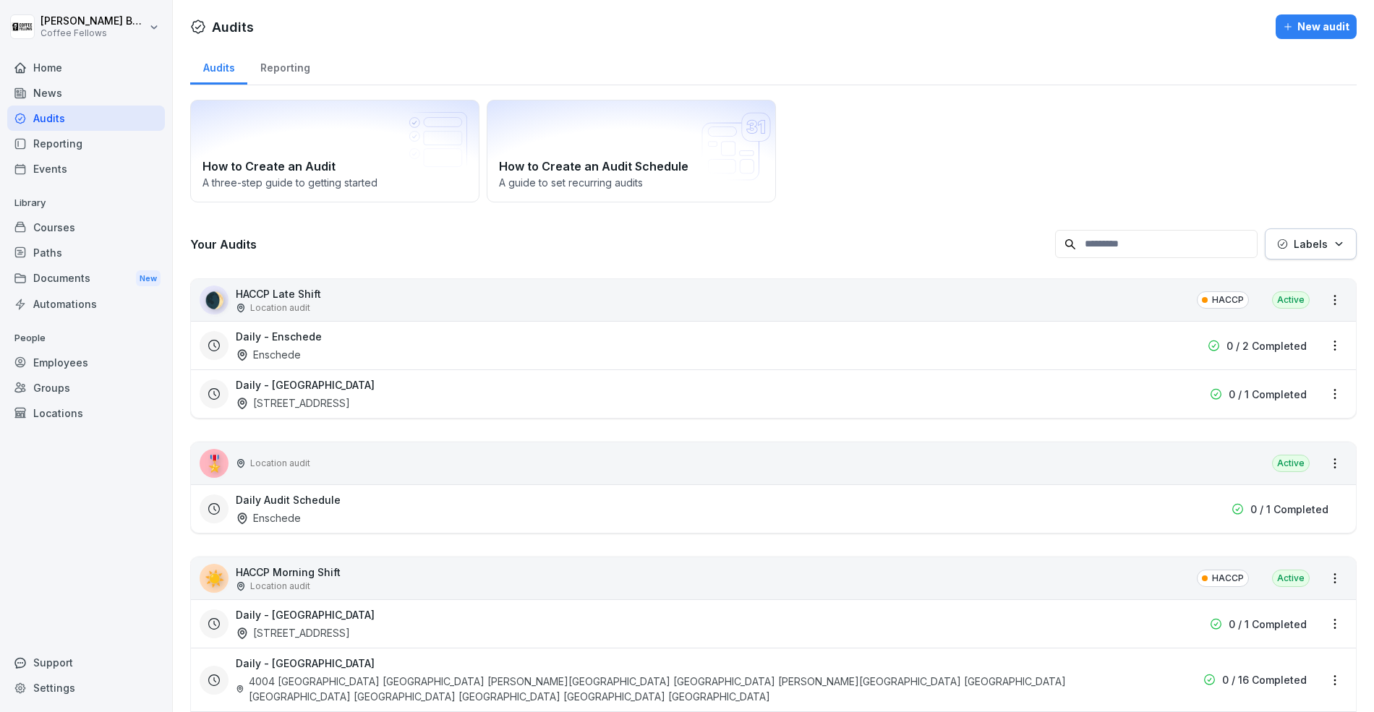
click at [274, 55] on div "Reporting" at bounding box center [284, 66] width 75 height 37
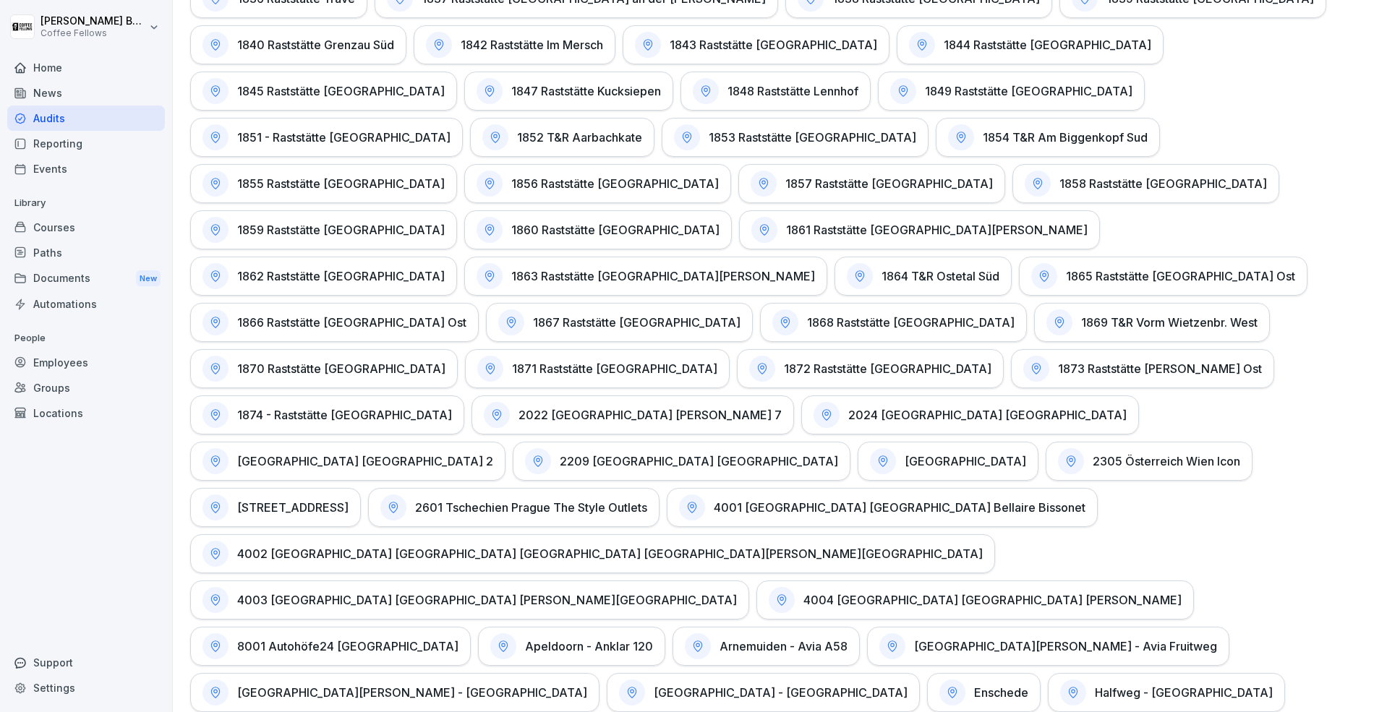
scroll to position [3741, 0]
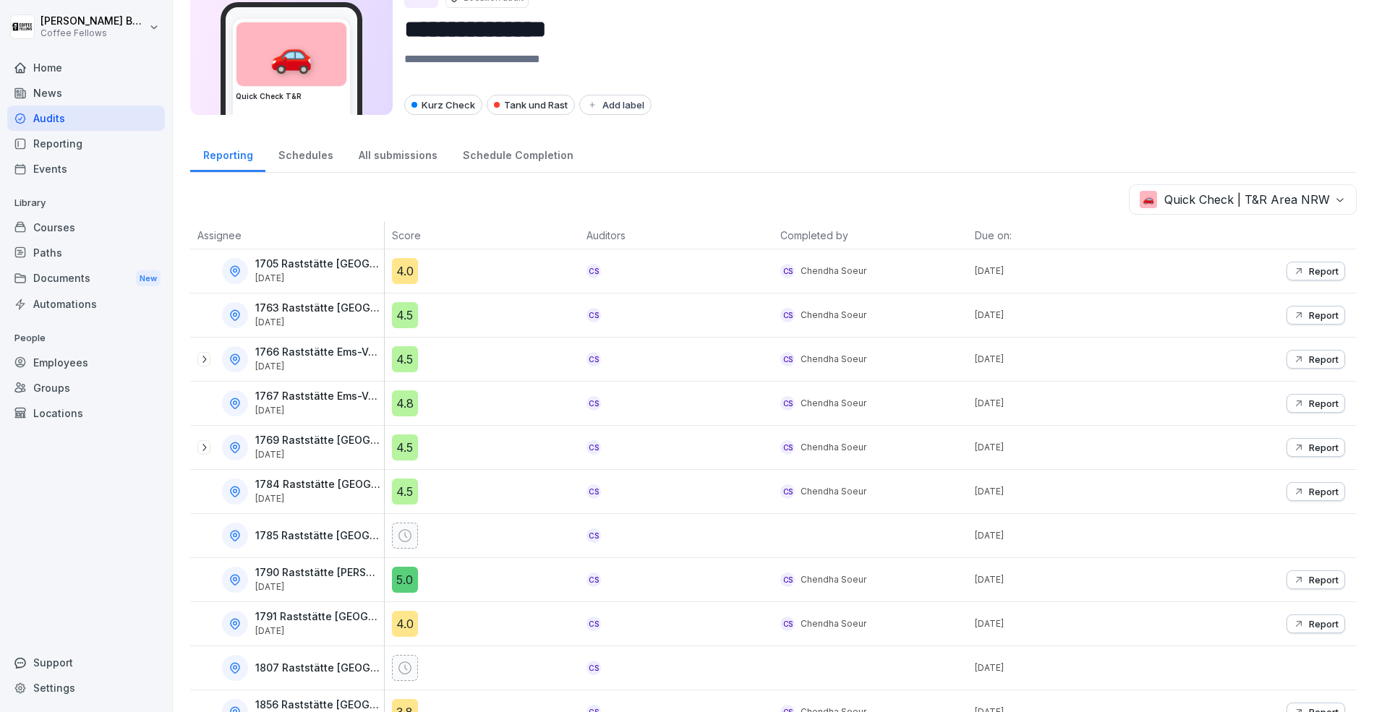
scroll to position [56, 0]
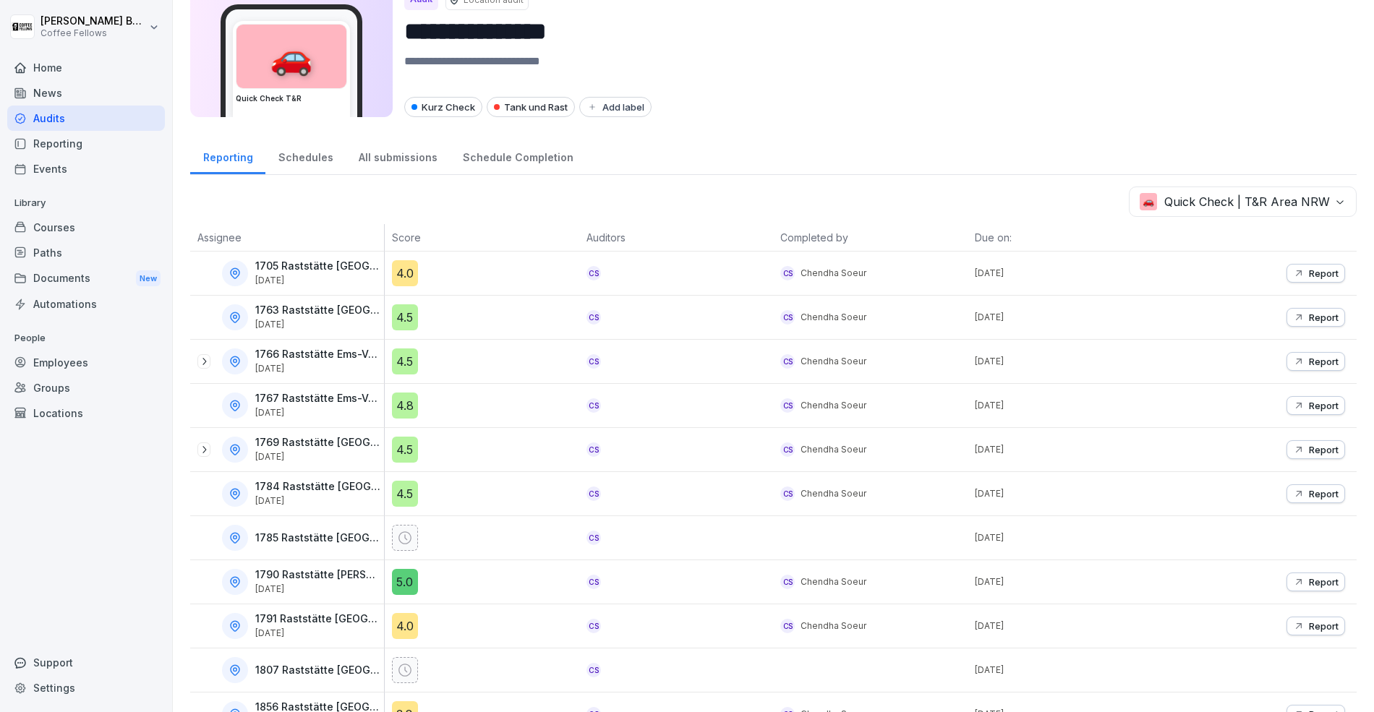
click at [1200, 155] on div "Reporting Schedules All submissions Schedule Completion" at bounding box center [773, 156] width 1166 height 38
click at [1205, 179] on div "**********" at bounding box center [773, 300] width 1201 height 712
click at [1198, 212] on body "**********" at bounding box center [687, 356] width 1374 height 712
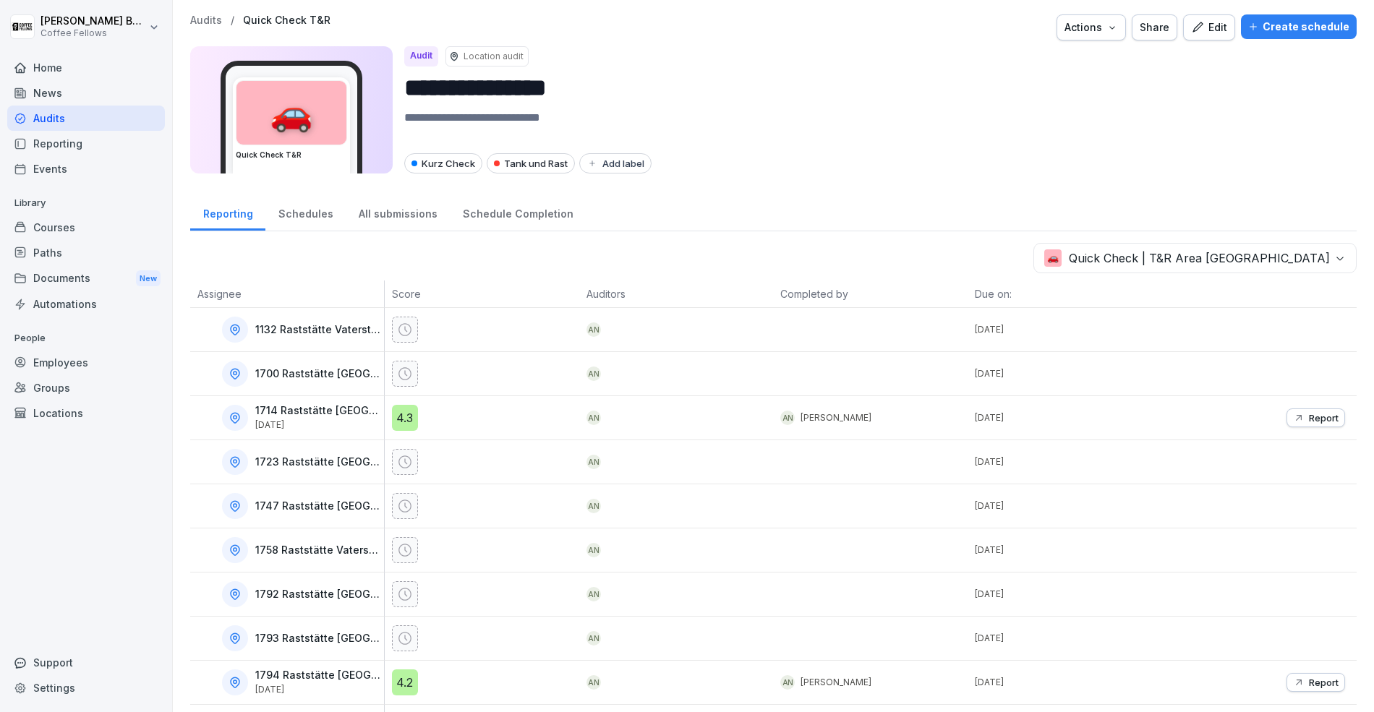
scroll to position [250, 0]
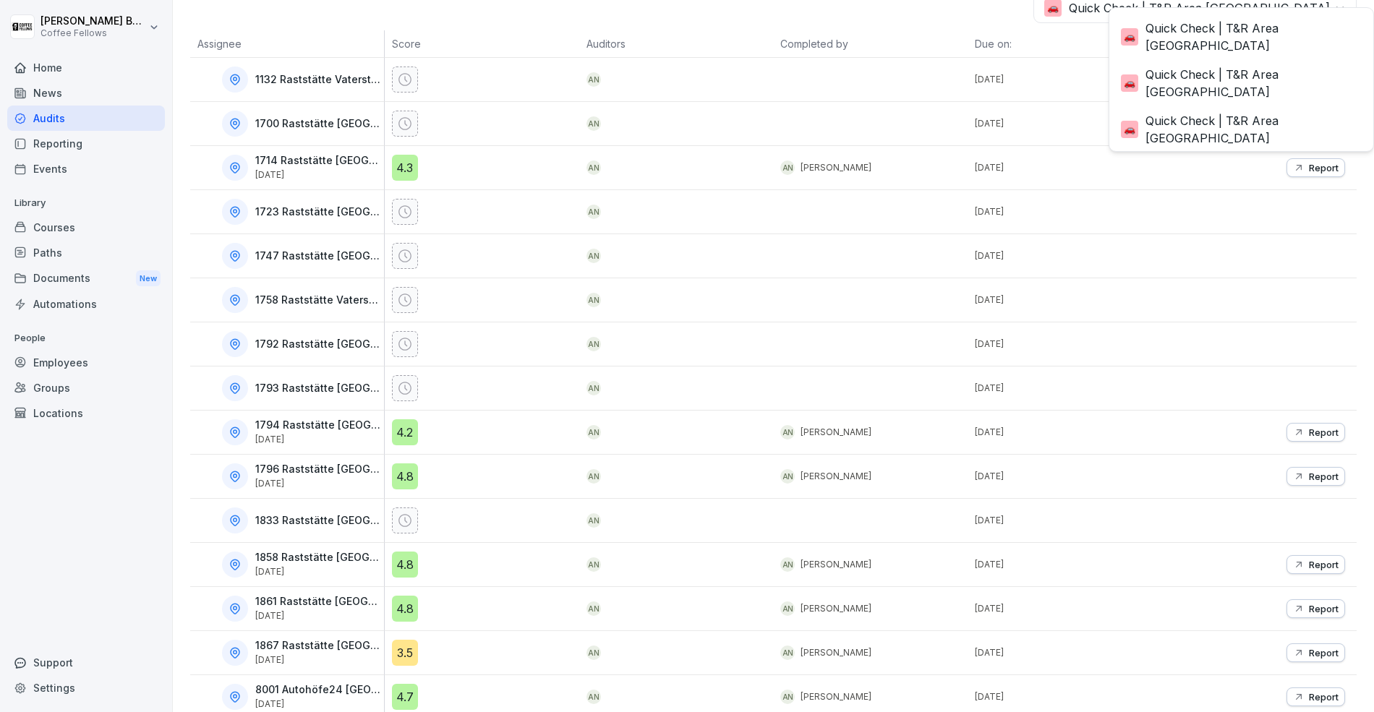
click at [1215, 20] on body "**********" at bounding box center [687, 356] width 1374 height 712
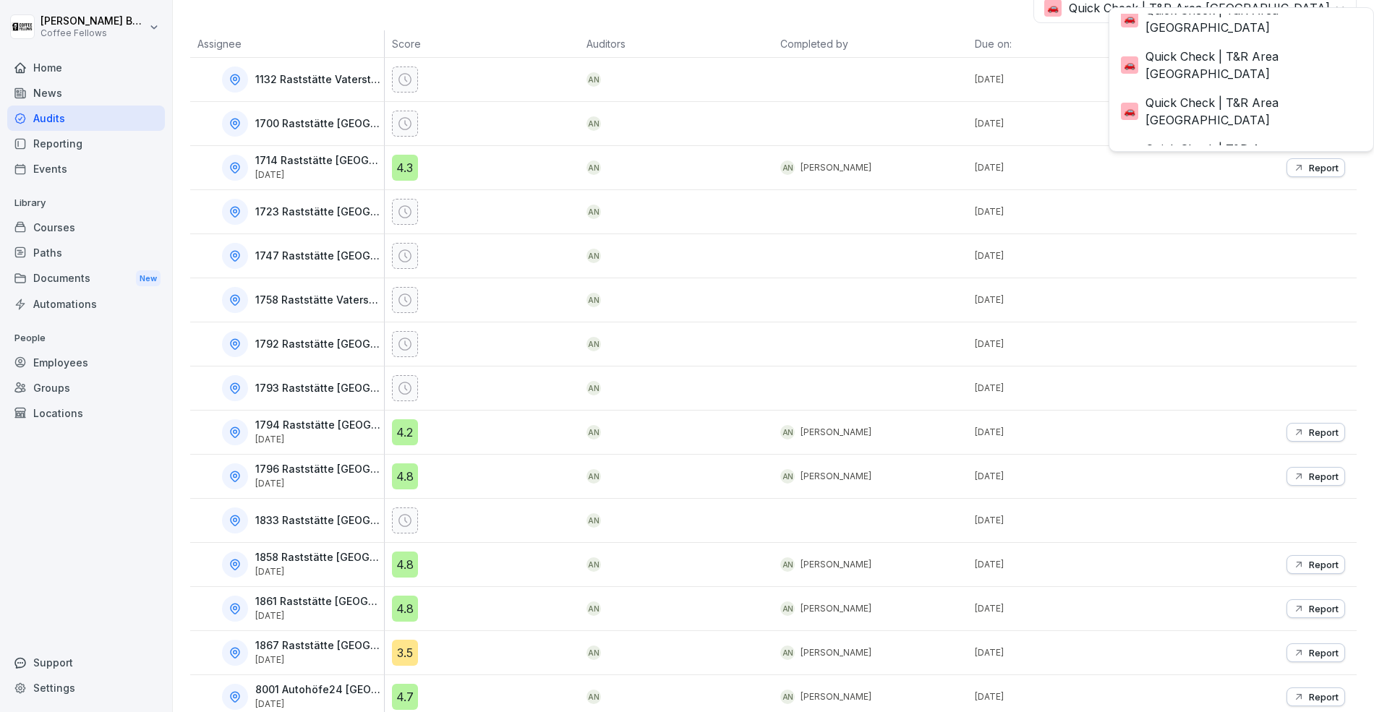
click at [996, 17] on html "**********" at bounding box center [687, 356] width 1374 height 712
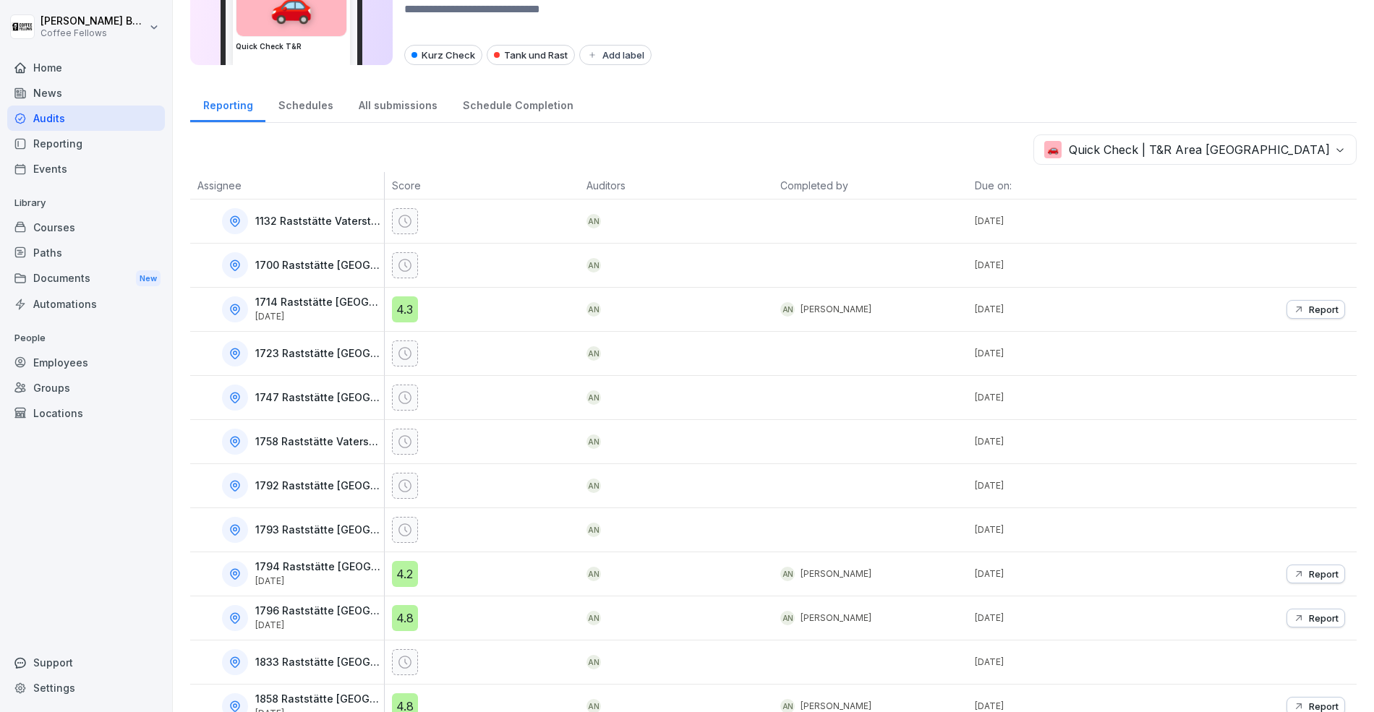
scroll to position [0, 0]
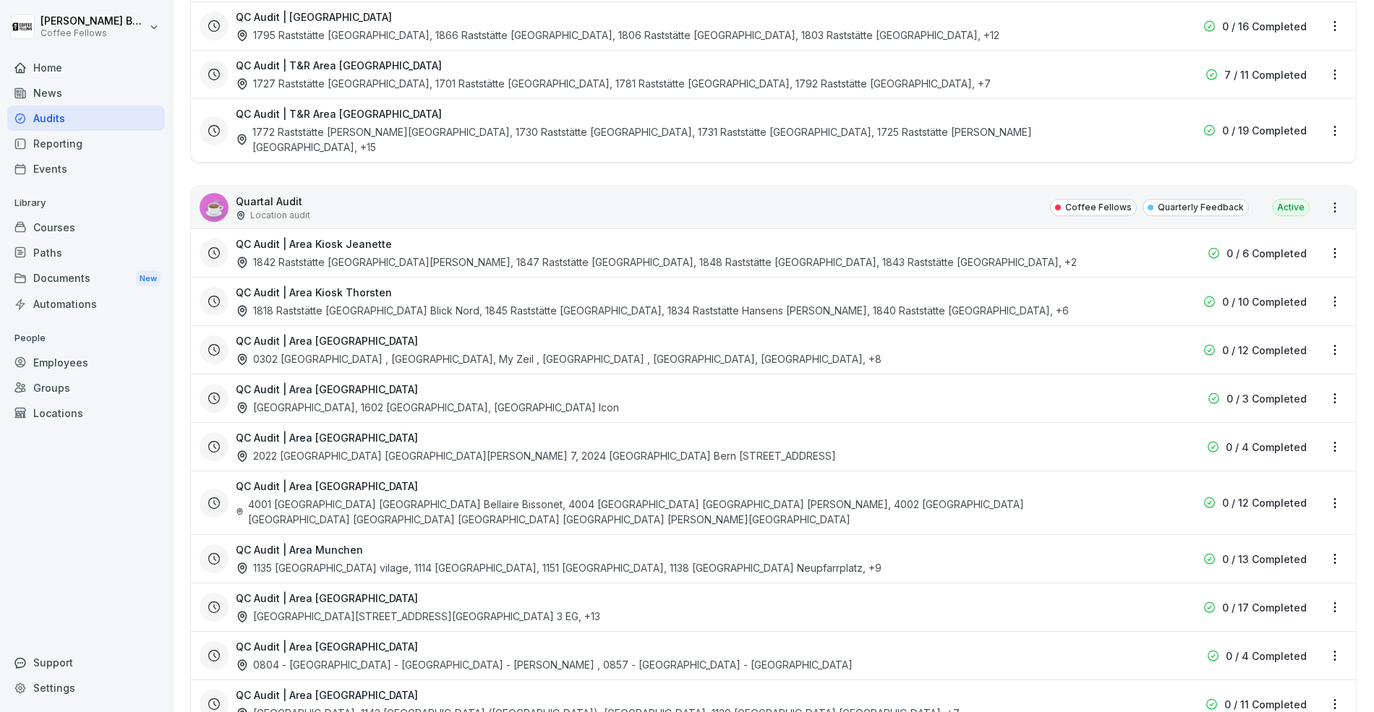
scroll to position [2504, 0]
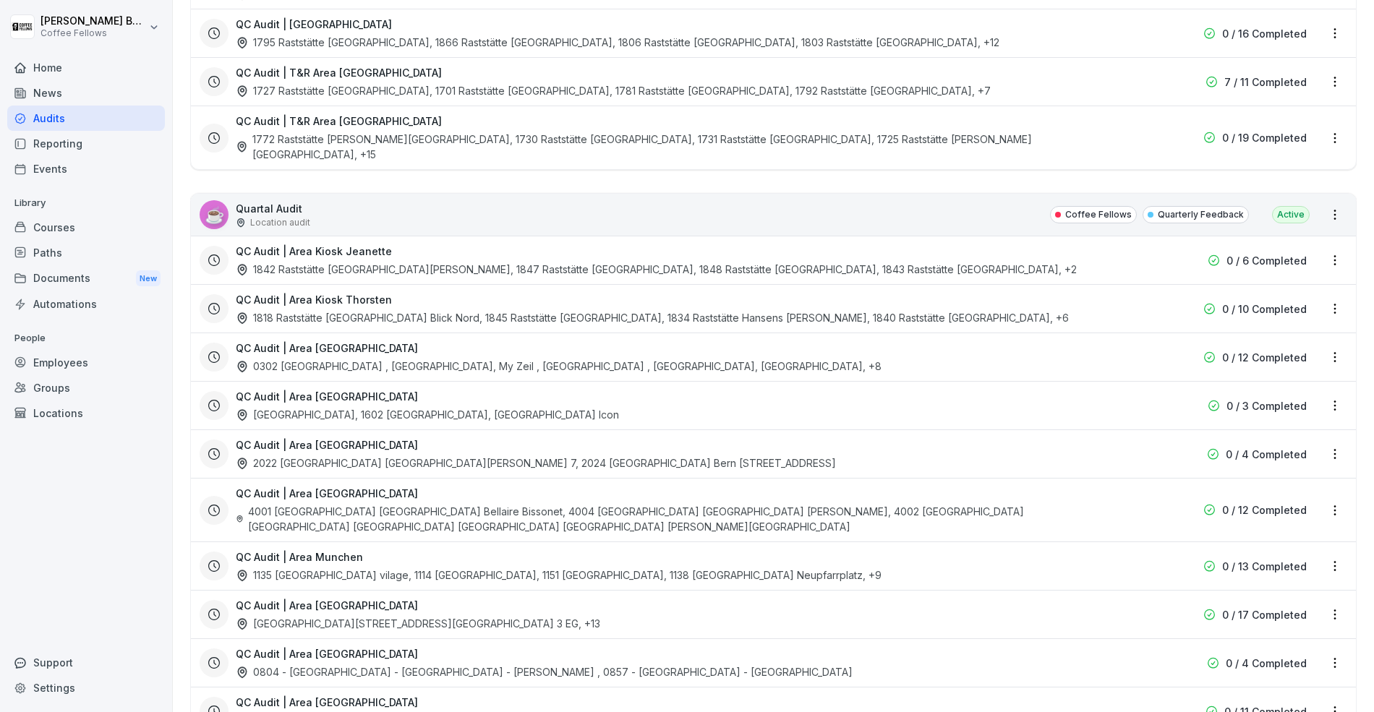
click at [1341, 194] on div "☕ Quartal Audit Location audit Coffee Fellows Quarterly Feedback Active" at bounding box center [773, 215] width 1165 height 42
click at [1336, 119] on html "[PERSON_NAME] Coffee Fellows Home News Audits Reporting Events Library Courses …" at bounding box center [687, 356] width 1374 height 712
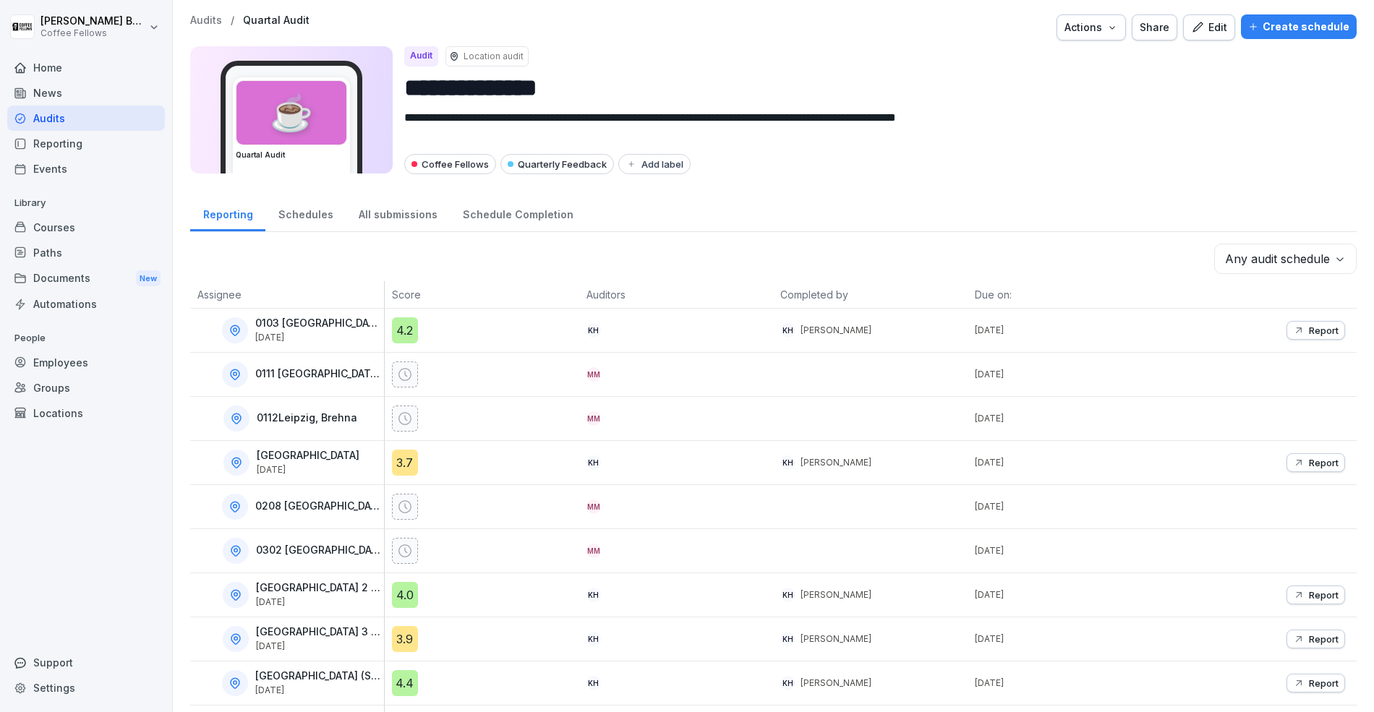
click at [1278, 269] on body "**********" at bounding box center [687, 356] width 1374 height 712
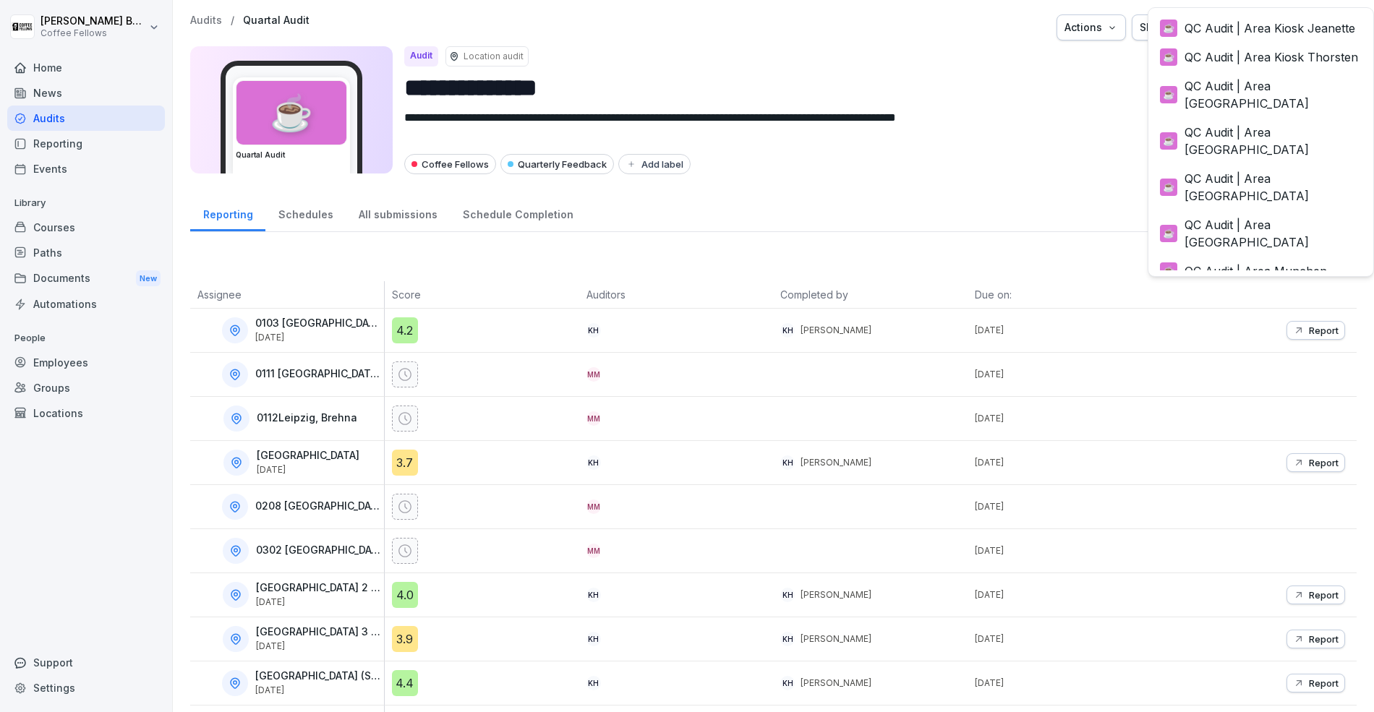
scroll to position [262, 0]
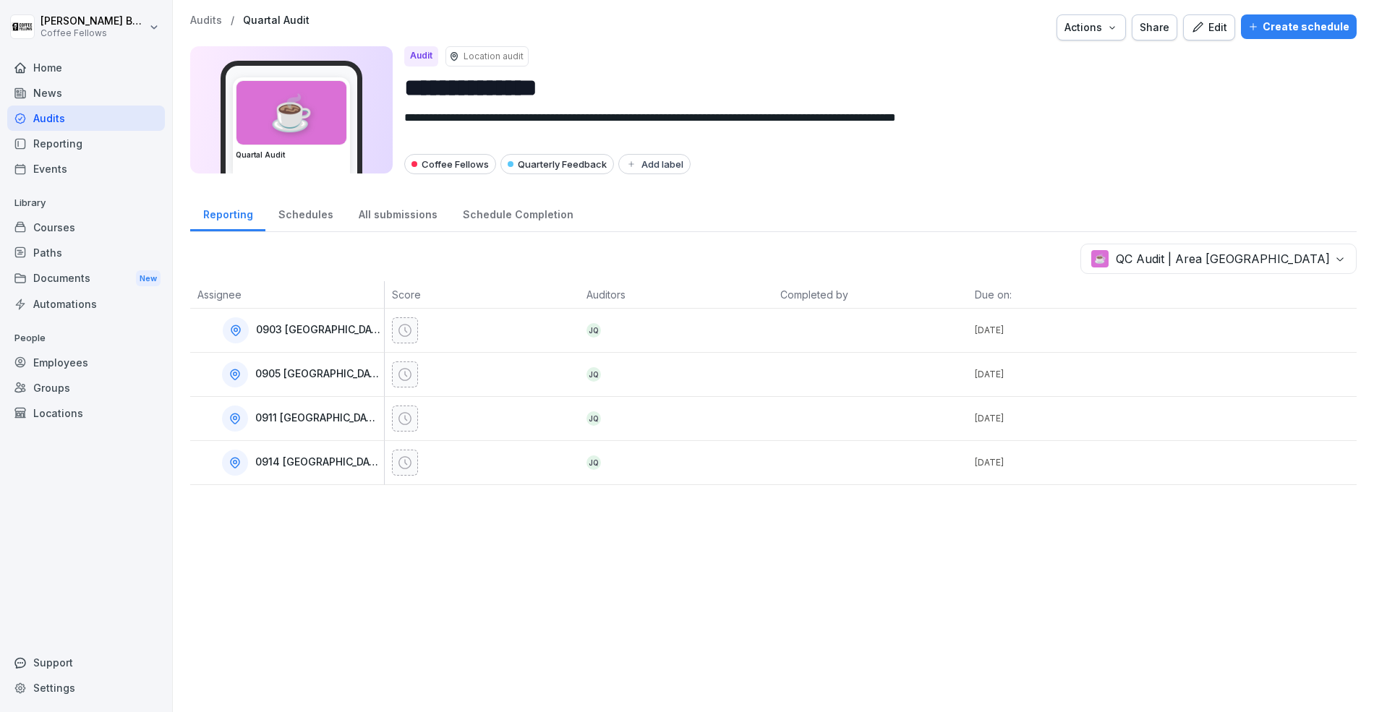
click at [1300, 259] on body "**********" at bounding box center [687, 356] width 1374 height 712
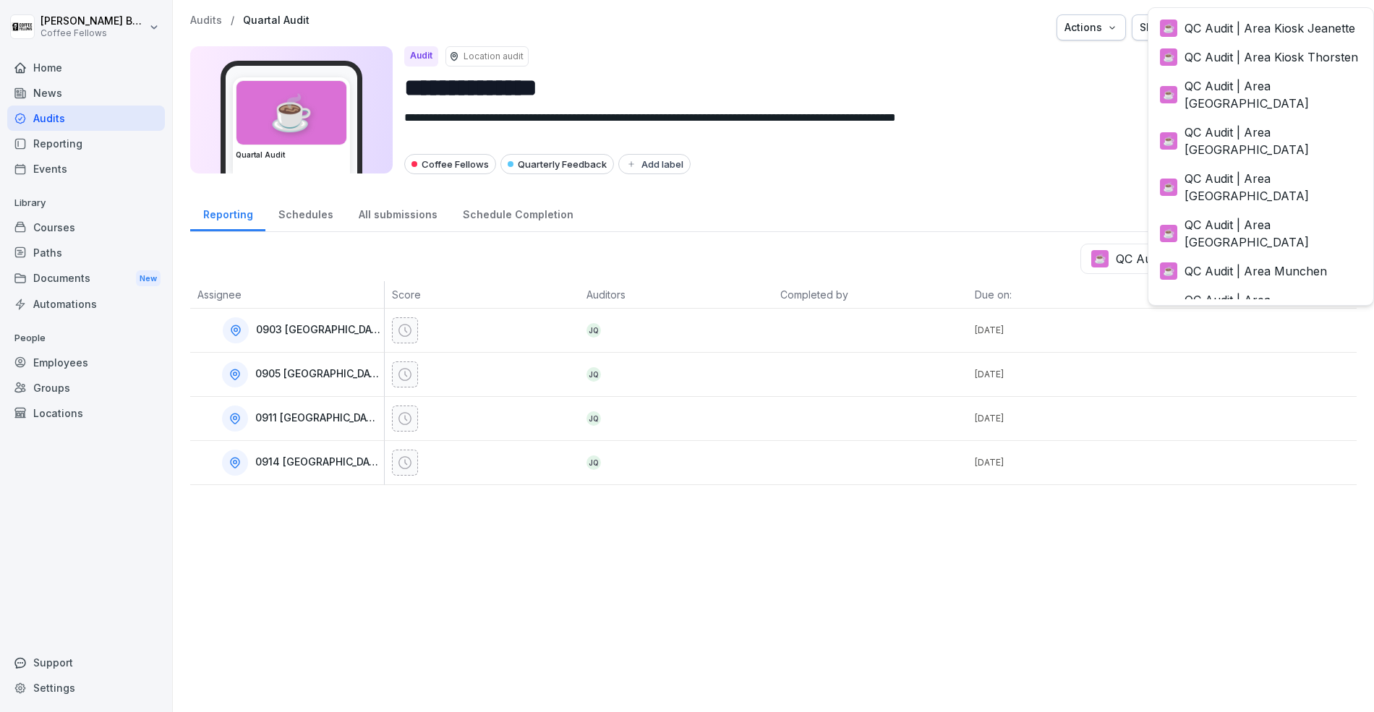
scroll to position [234, 0]
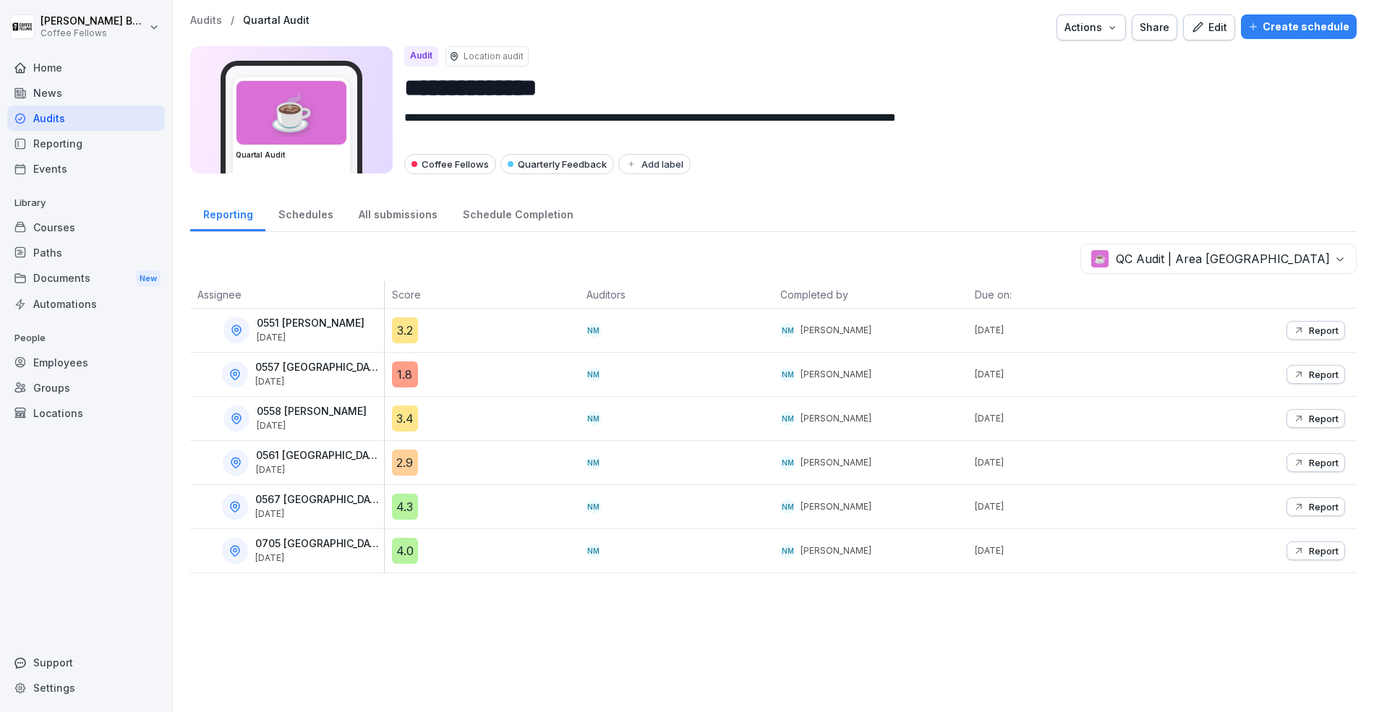
click at [1244, 245] on body "**********" at bounding box center [687, 356] width 1374 height 712
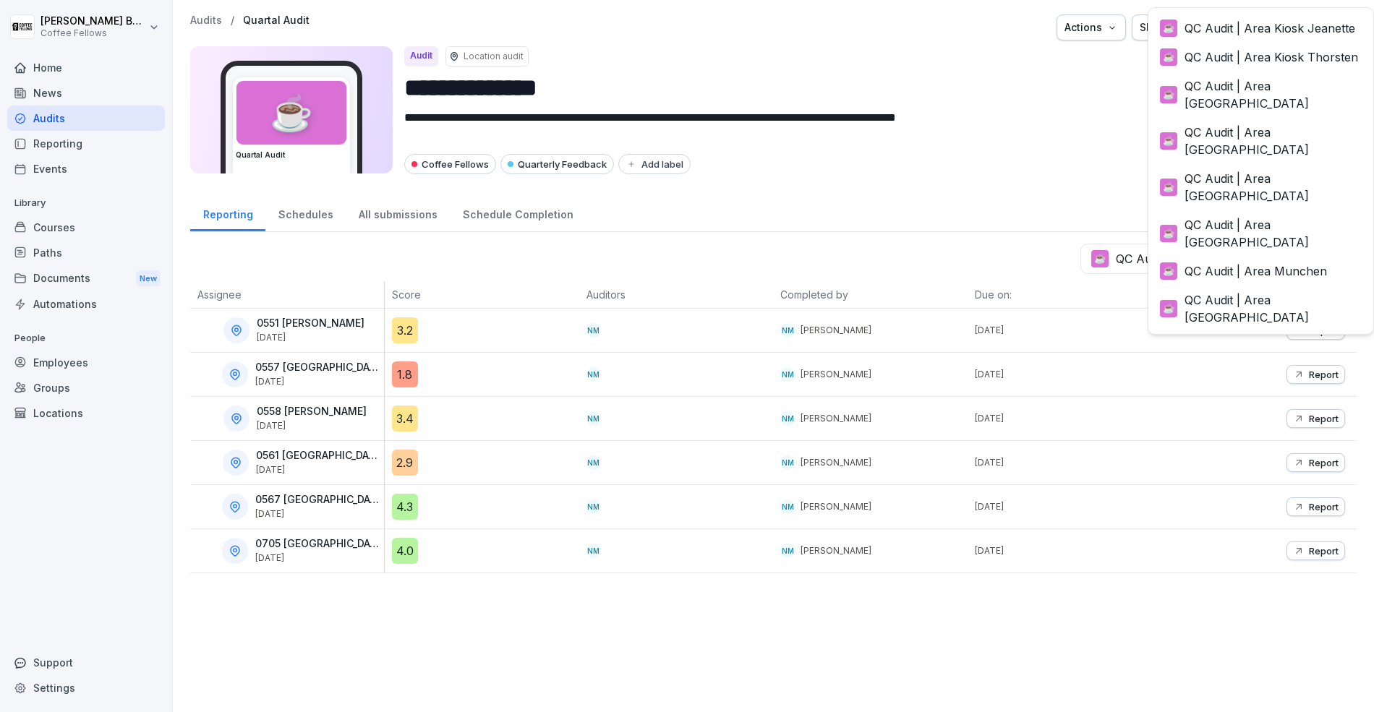
scroll to position [205, 0]
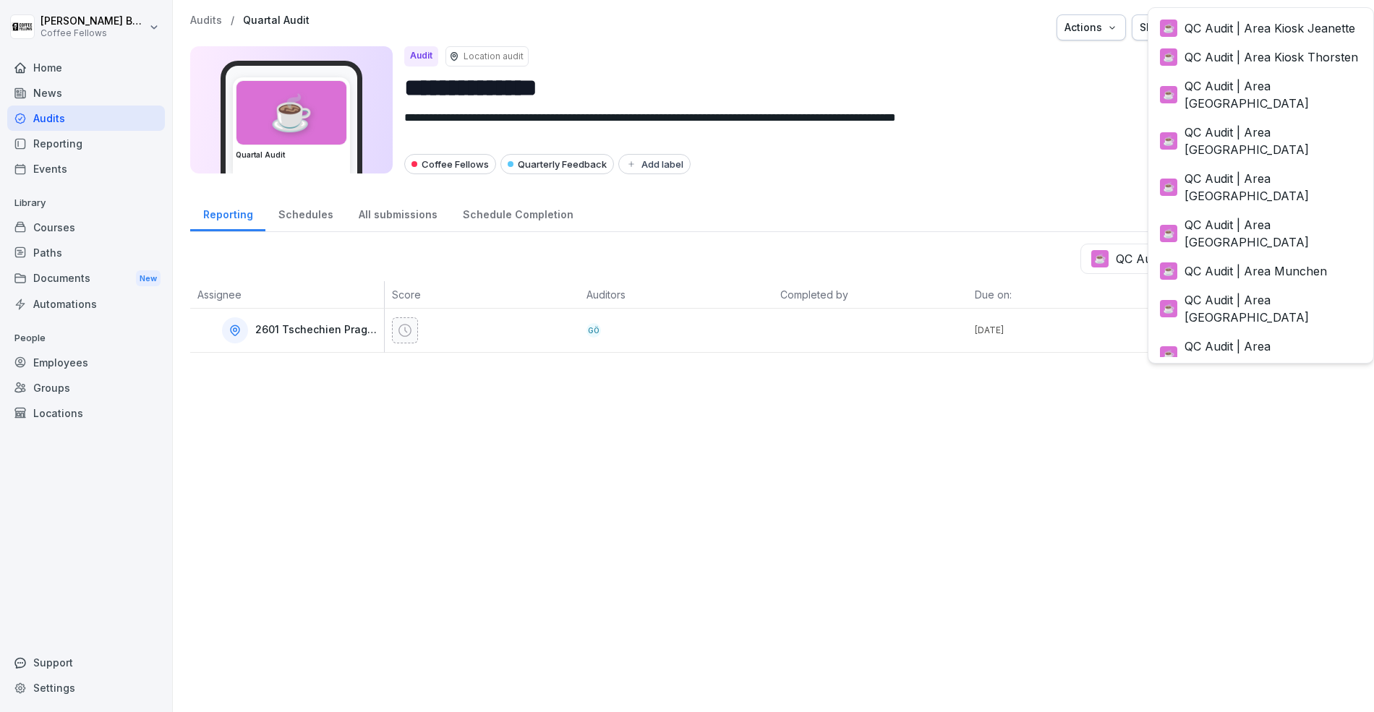
click at [1242, 262] on body "**********" at bounding box center [687, 356] width 1374 height 712
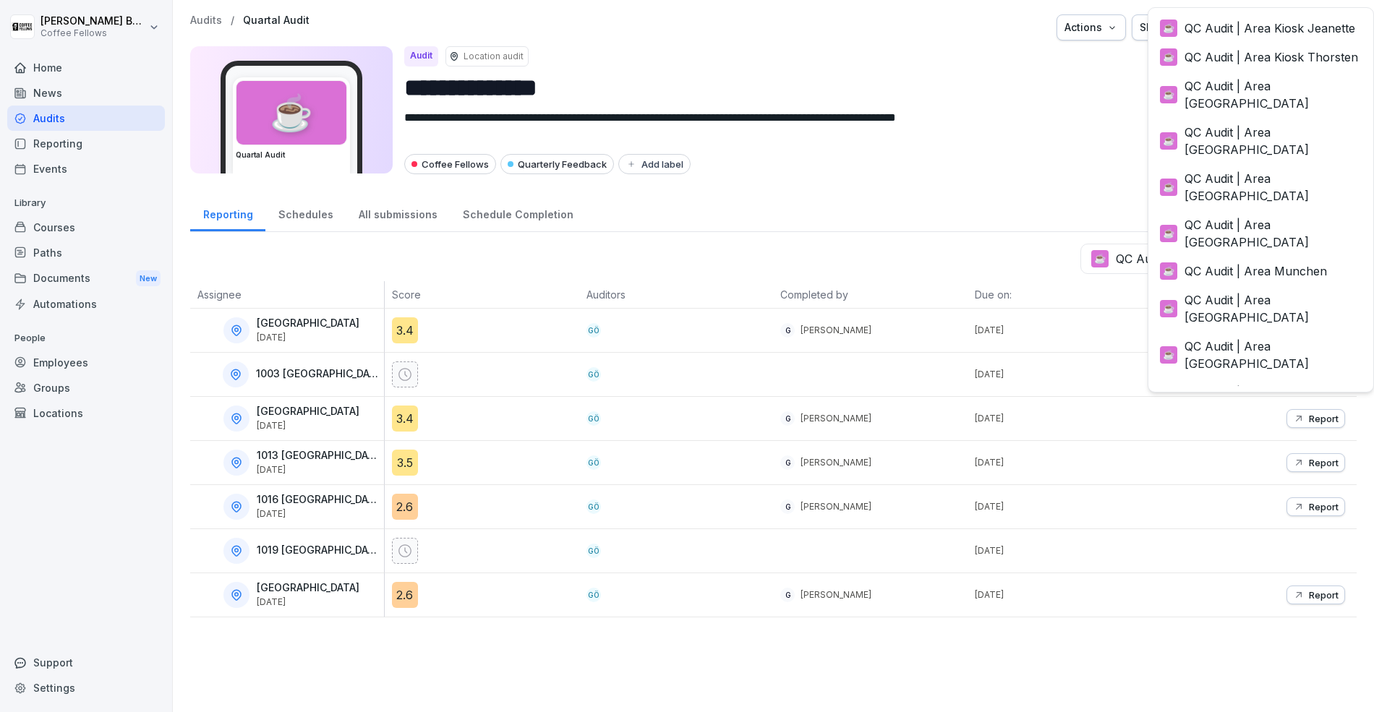
click at [1298, 257] on body "**********" at bounding box center [687, 356] width 1374 height 712
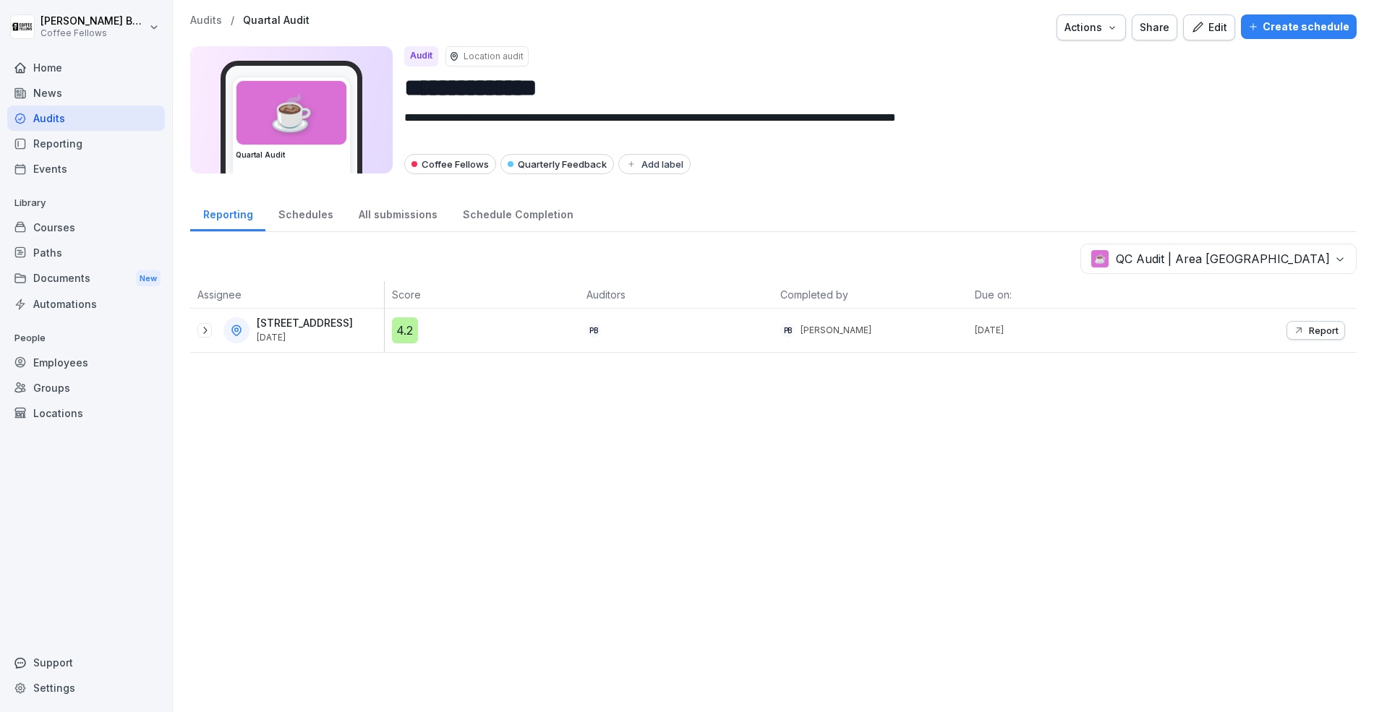
click at [1286, 257] on body "**********" at bounding box center [687, 356] width 1374 height 712
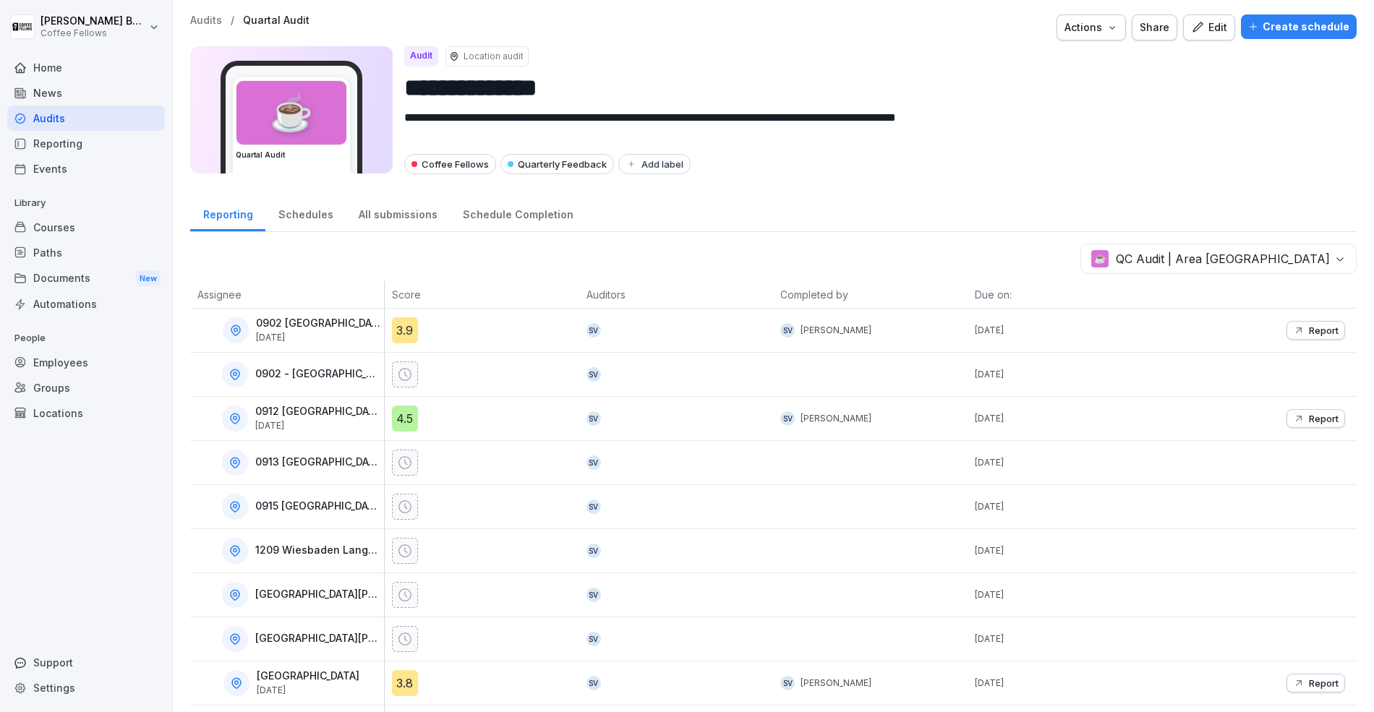
scroll to position [31, 0]
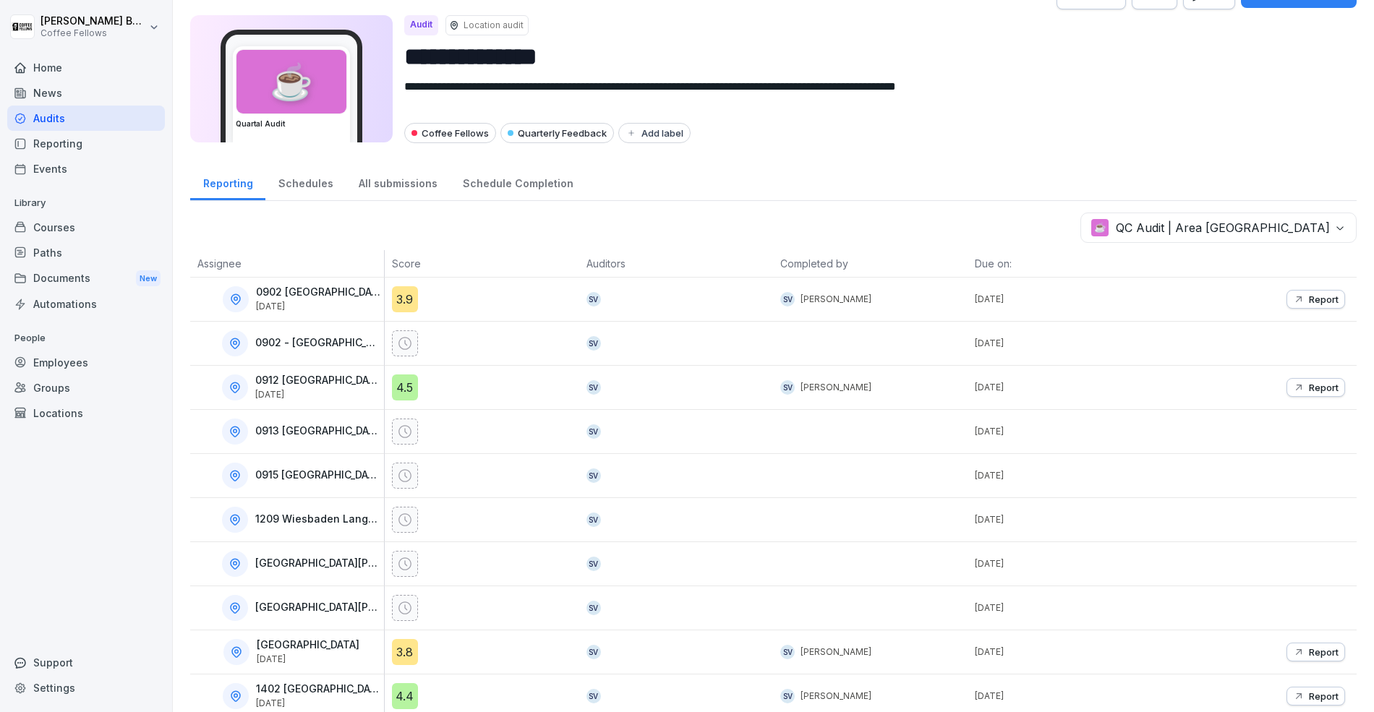
click at [1286, 229] on body "**********" at bounding box center [687, 356] width 1374 height 712
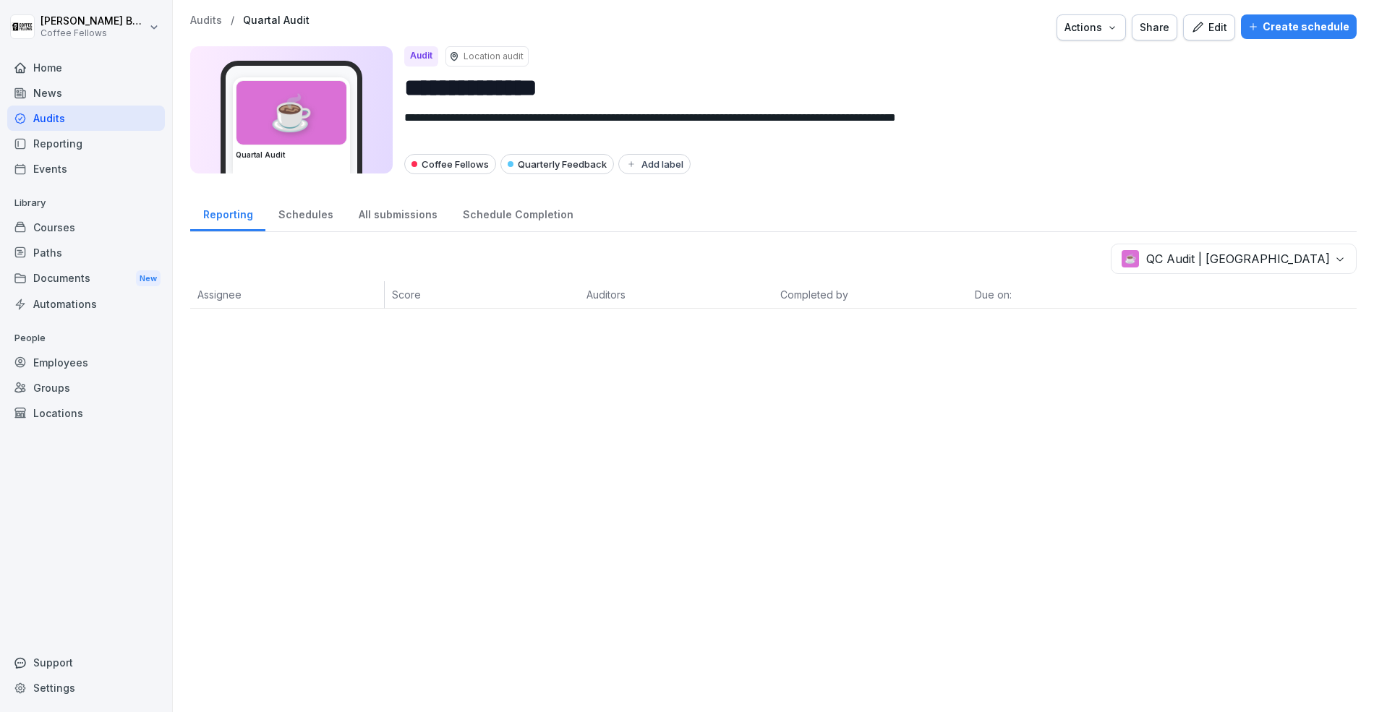
scroll to position [0, 0]
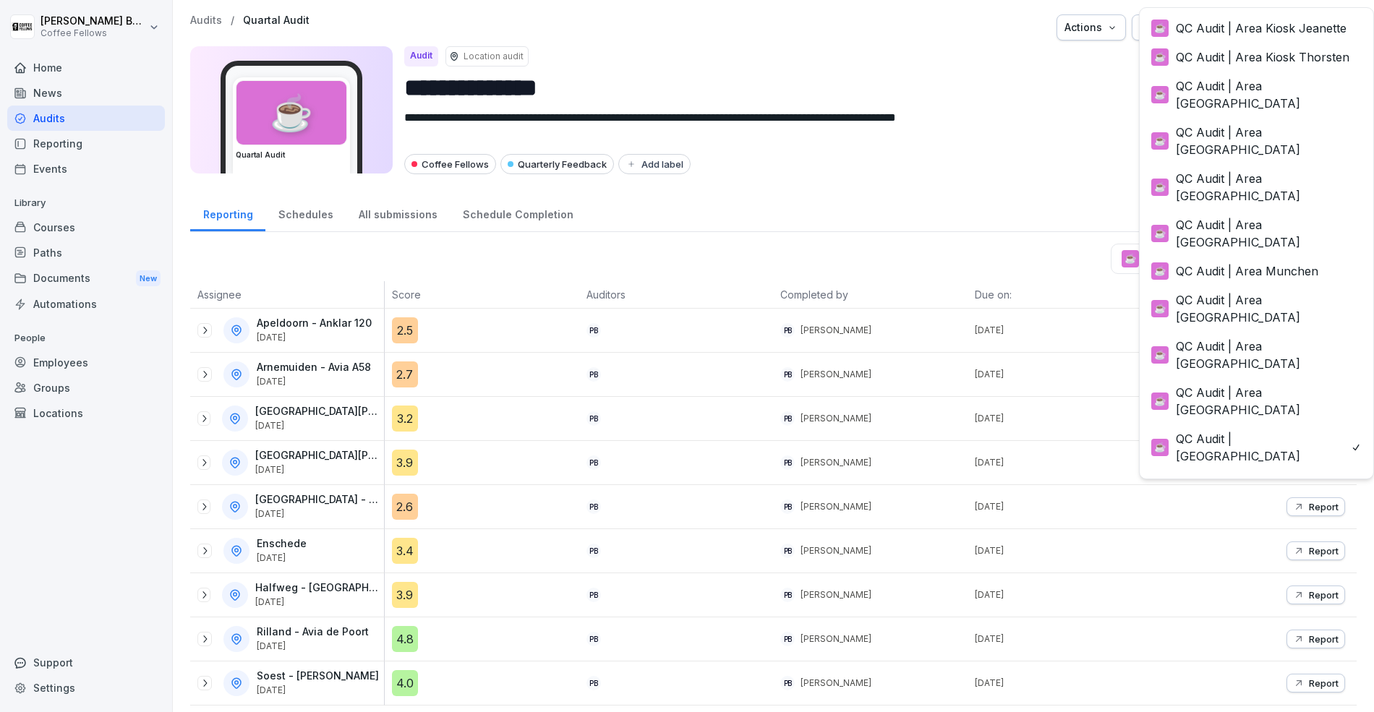
click at [1251, 255] on body "**********" at bounding box center [687, 356] width 1374 height 712
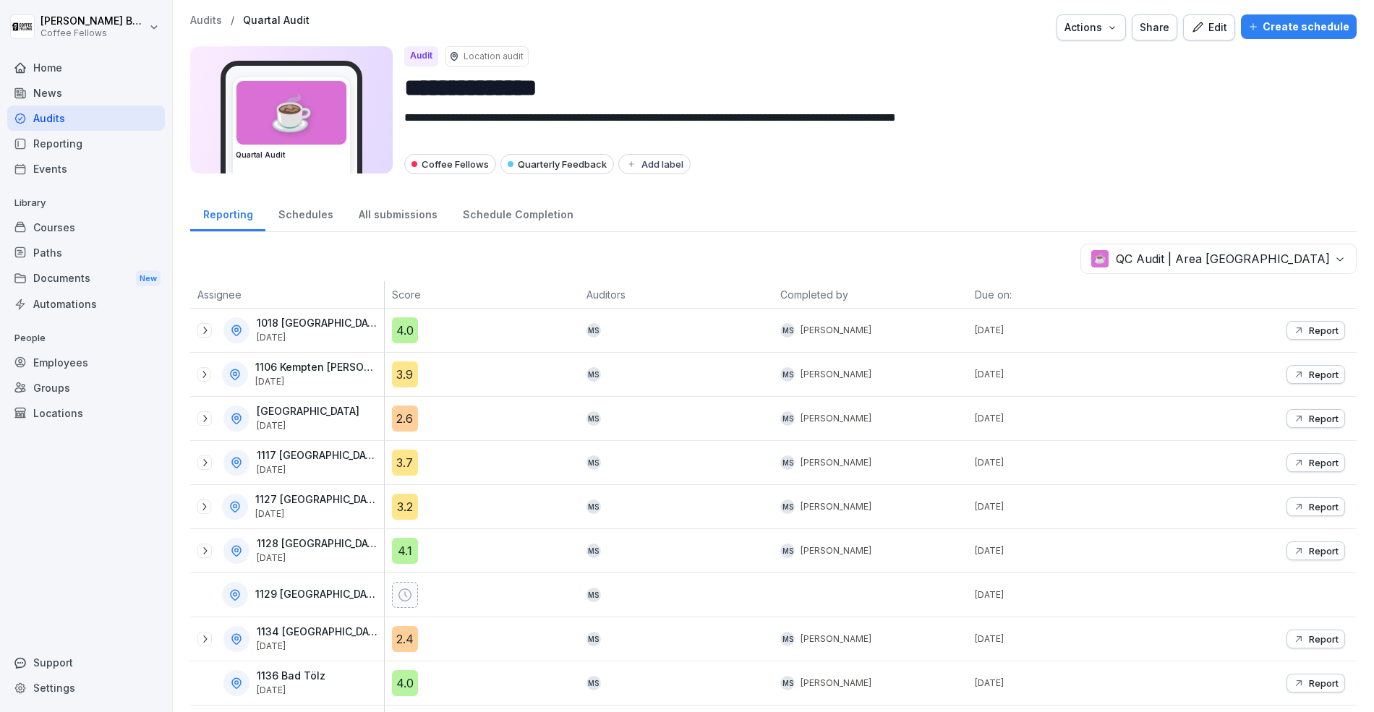
scroll to position [74, 0]
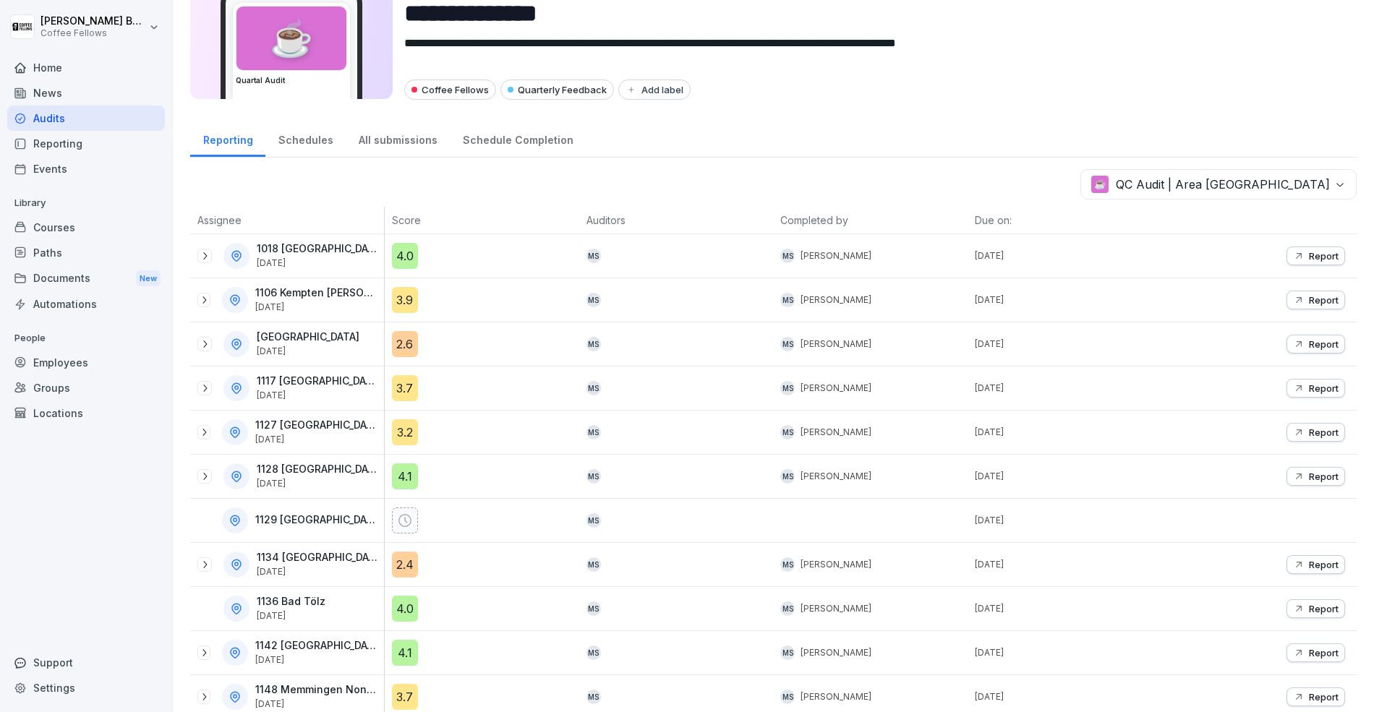
click at [1257, 184] on body "**********" at bounding box center [687, 356] width 1374 height 712
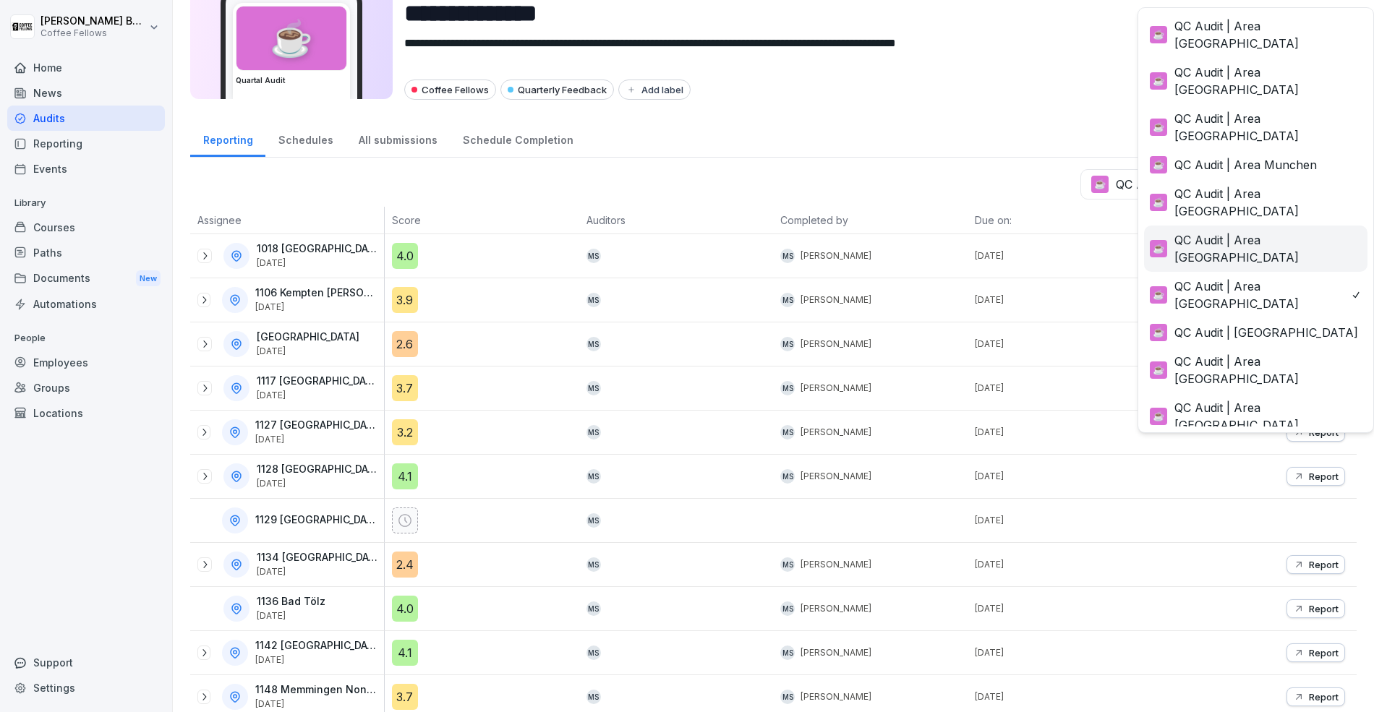
scroll to position [0, 0]
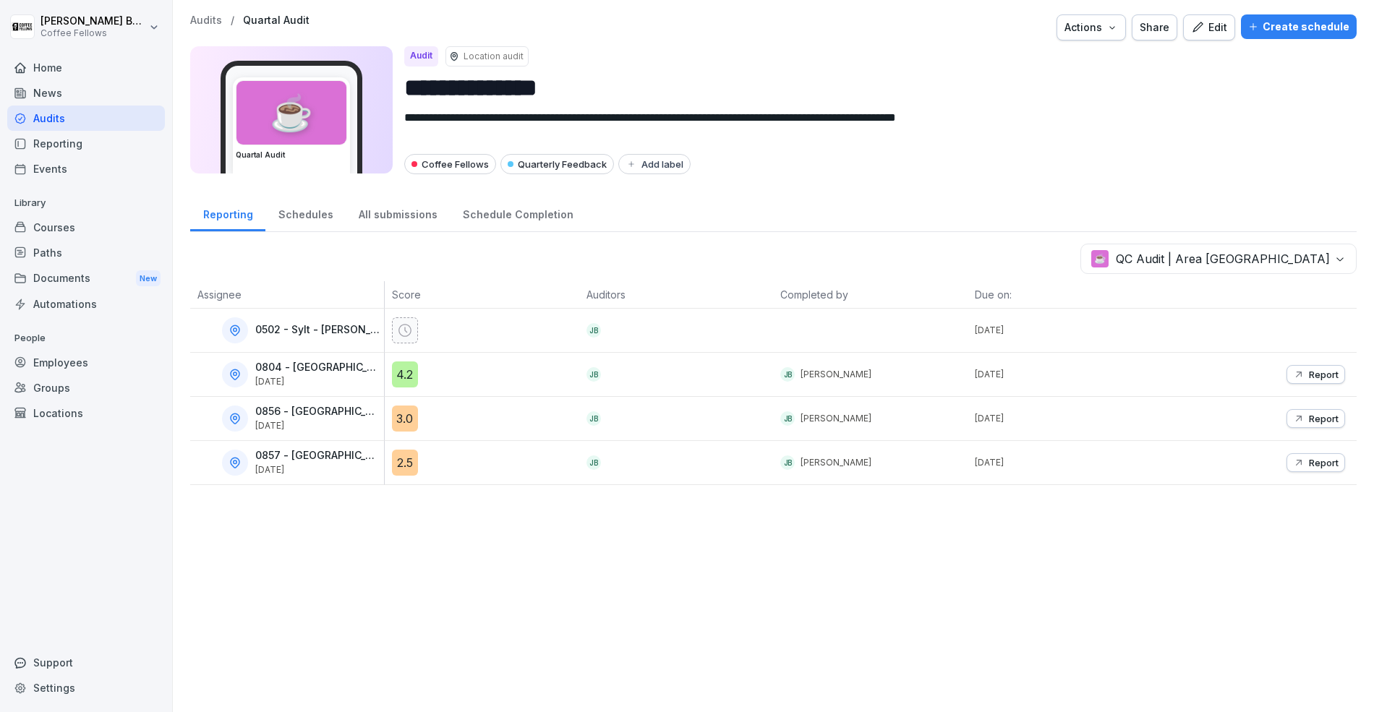
click at [1268, 276] on div "☕ QC Audit | Area [GEOGRAPHIC_DATA] Assignee Score Auditors Completed by Due on…" at bounding box center [773, 365] width 1166 height 242
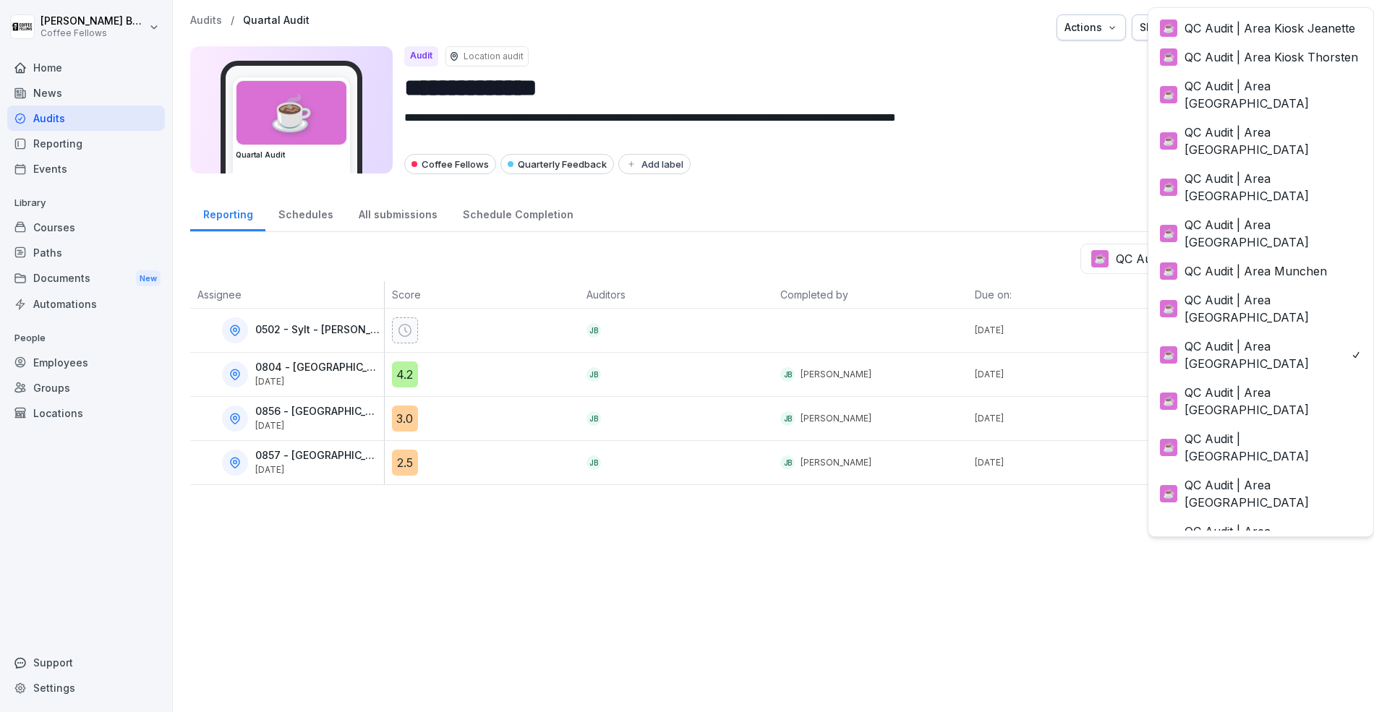
click at [1264, 260] on body "**********" at bounding box center [687, 356] width 1374 height 712
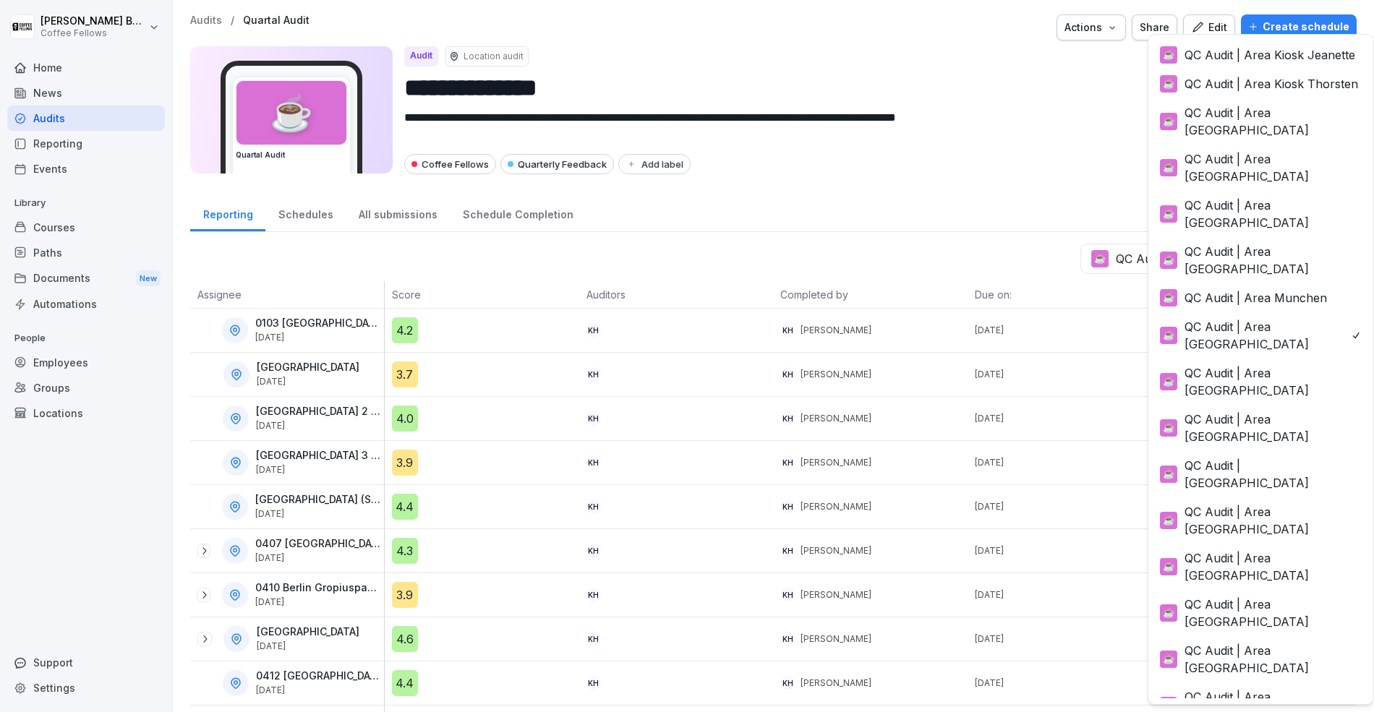
click at [1239, 264] on body "**********" at bounding box center [687, 356] width 1374 height 712
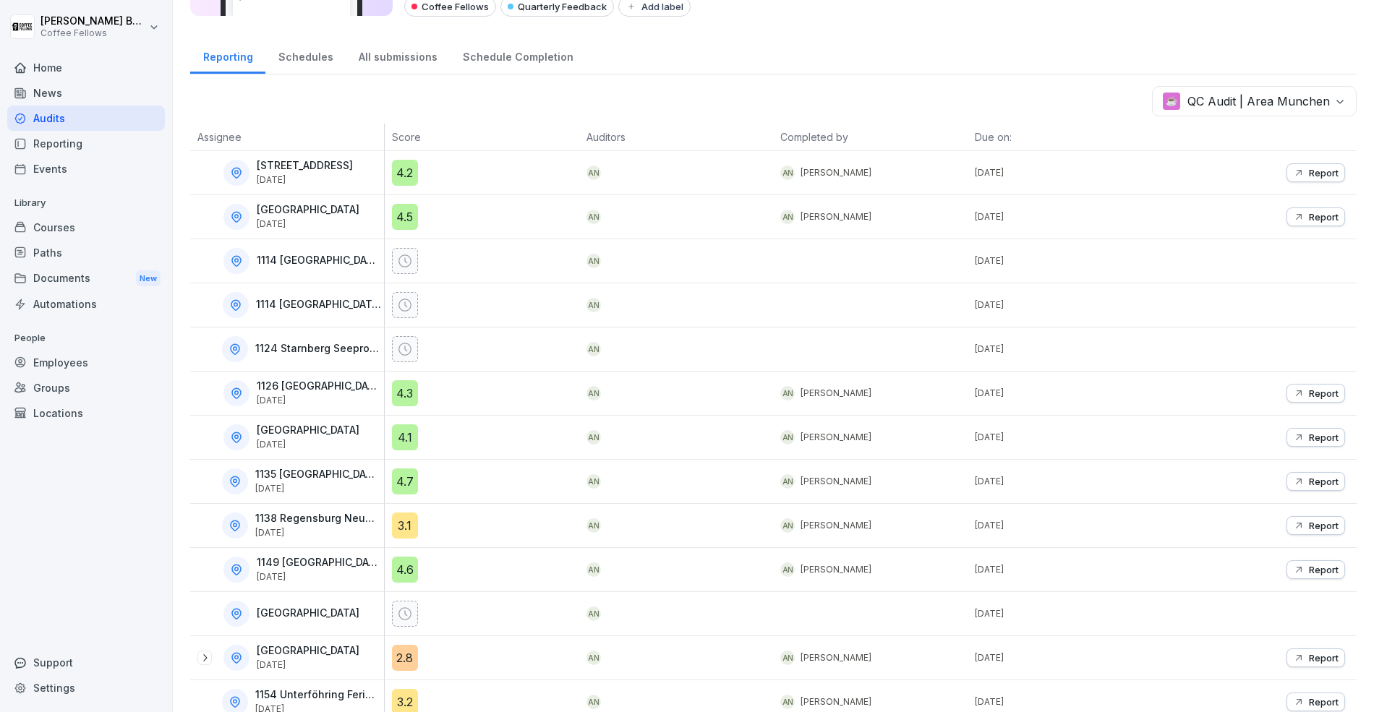
scroll to position [163, 0]
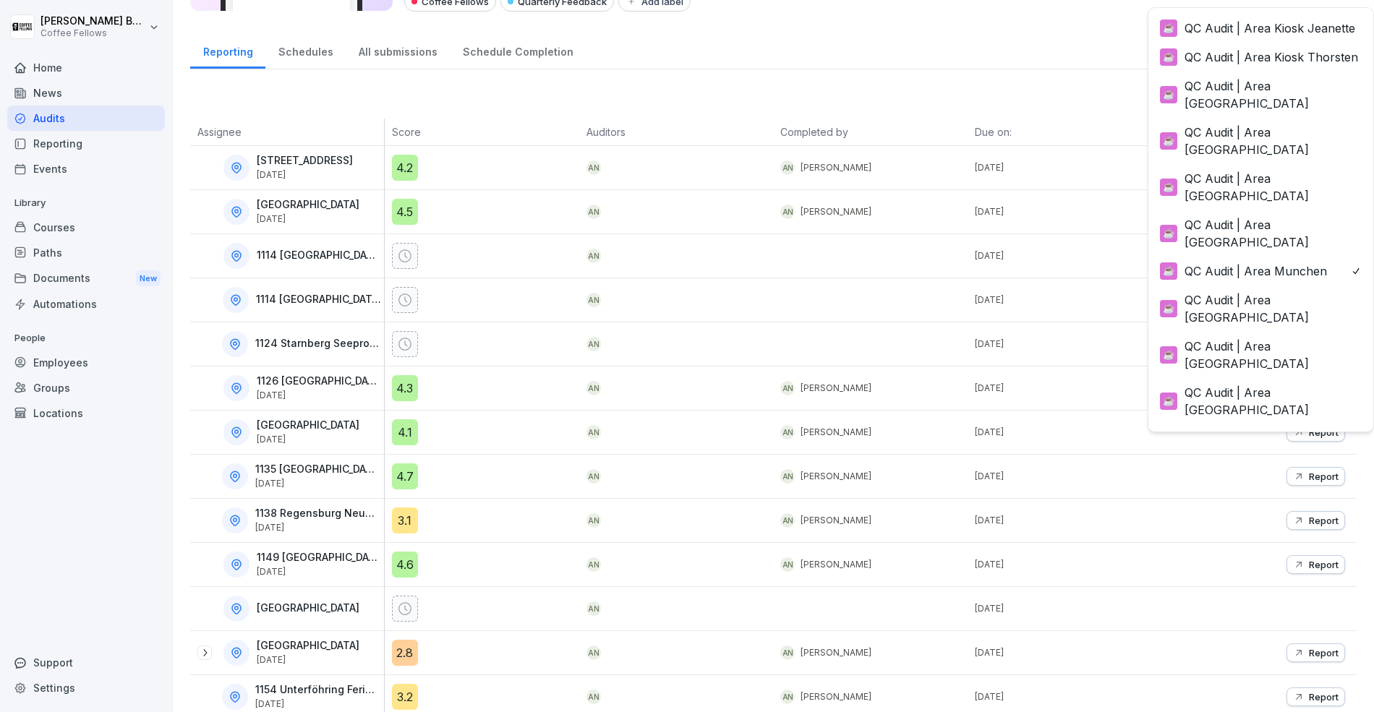
click at [1221, 86] on body "**********" at bounding box center [687, 356] width 1374 height 712
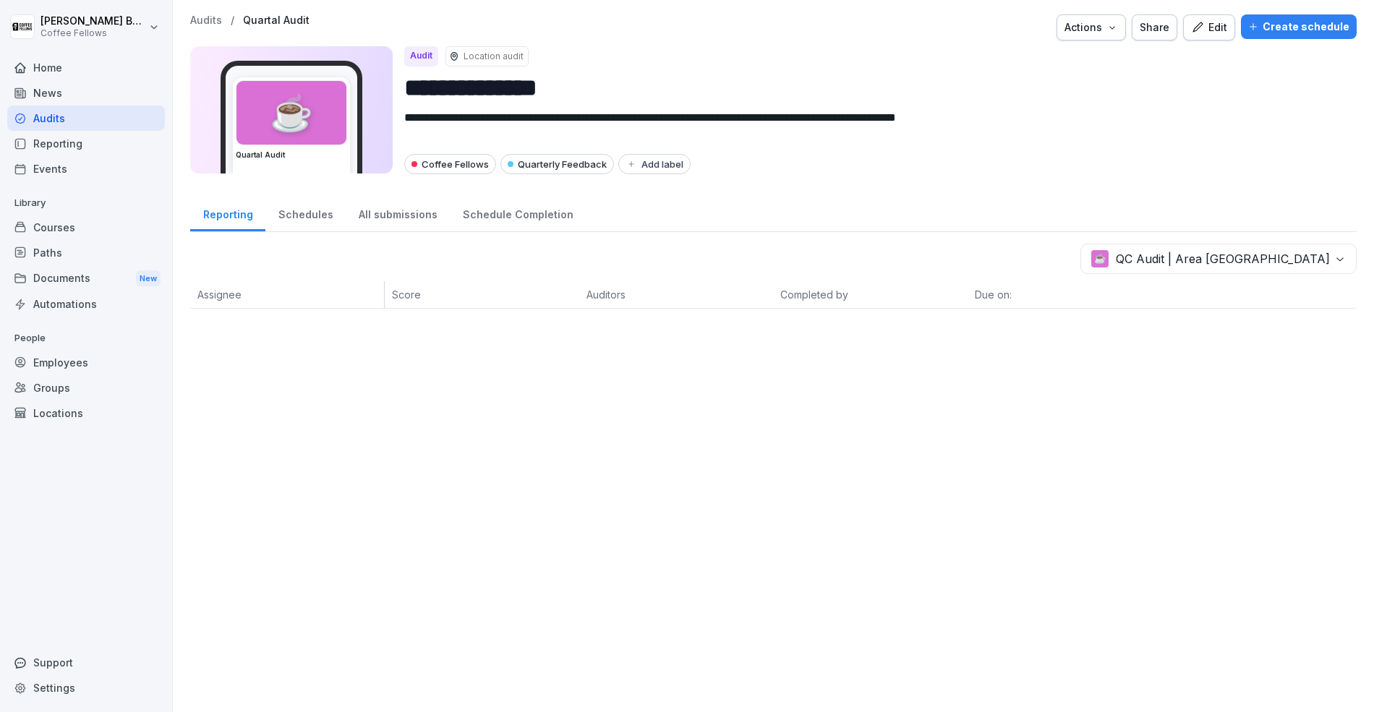
scroll to position [0, 0]
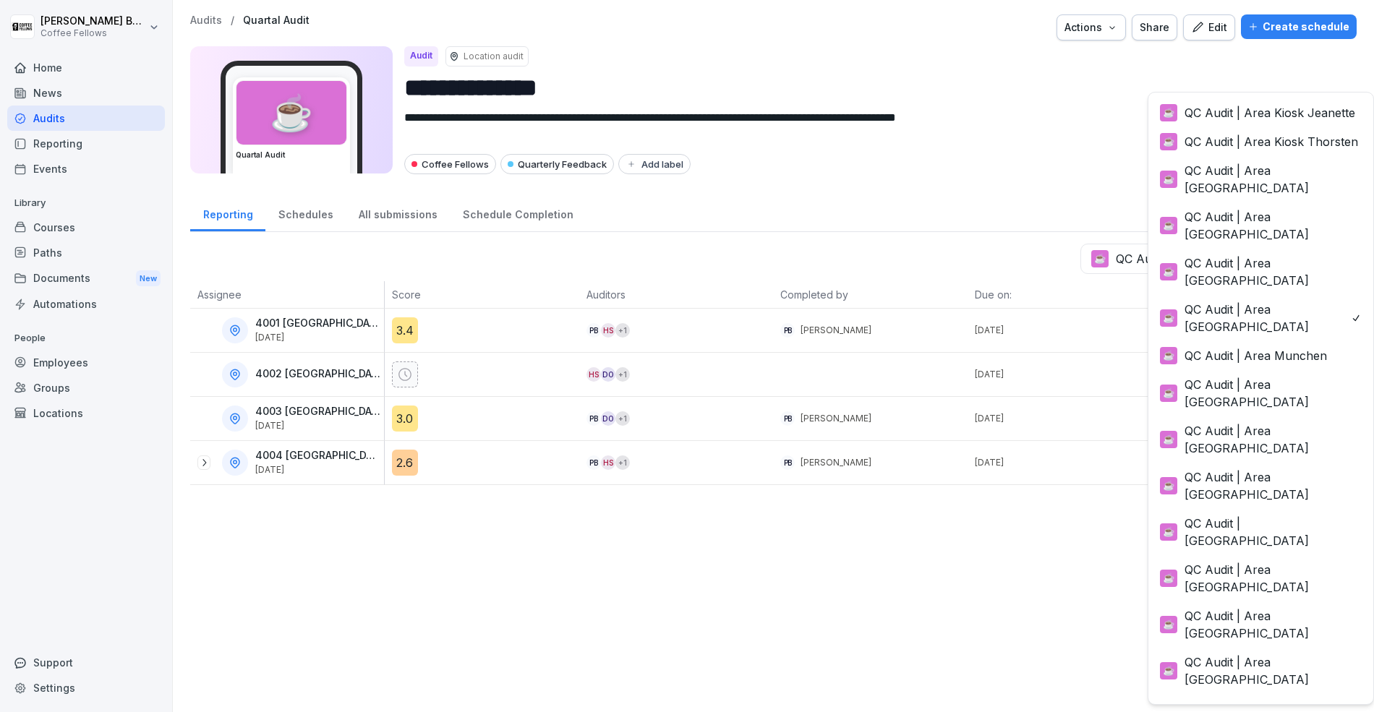
click at [1242, 260] on body "**********" at bounding box center [687, 356] width 1374 height 712
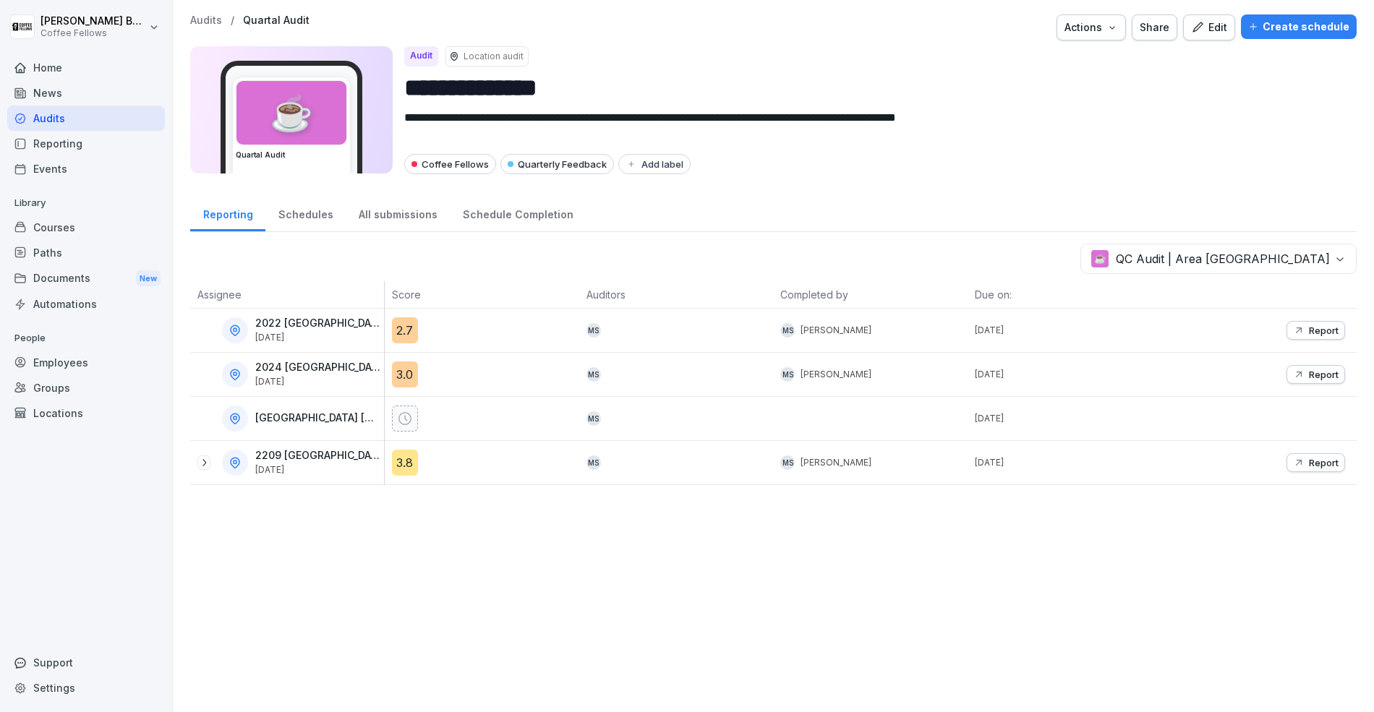
click at [1236, 268] on body "**********" at bounding box center [687, 356] width 1374 height 712
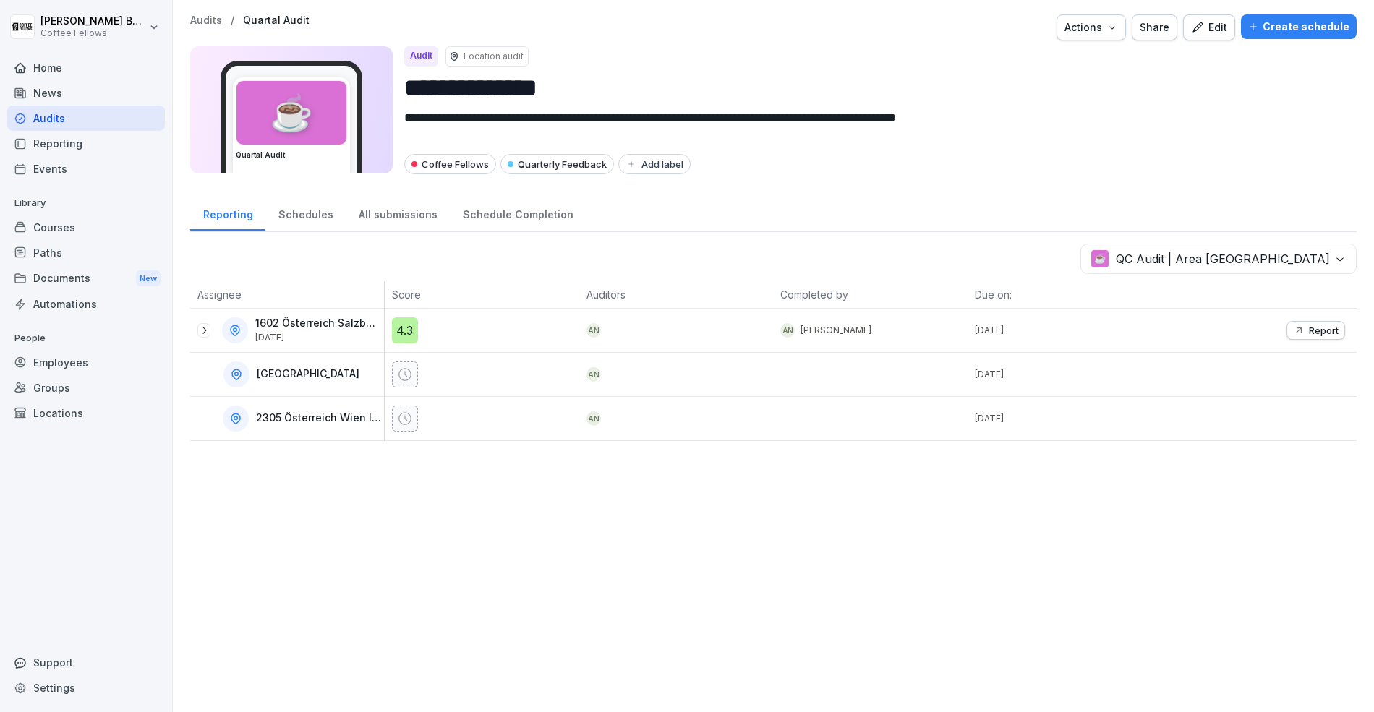
click at [1255, 257] on body "**********" at bounding box center [687, 356] width 1374 height 712
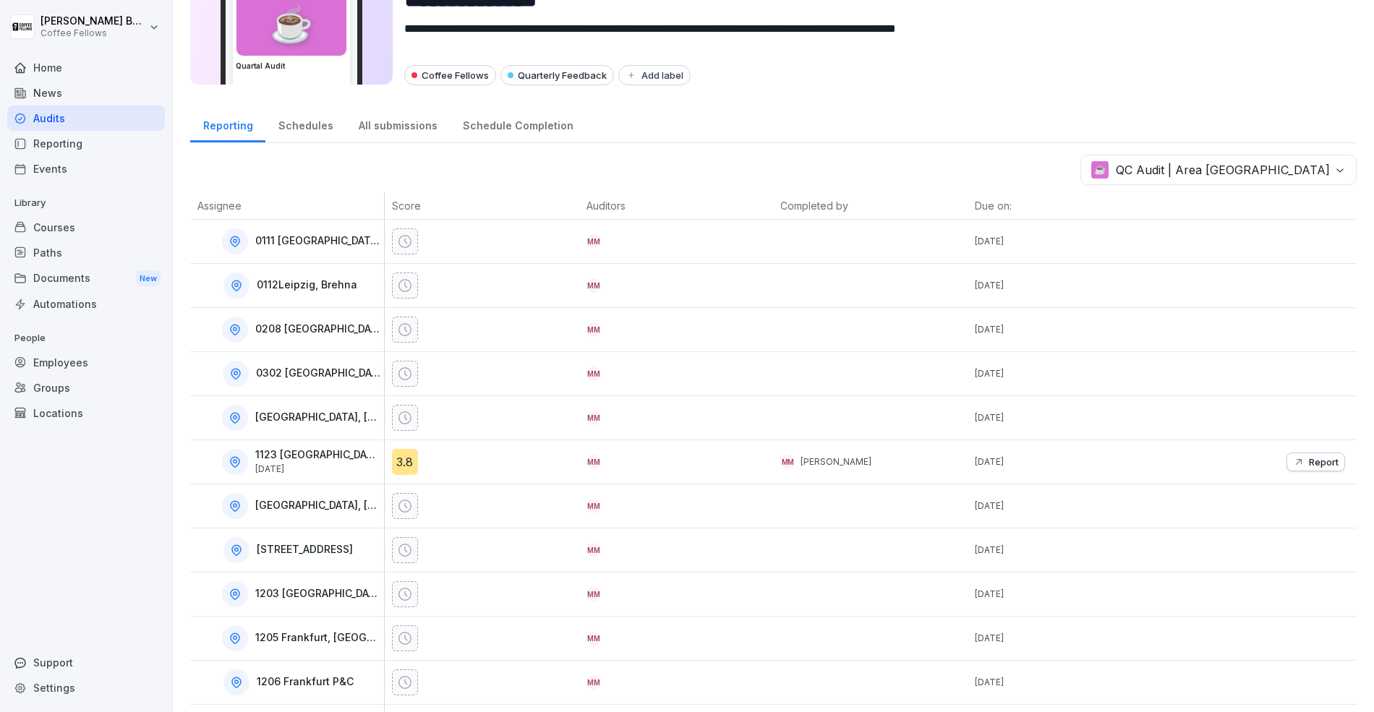
scroll to position [119, 0]
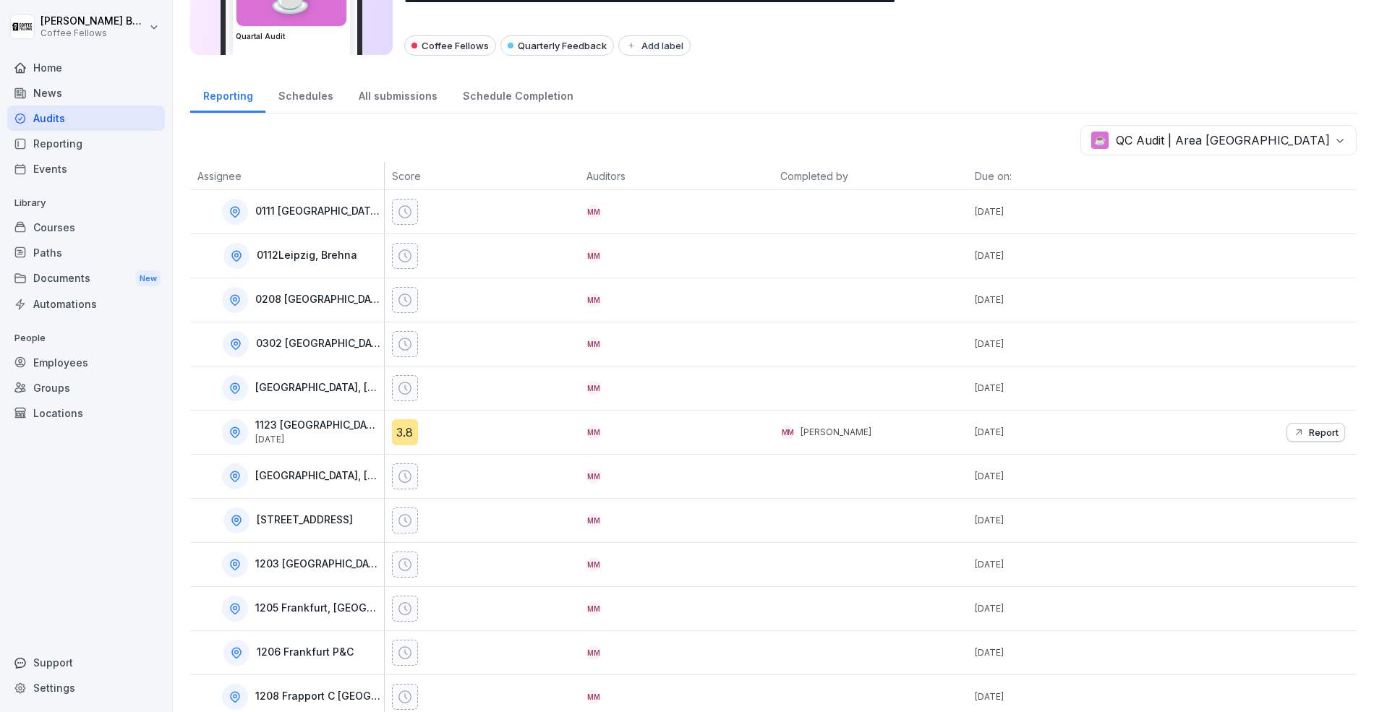
click at [1237, 145] on body "**********" at bounding box center [687, 356] width 1374 height 712
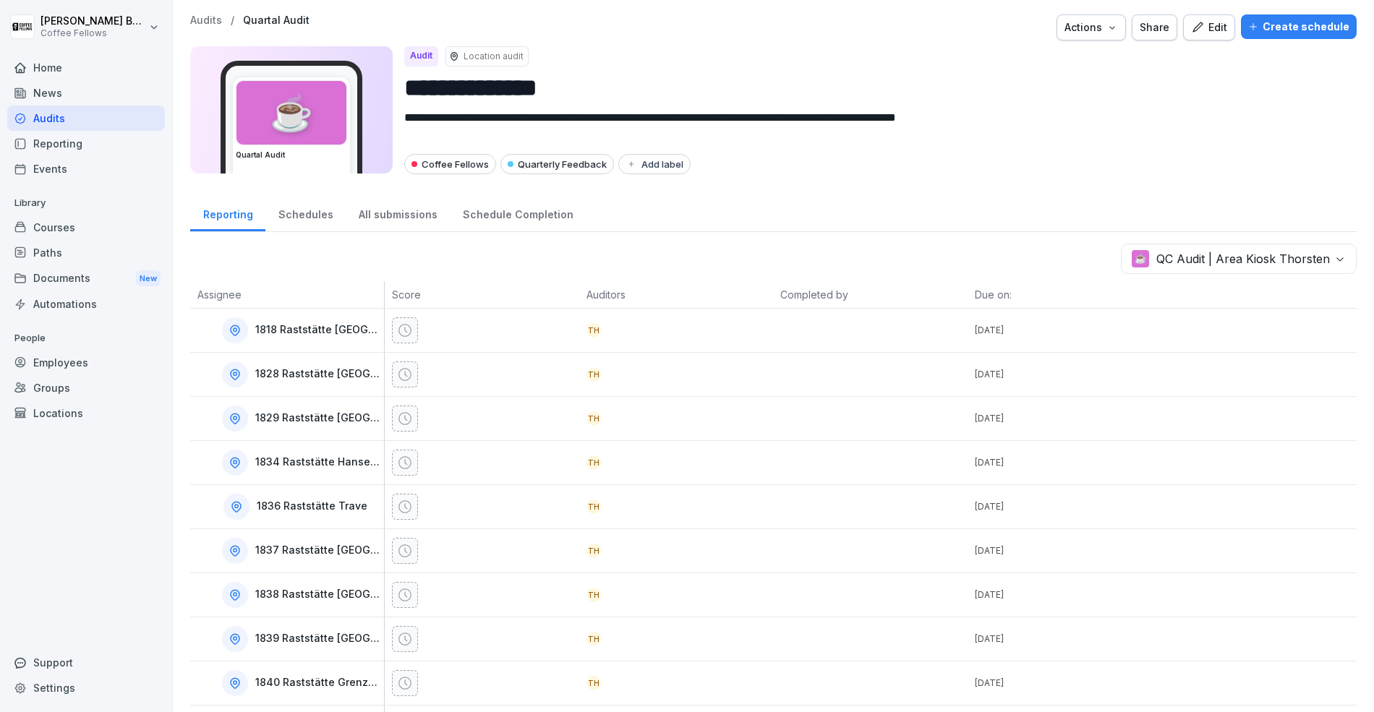
scroll to position [31, 0]
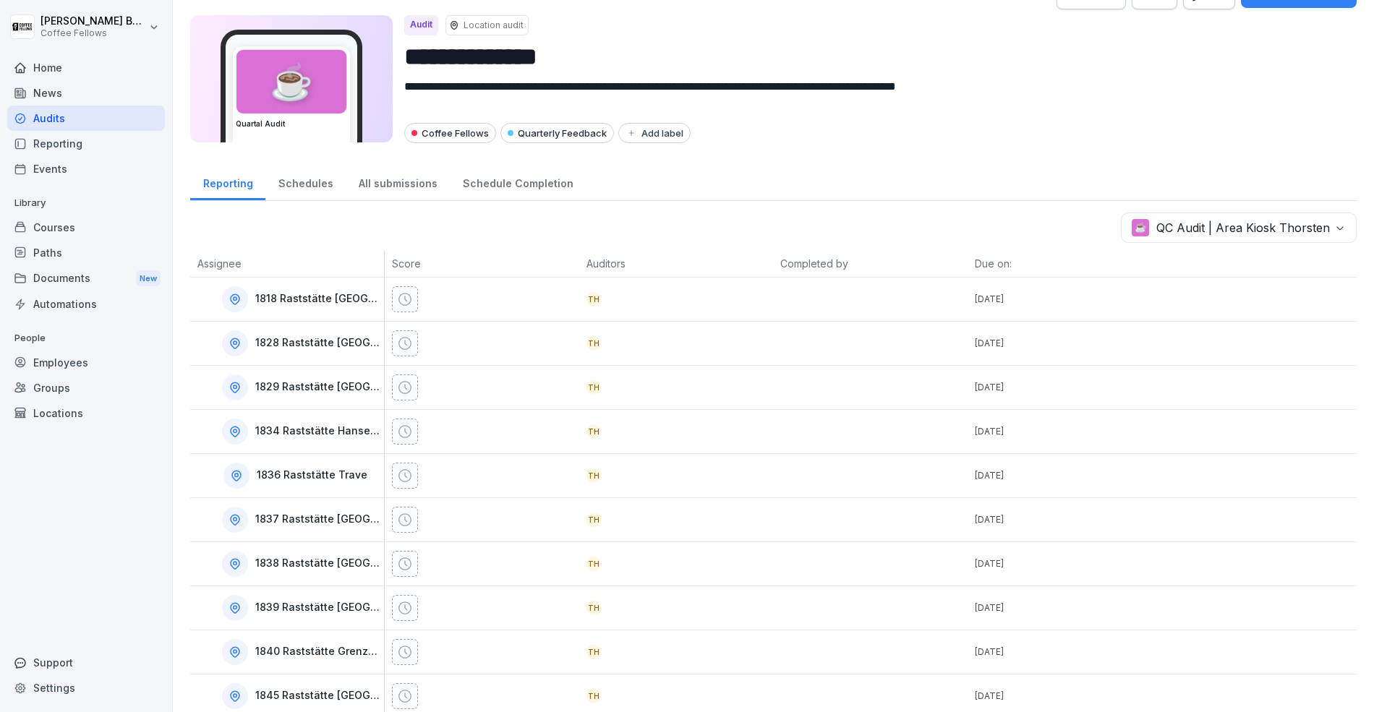
click at [1256, 221] on body "**********" at bounding box center [687, 356] width 1374 height 712
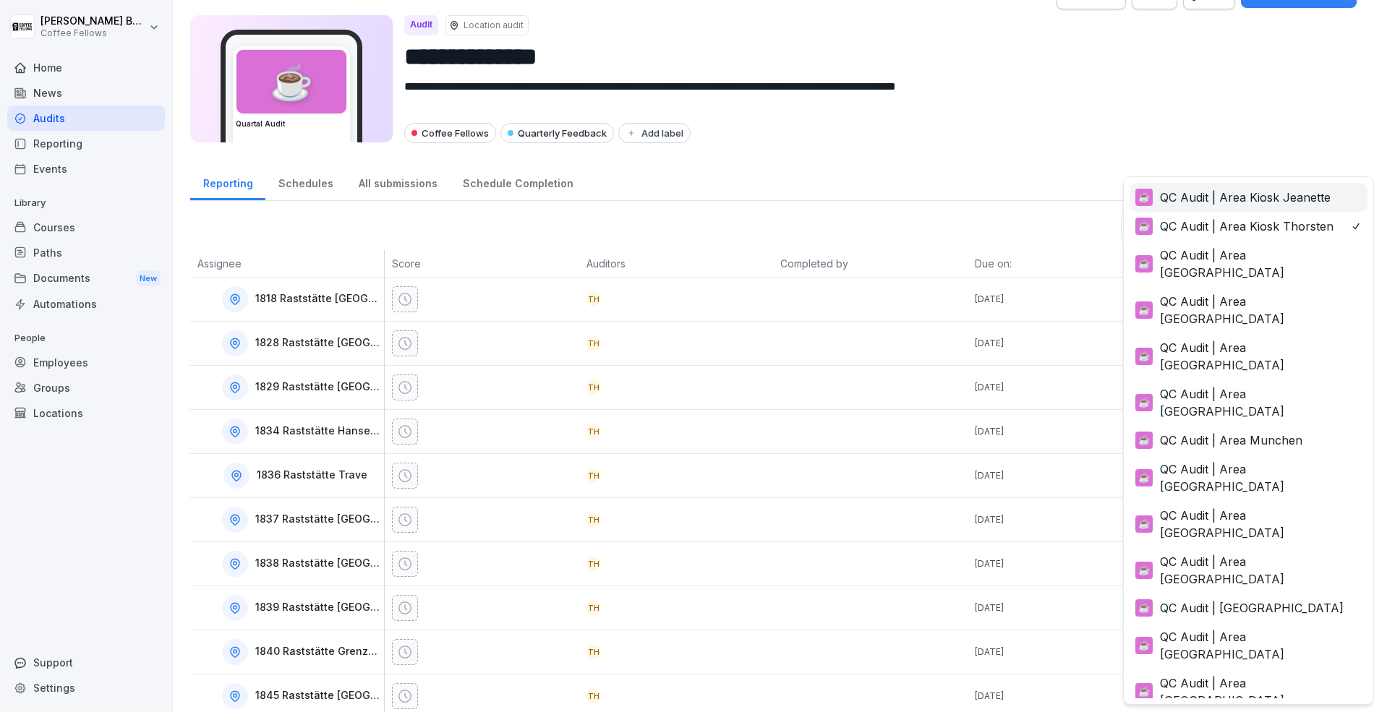
scroll to position [0, 0]
